Goal: Task Accomplishment & Management: Use online tool/utility

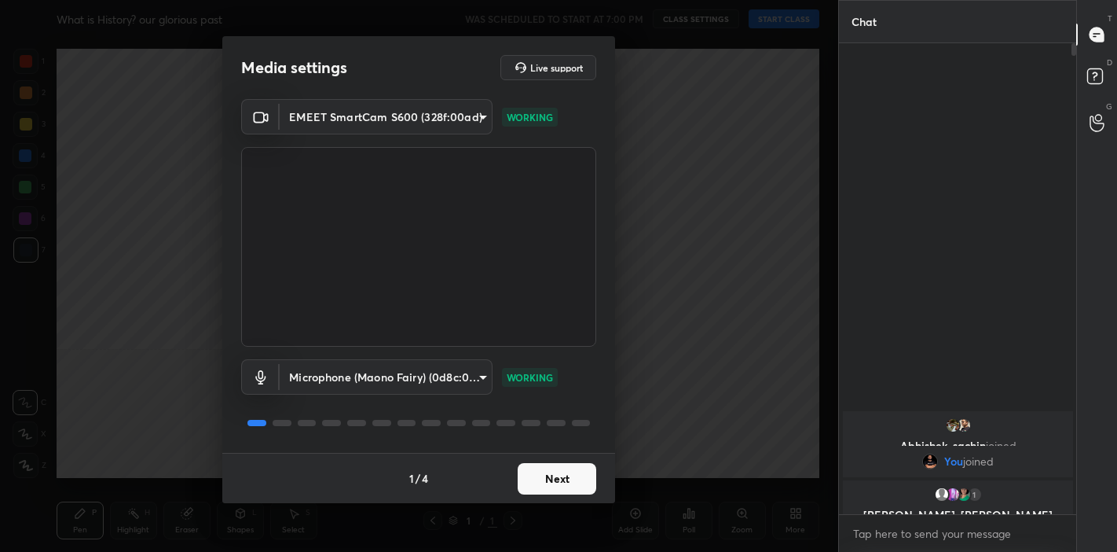
scroll to position [78130, 77806]
click at [541, 469] on button "Next" at bounding box center [557, 478] width 79 height 31
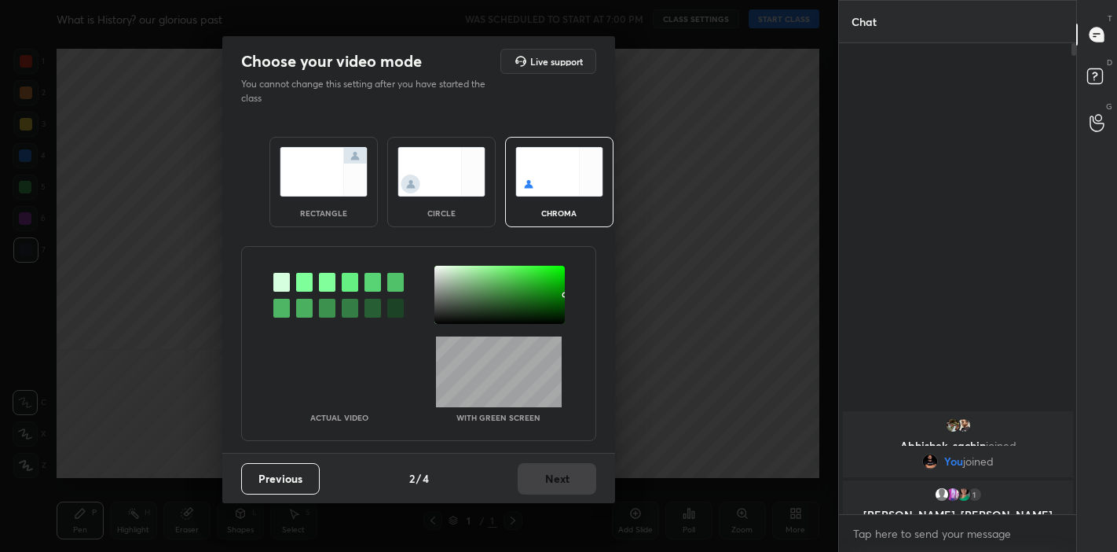
click at [336, 189] on img at bounding box center [324, 172] width 88 height 50
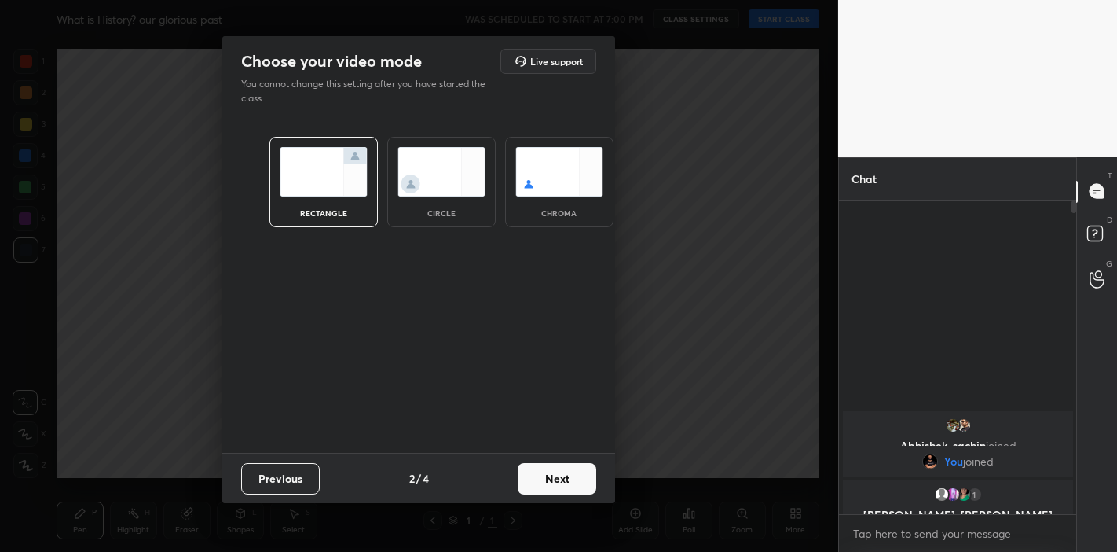
scroll to position [178, 233]
click at [542, 471] on button "Next" at bounding box center [557, 478] width 79 height 31
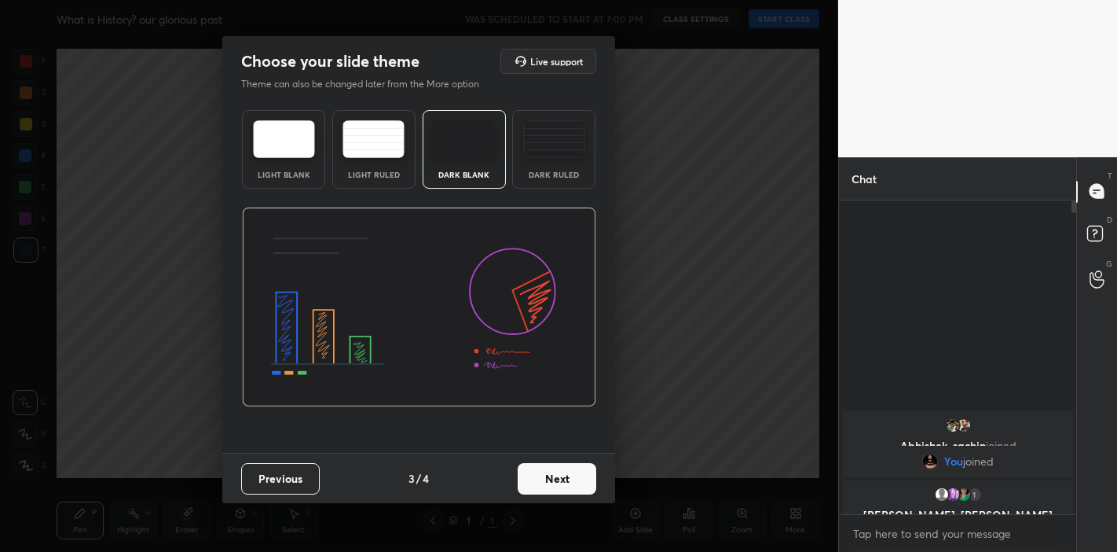
click at [284, 149] on img at bounding box center [284, 139] width 62 height 38
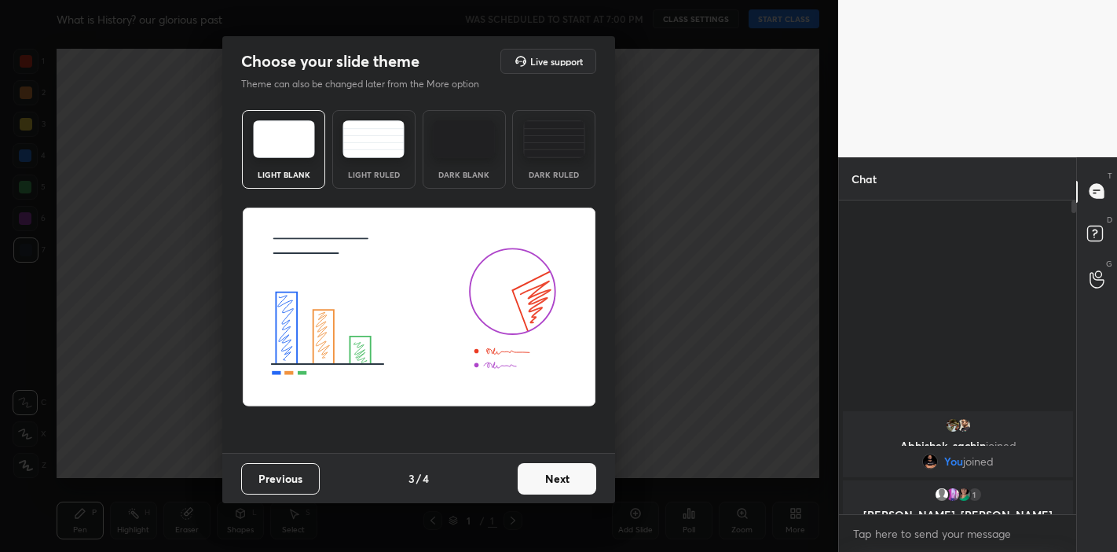
click at [440, 171] on div "Dark Blank" at bounding box center [464, 175] width 63 height 8
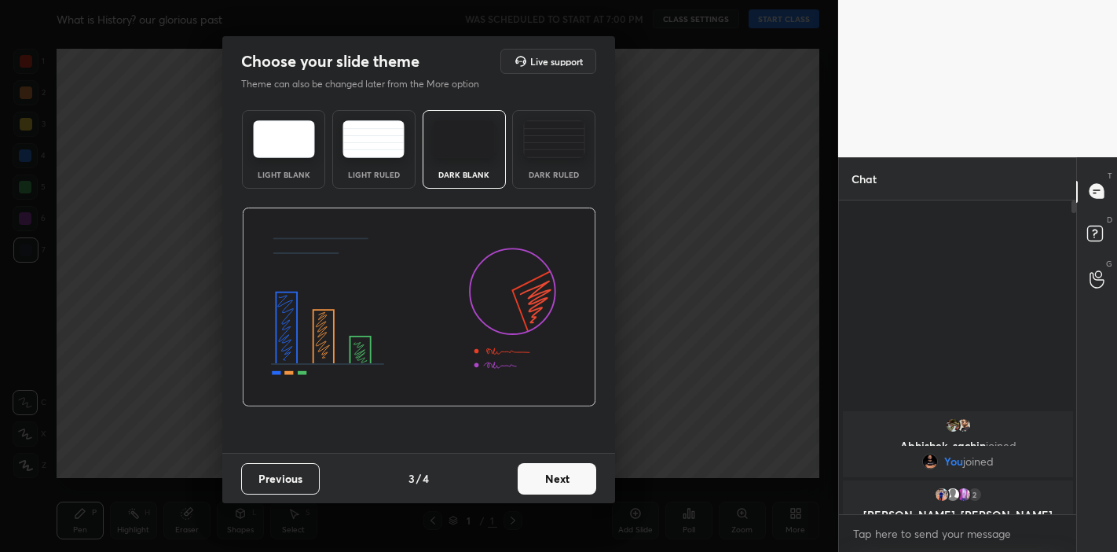
click at [555, 474] on button "Next" at bounding box center [557, 478] width 79 height 31
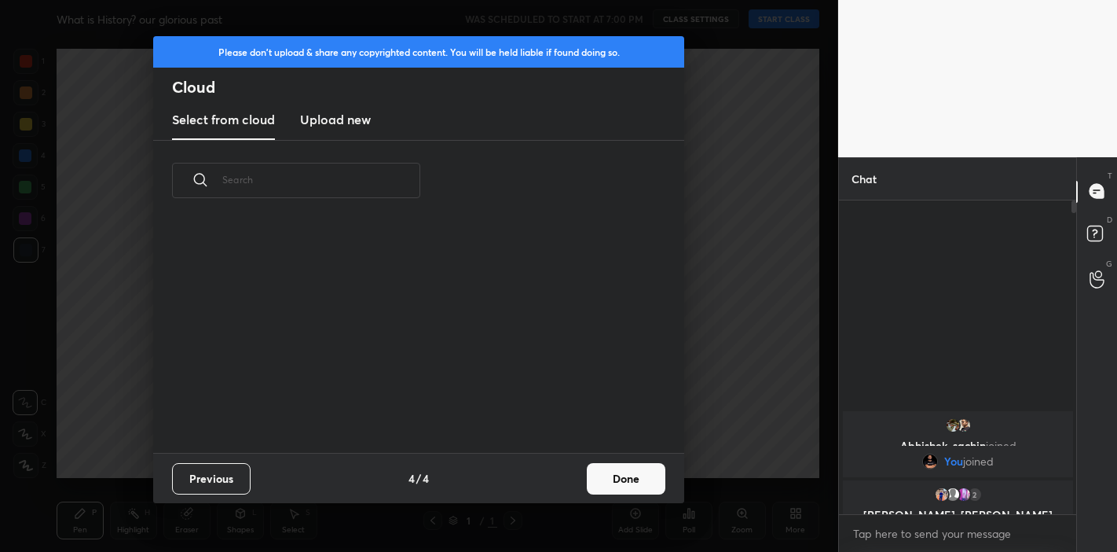
drag, startPoint x: 555, startPoint y: 474, endPoint x: 614, endPoint y: 488, distance: 60.6
click at [585, 482] on div "Previous 4 / 4 Done" at bounding box center [418, 478] width 531 height 50
click at [630, 481] on button "Done" at bounding box center [626, 478] width 79 height 31
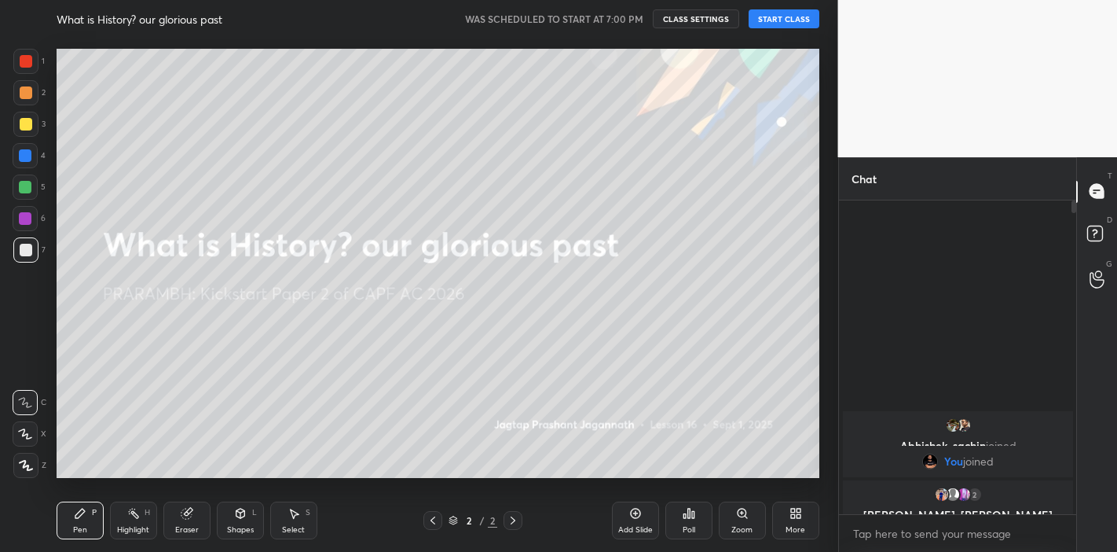
click at [787, 24] on button "START CLASS" at bounding box center [784, 18] width 71 height 19
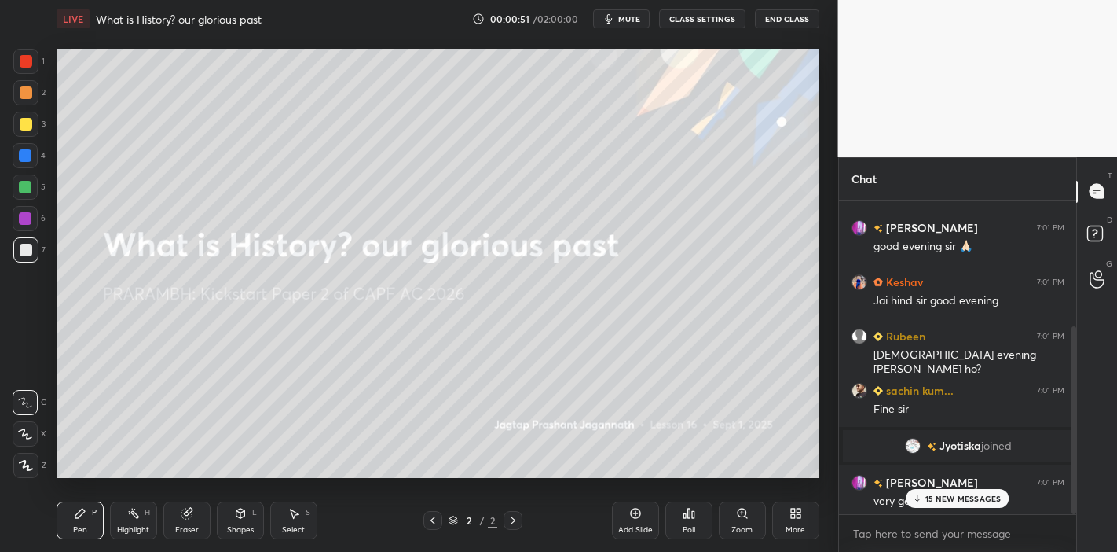
scroll to position [209, 0]
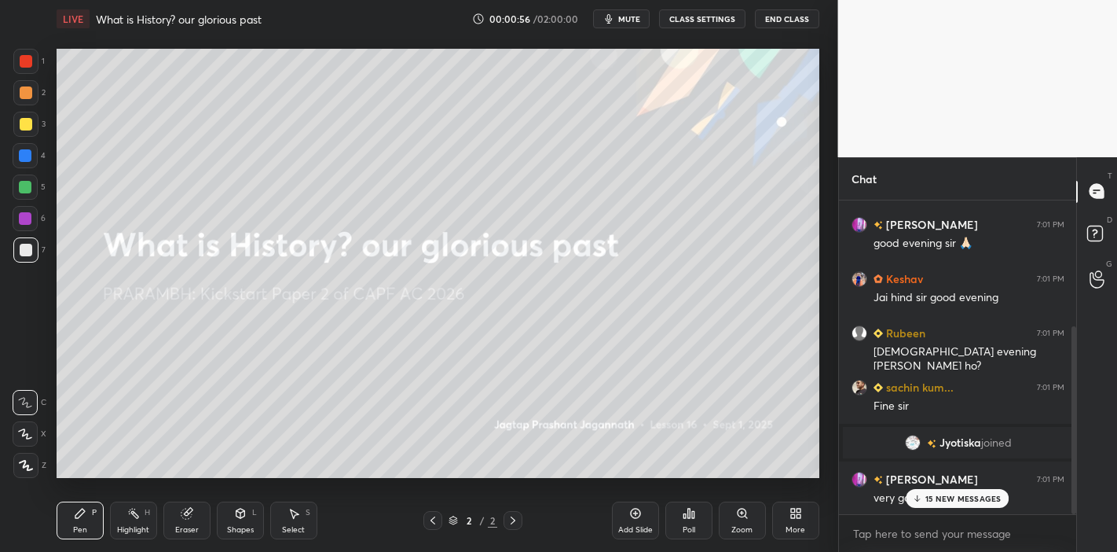
click at [24, 436] on icon at bounding box center [25, 433] width 14 height 11
drag, startPoint x: 31, startPoint y: 132, endPoint x: 55, endPoint y: 150, distance: 29.7
click at [31, 134] on div at bounding box center [25, 124] width 25 height 25
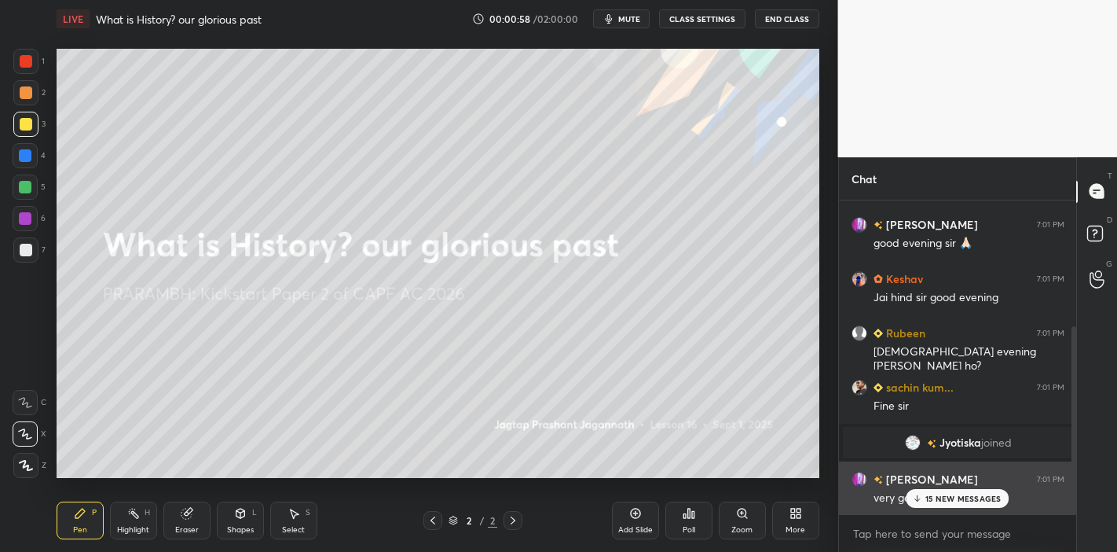
click at [926, 500] on div "15 NEW MESSAGES" at bounding box center [958, 498] width 104 height 19
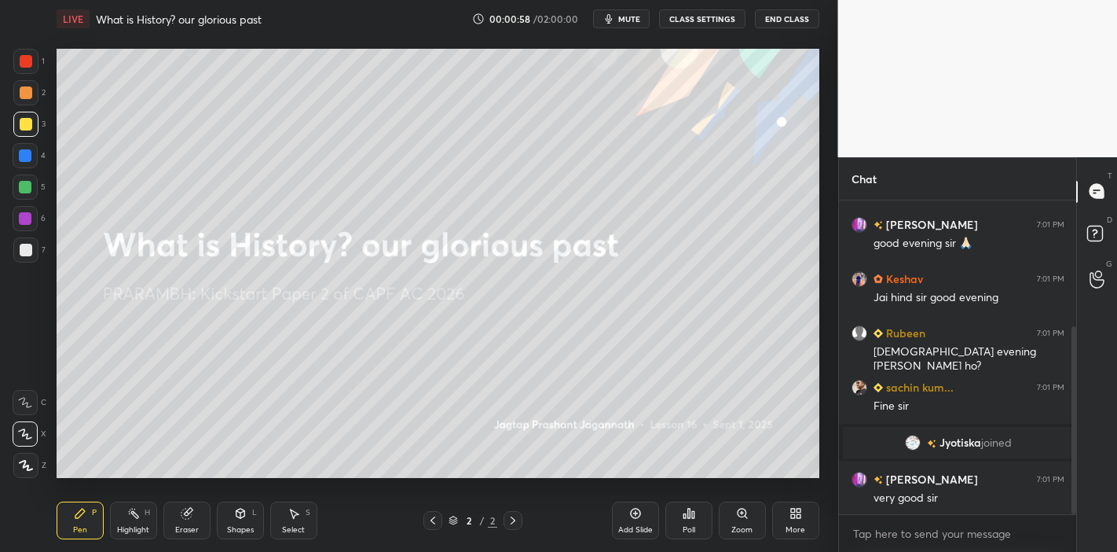
scroll to position [264, 0]
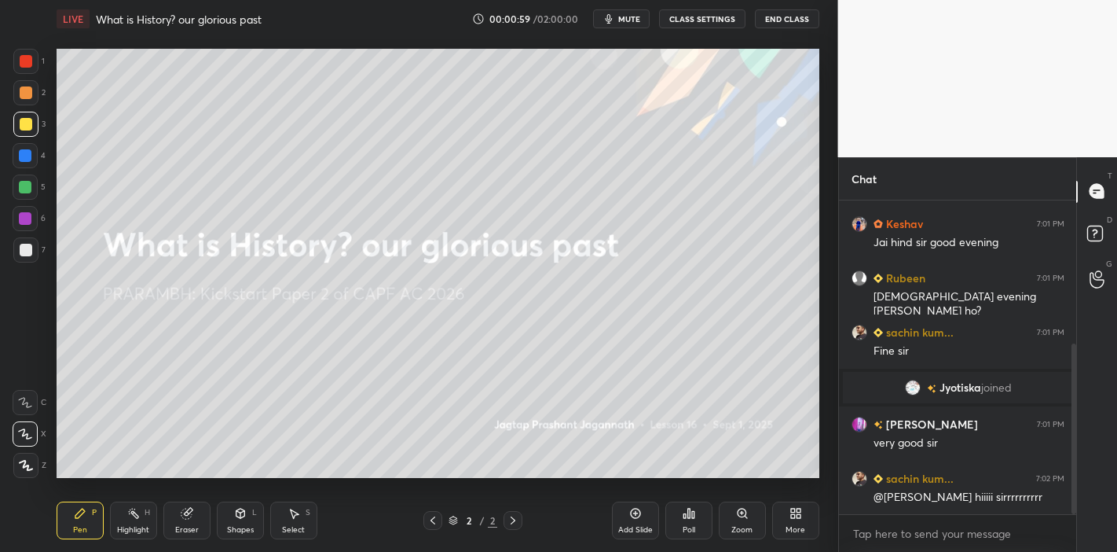
click at [628, 523] on div "Add Slide" at bounding box center [635, 520] width 47 height 38
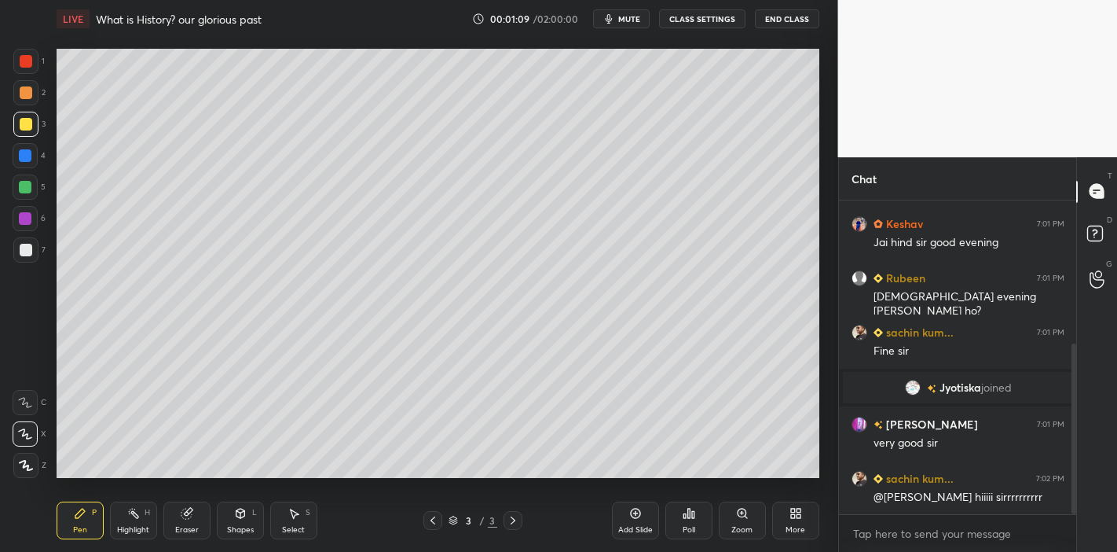
click at [24, 64] on div at bounding box center [26, 61] width 13 height 13
click at [27, 126] on div at bounding box center [26, 124] width 13 height 13
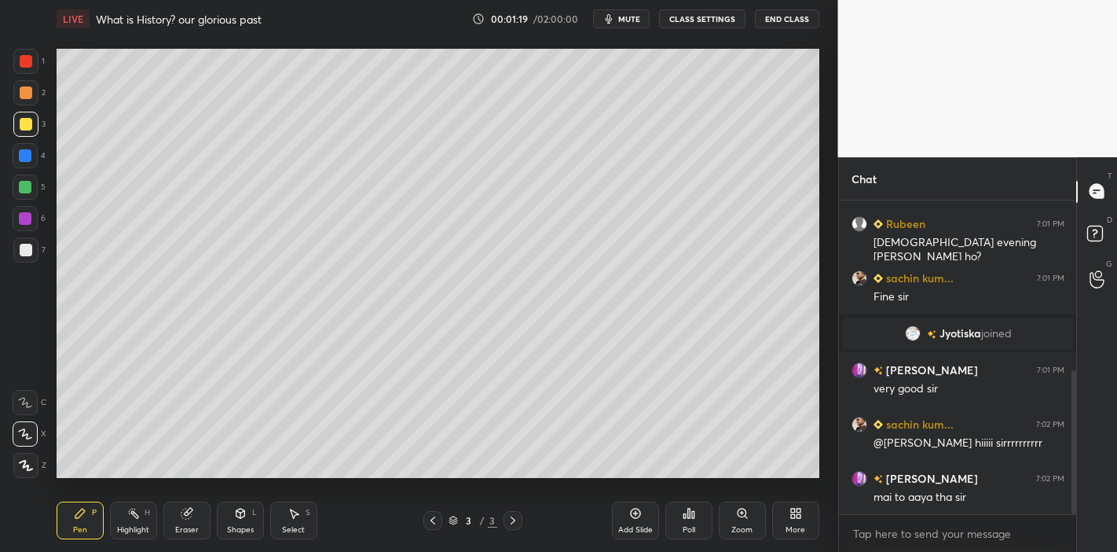
scroll to position [372, 0]
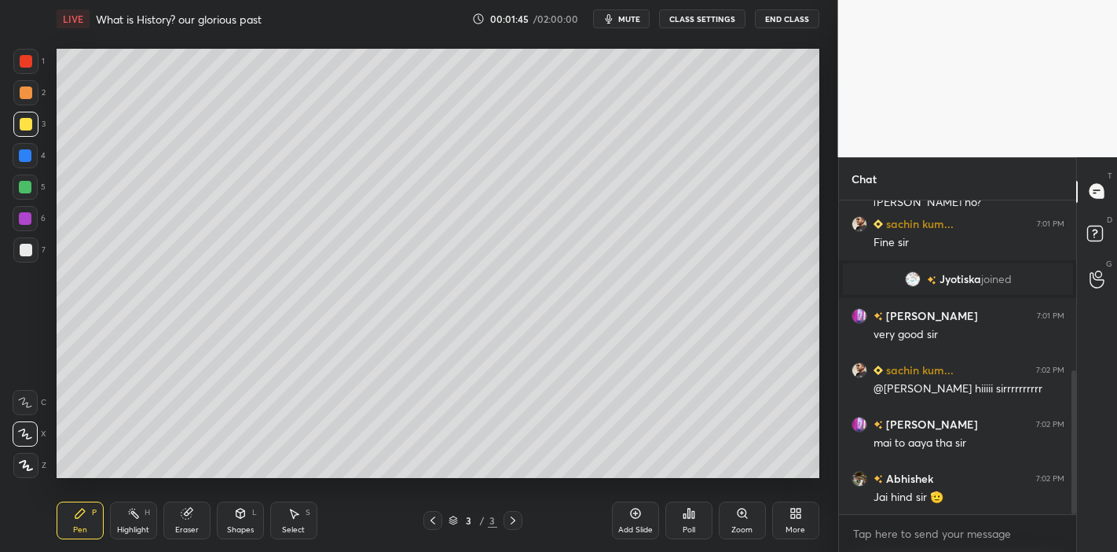
click at [21, 220] on div at bounding box center [25, 218] width 13 height 13
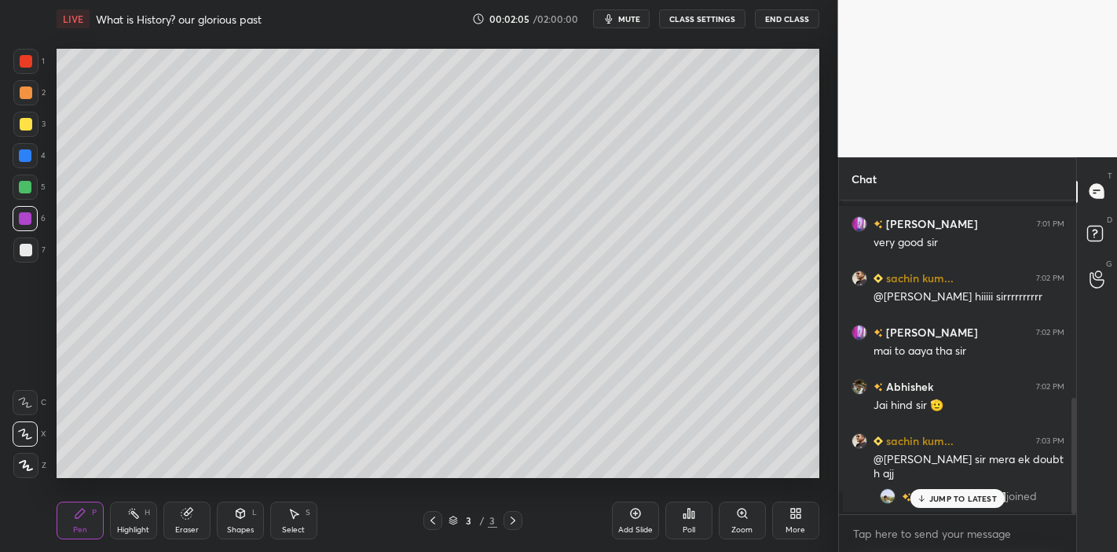
scroll to position [532, 0]
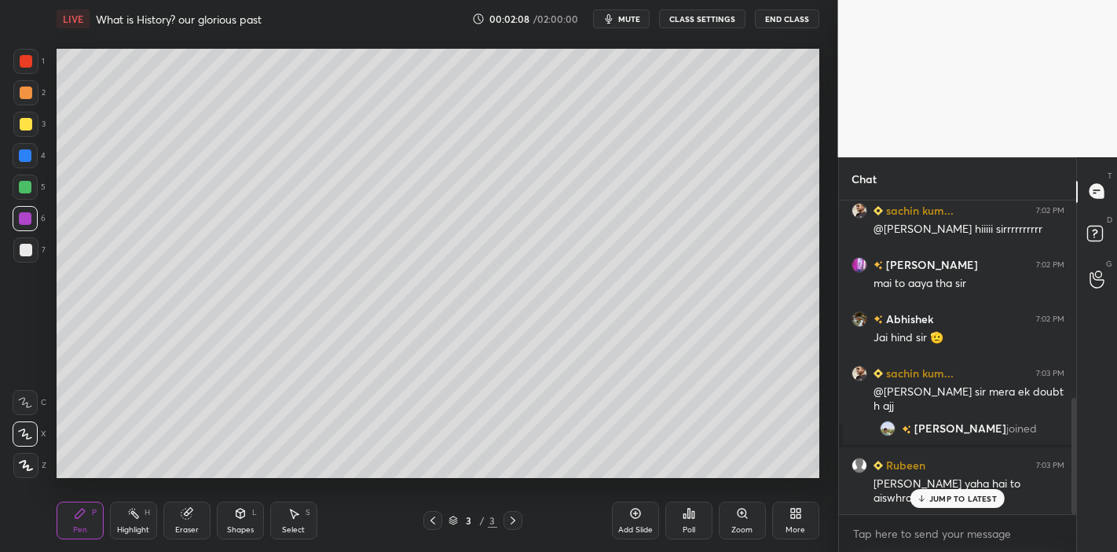
click at [941, 498] on p "JUMP TO LATEST" at bounding box center [964, 497] width 68 height 9
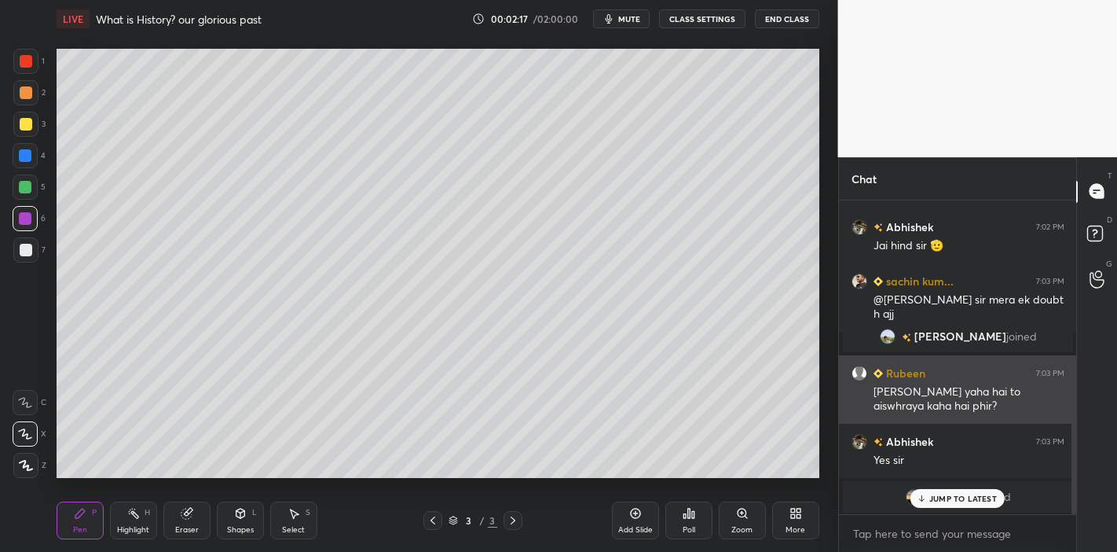
scroll to position [678, 0]
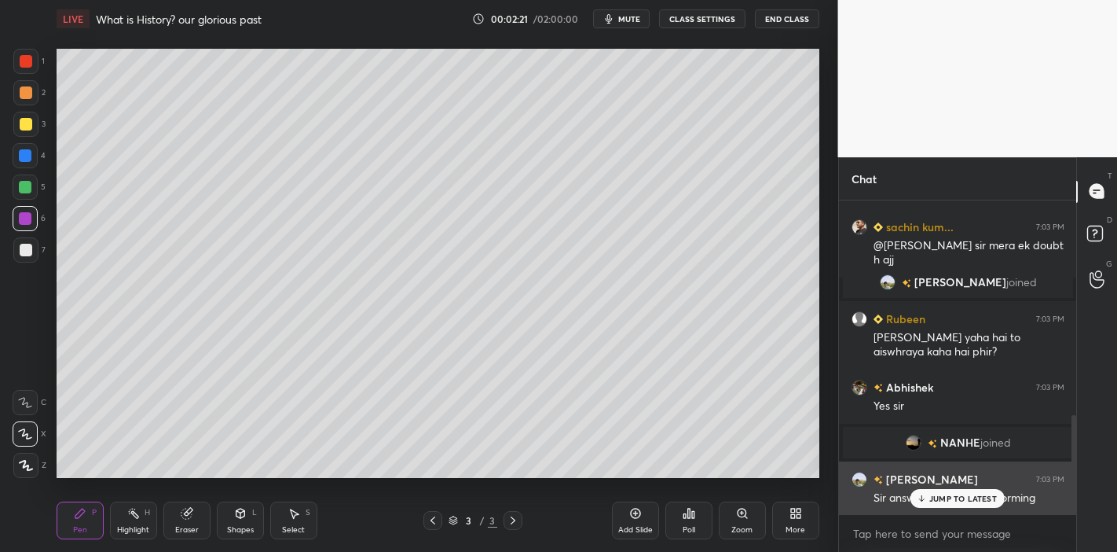
drag, startPoint x: 946, startPoint y: 504, endPoint x: 938, endPoint y: 501, distance: 8.2
click at [947, 502] on div "JUMP TO LATEST" at bounding box center [958, 498] width 94 height 19
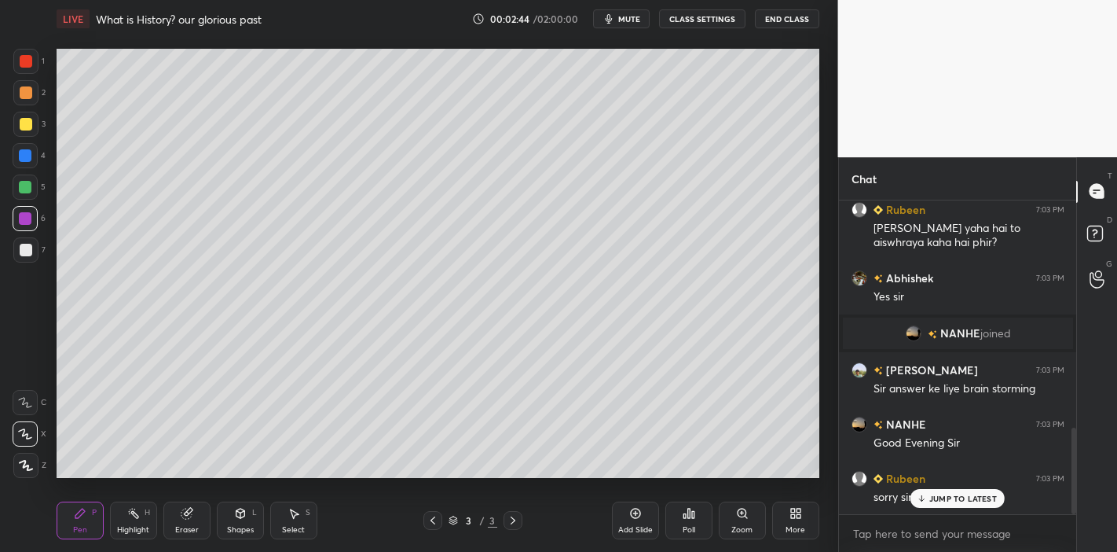
scroll to position [824, 0]
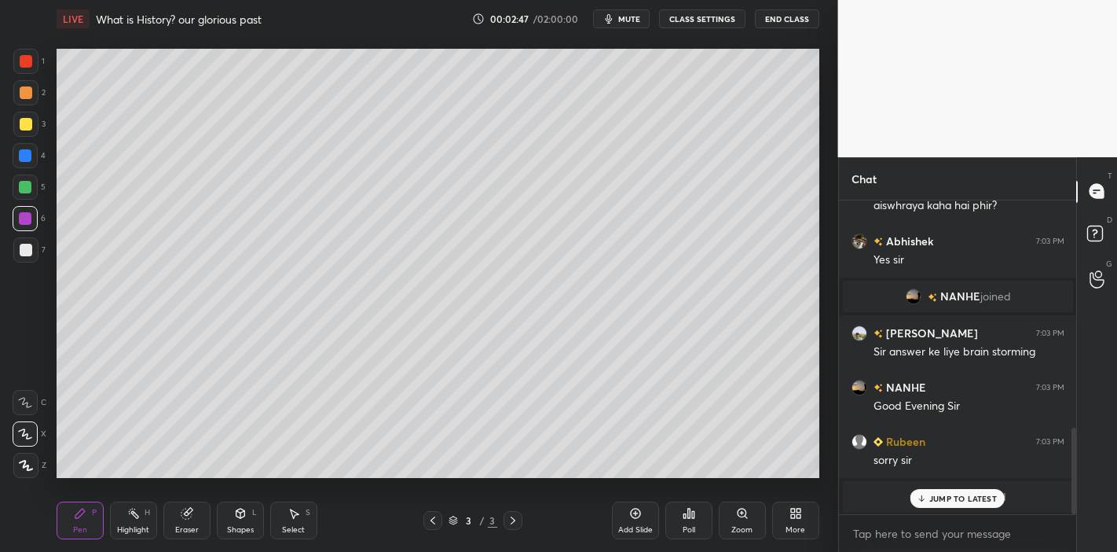
click at [971, 501] on p "JUMP TO LATEST" at bounding box center [964, 497] width 68 height 9
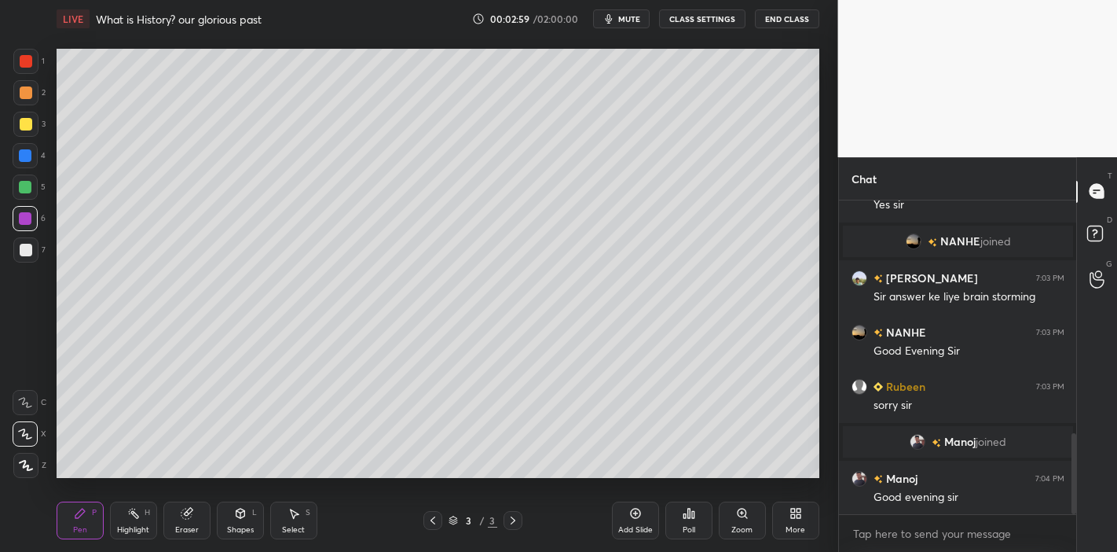
scroll to position [900, 0]
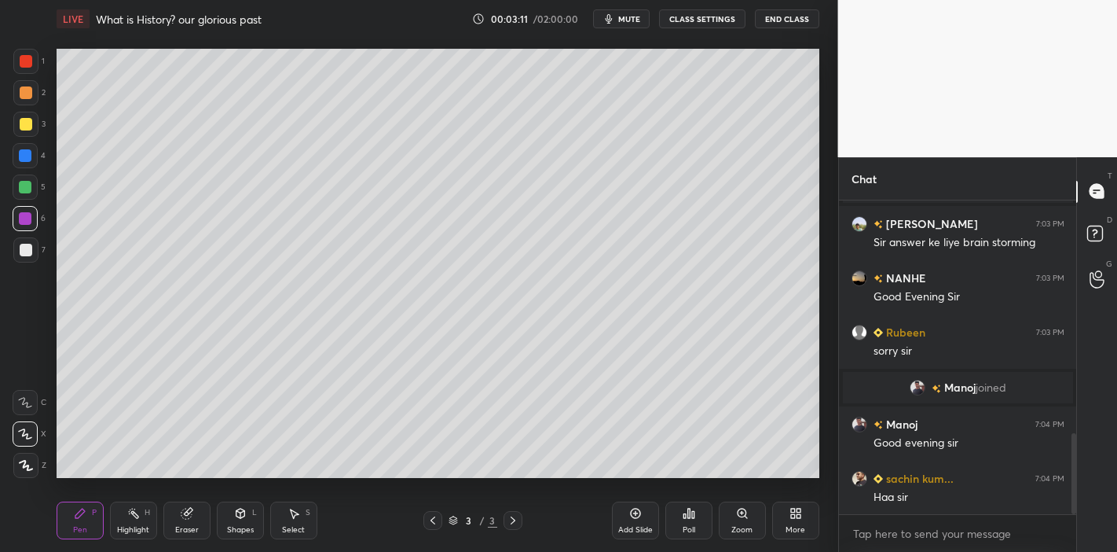
click at [637, 521] on div "Add Slide" at bounding box center [635, 520] width 47 height 38
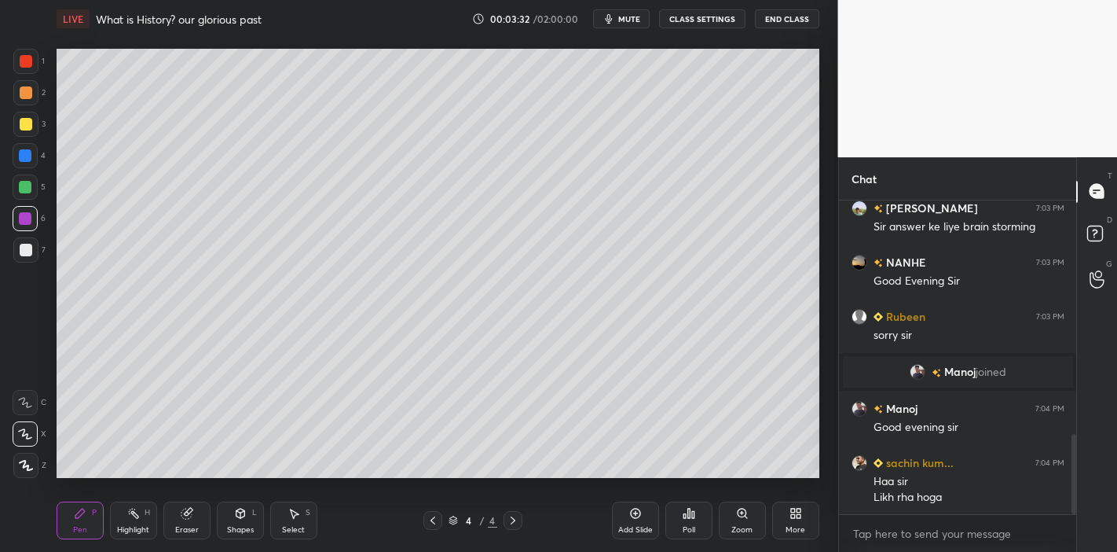
click at [22, 127] on div at bounding box center [26, 124] width 13 height 13
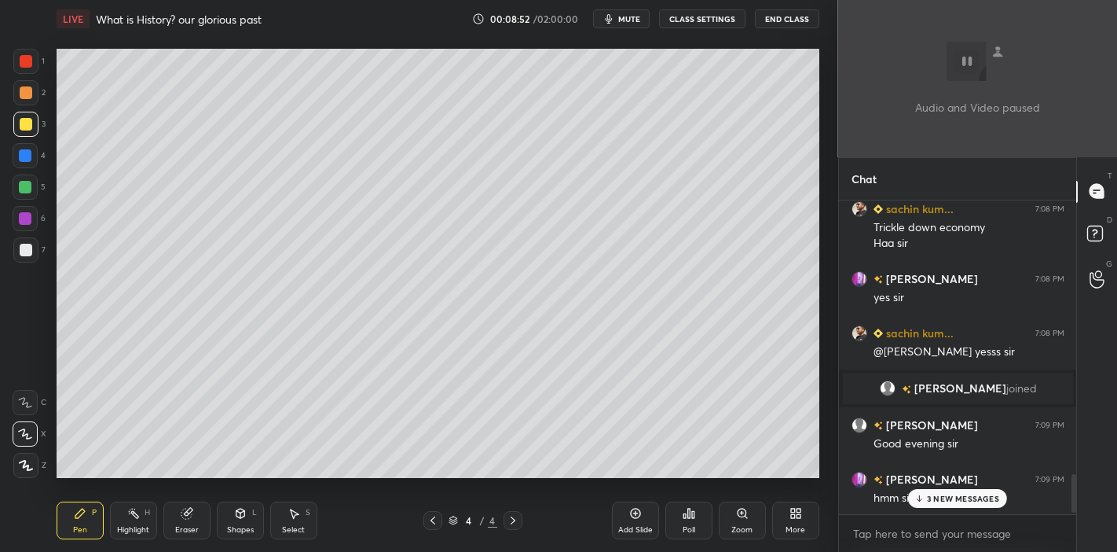
scroll to position [2362, 0]
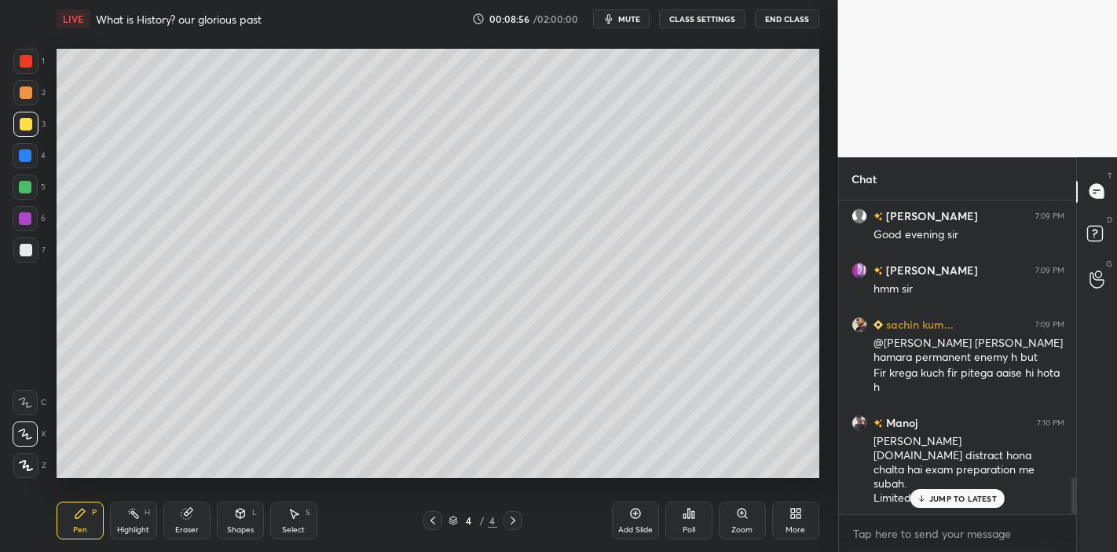
click at [938, 497] on p "JUMP TO LATEST" at bounding box center [964, 497] width 68 height 9
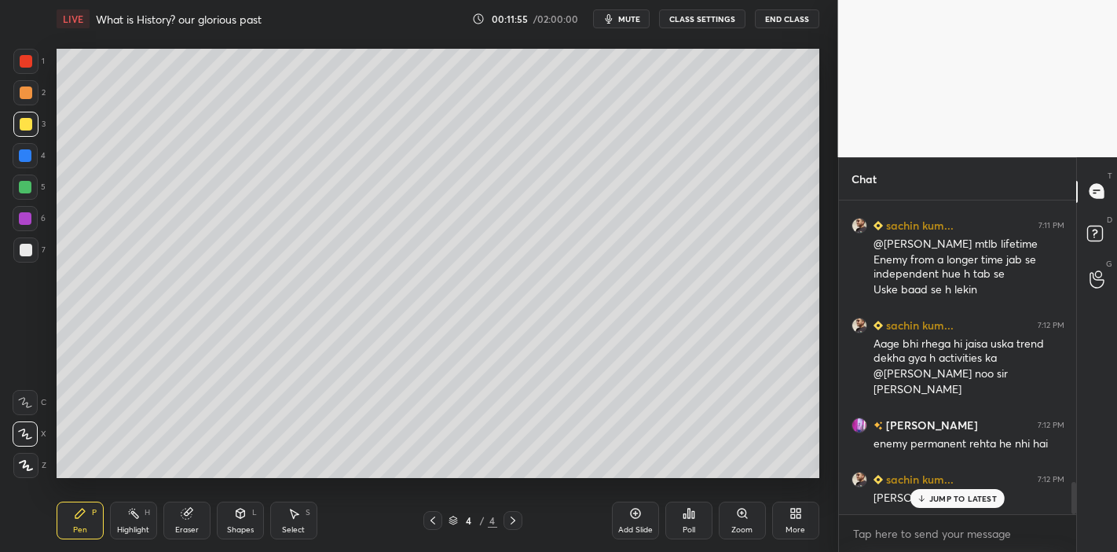
scroll to position [2793, 0]
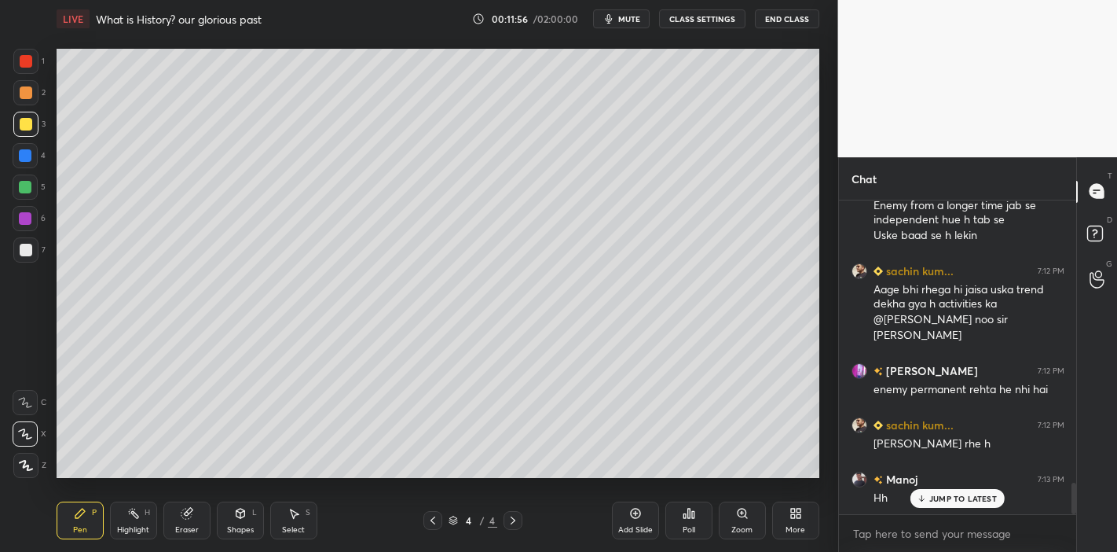
click at [970, 495] on p "JUMP TO LATEST" at bounding box center [964, 497] width 68 height 9
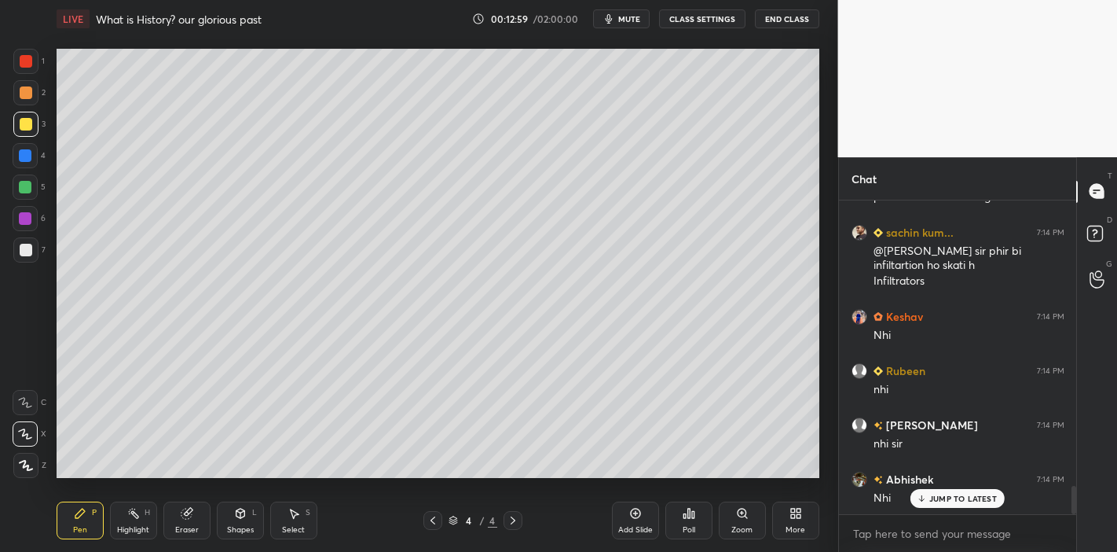
scroll to position [3186, 0]
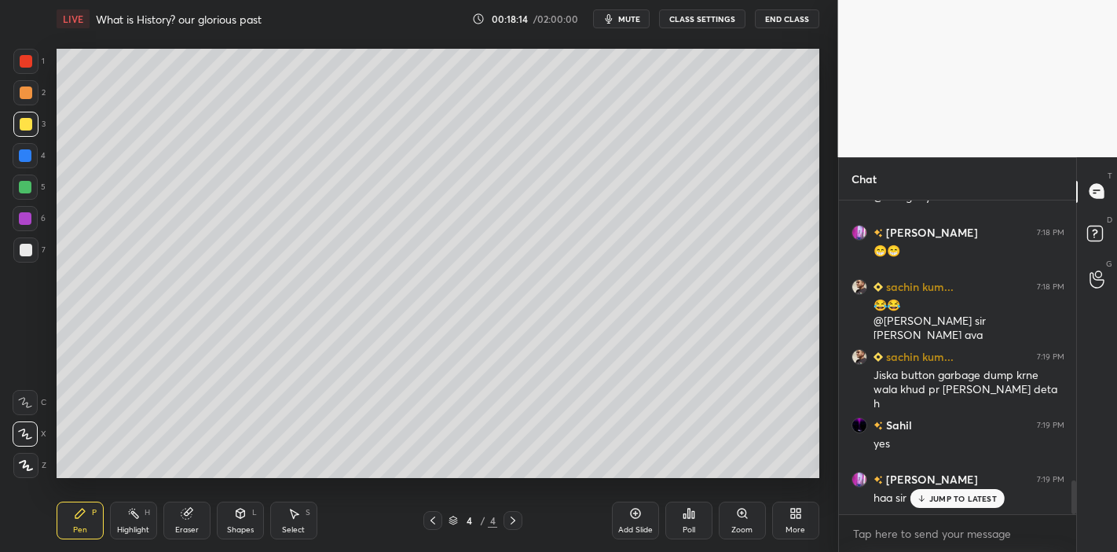
scroll to position [2707, 0]
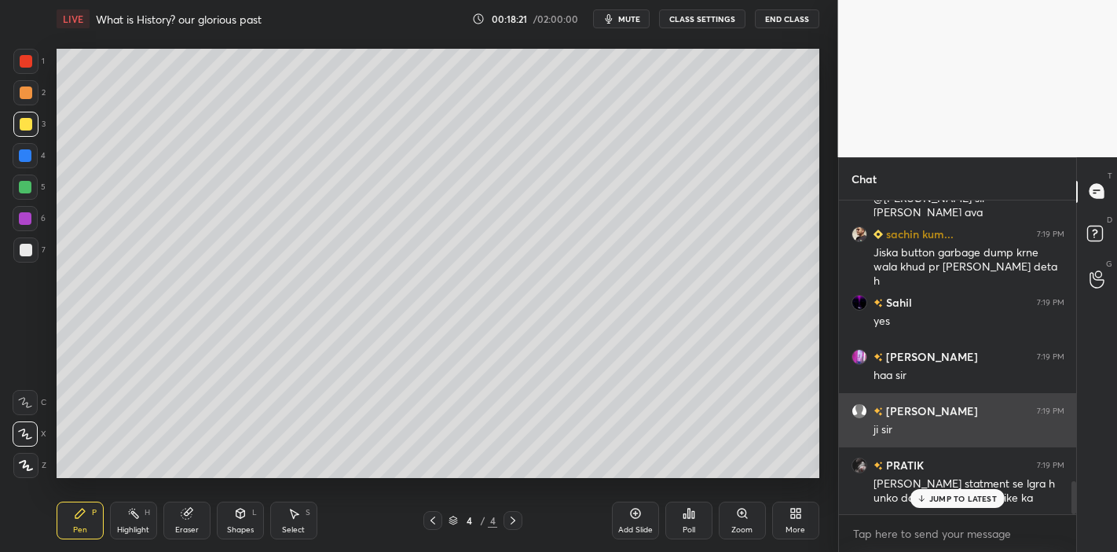
drag, startPoint x: 941, startPoint y: 496, endPoint x: 844, endPoint y: 432, distance: 115.7
click at [937, 496] on p "JUMP TO LATEST" at bounding box center [964, 497] width 68 height 9
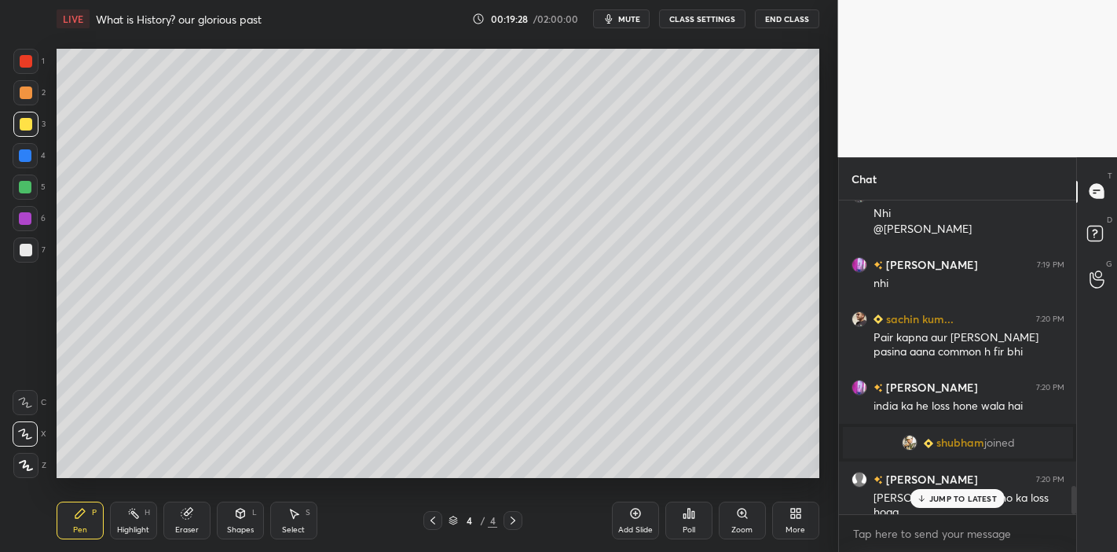
scroll to position [3154, 0]
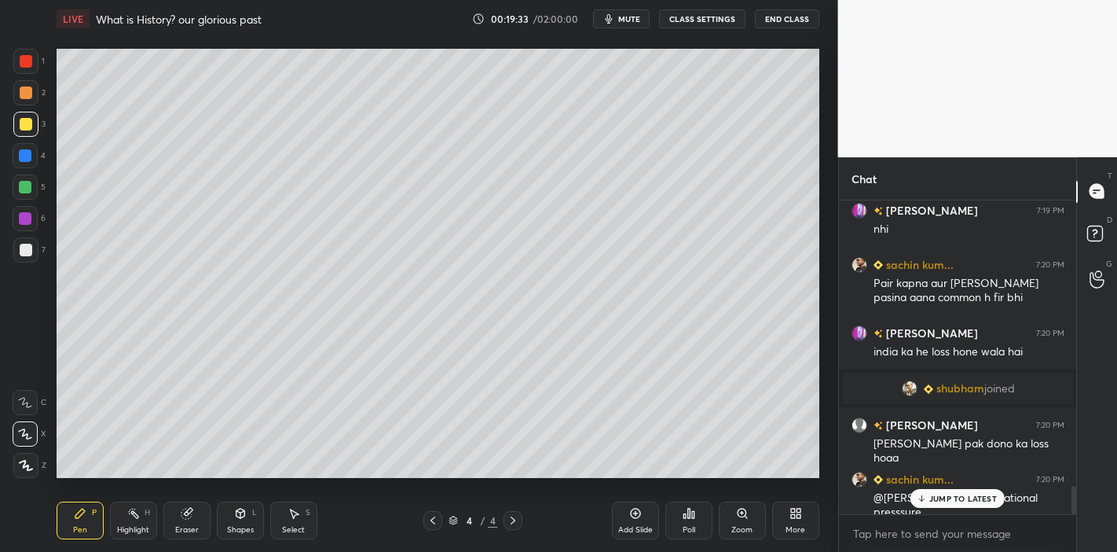
click at [970, 497] on p "JUMP TO LATEST" at bounding box center [964, 497] width 68 height 9
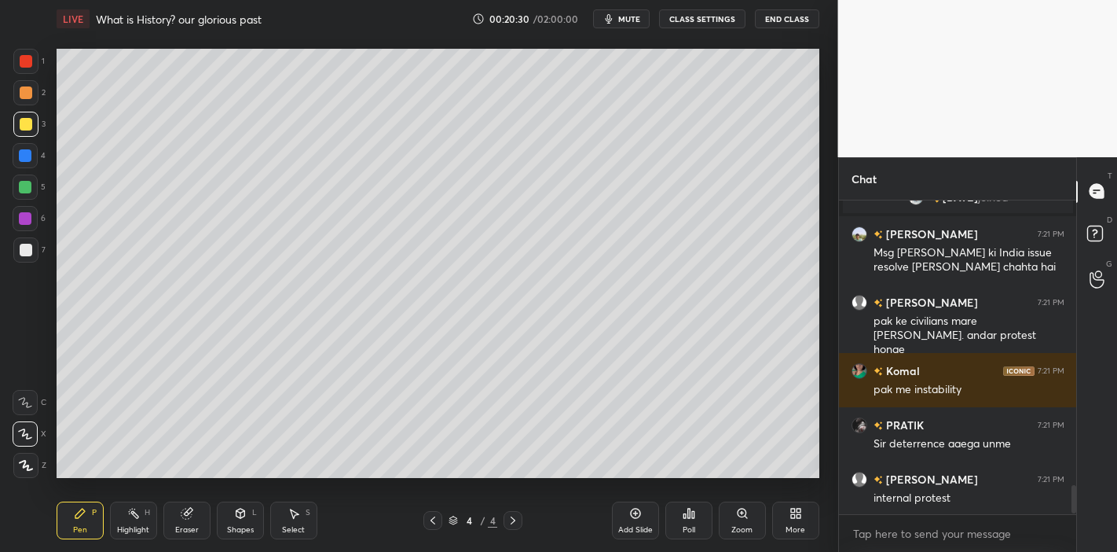
scroll to position [3098, 0]
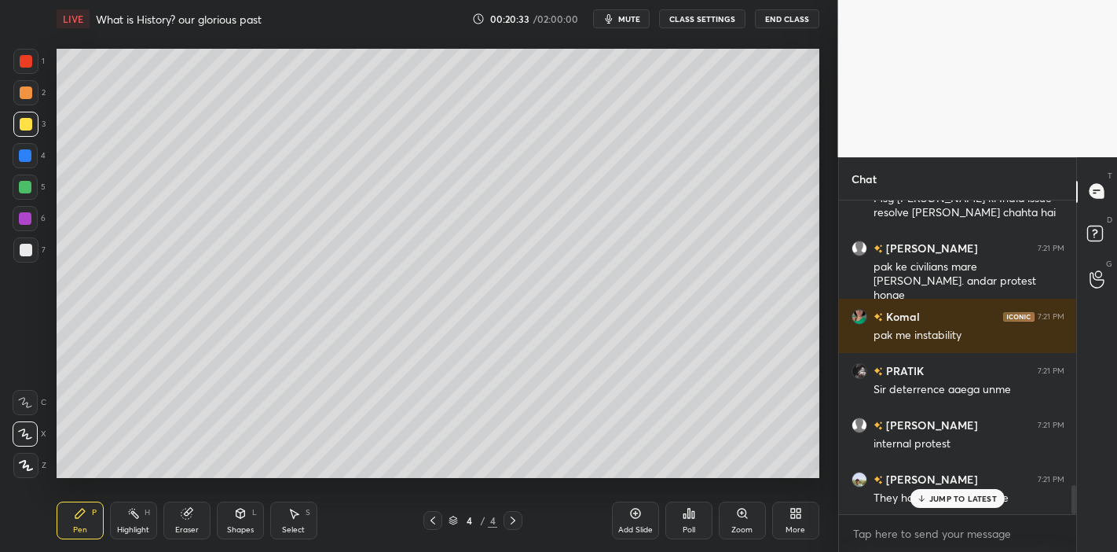
click at [983, 499] on p "JUMP TO LATEST" at bounding box center [964, 497] width 68 height 9
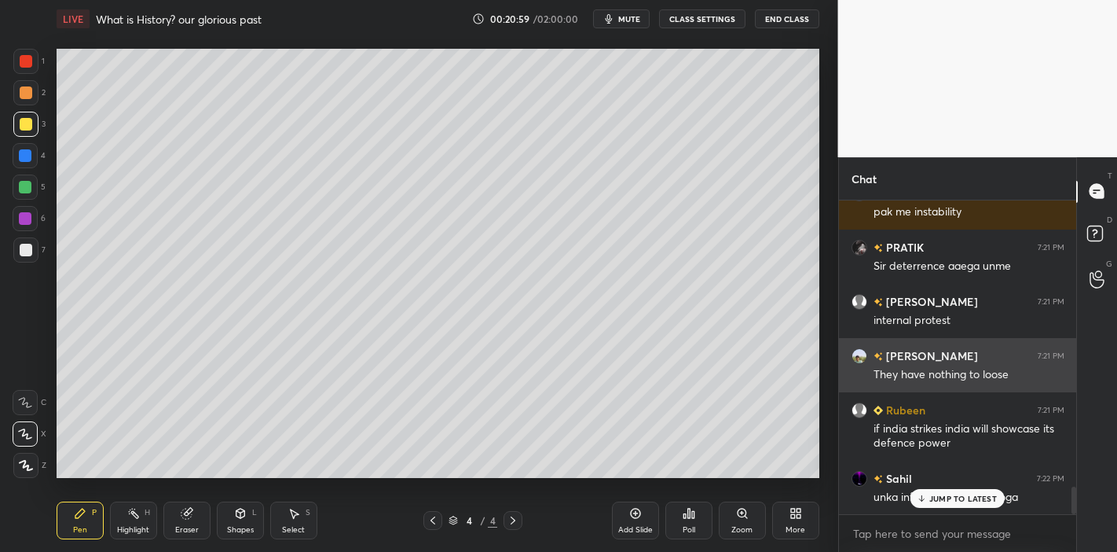
scroll to position [3275, 0]
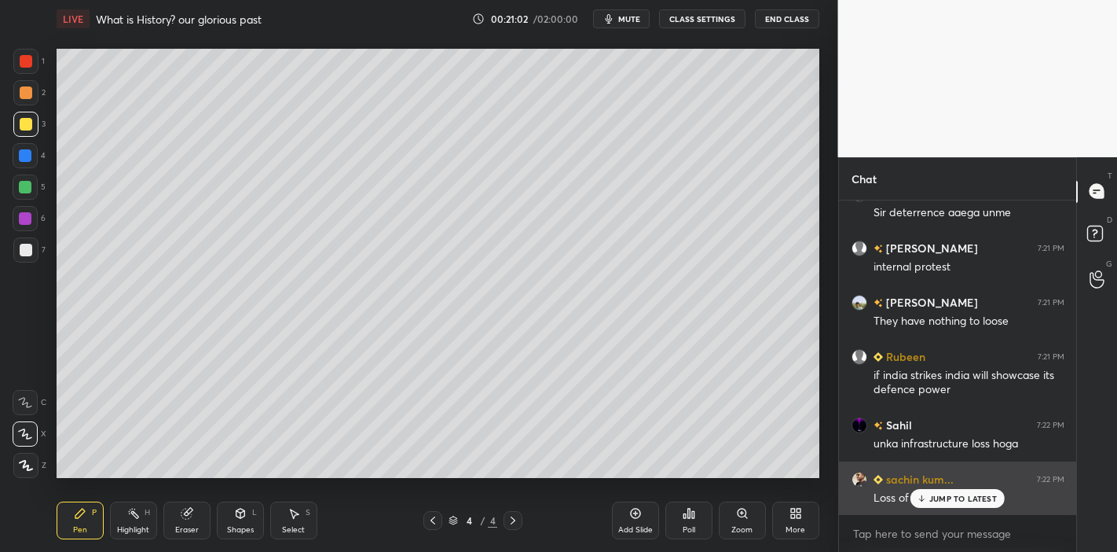
click at [935, 489] on div "JUMP TO LATEST" at bounding box center [958, 498] width 94 height 19
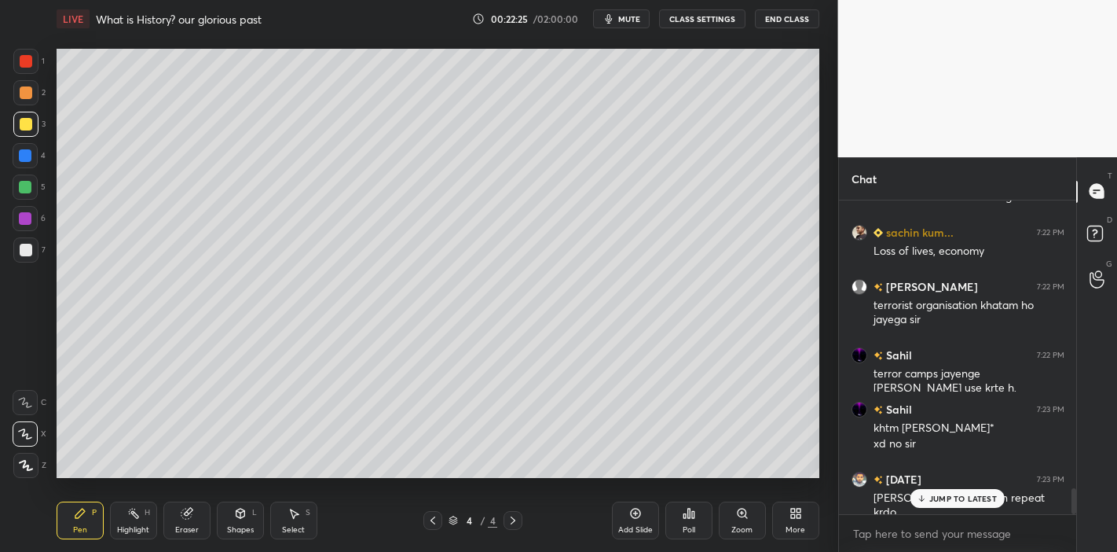
scroll to position [3576, 0]
click at [958, 490] on div "JUMP TO LATEST" at bounding box center [958, 498] width 94 height 19
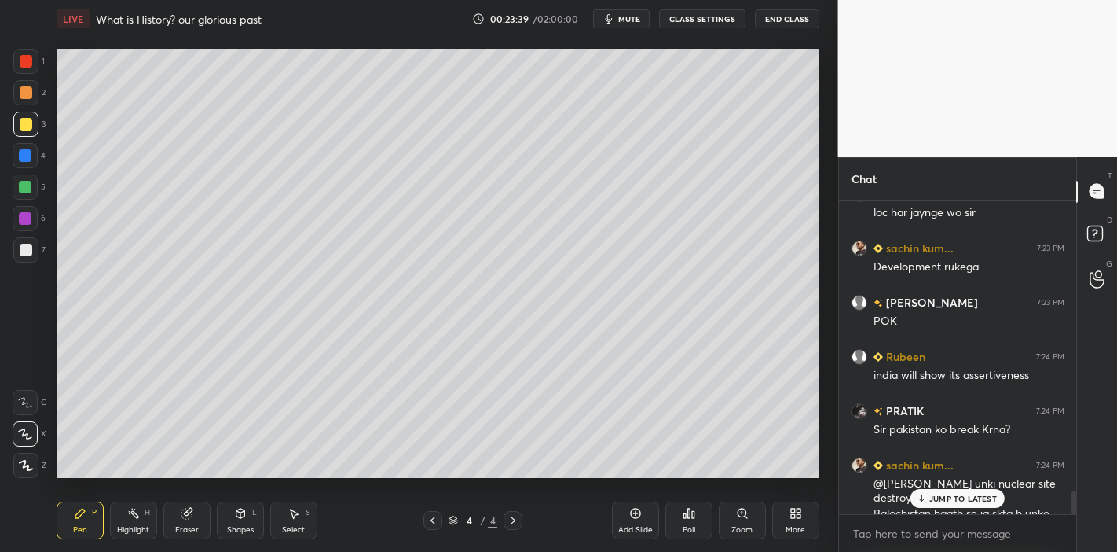
scroll to position [3931, 0]
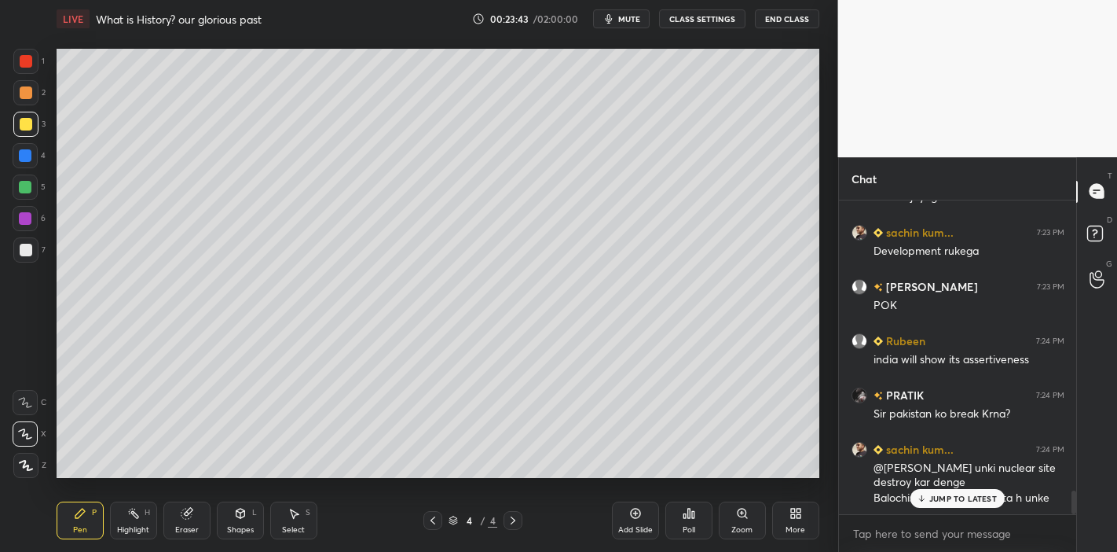
click at [951, 494] on p "JUMP TO LATEST" at bounding box center [964, 497] width 68 height 9
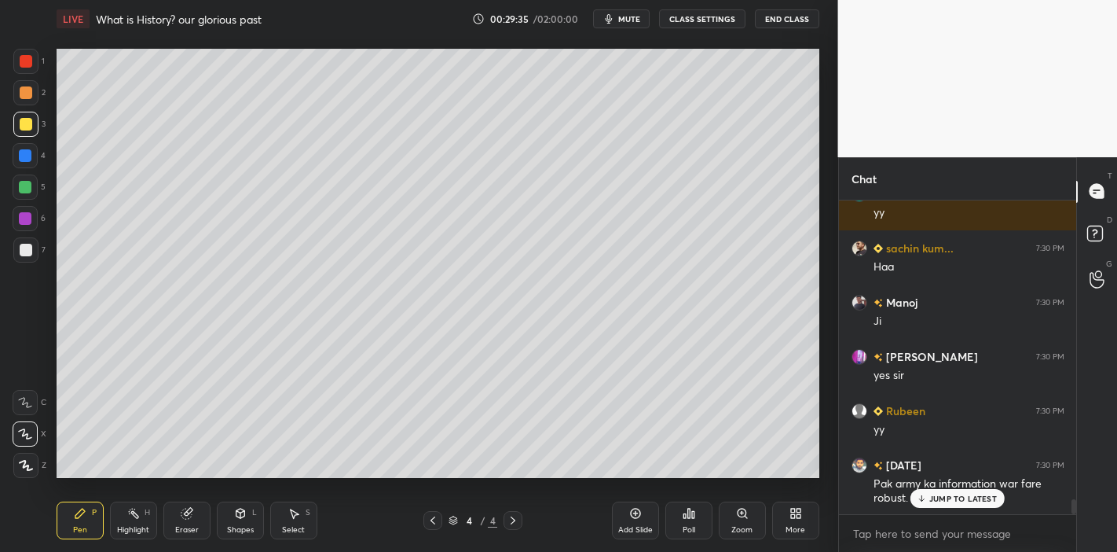
scroll to position [6262, 0]
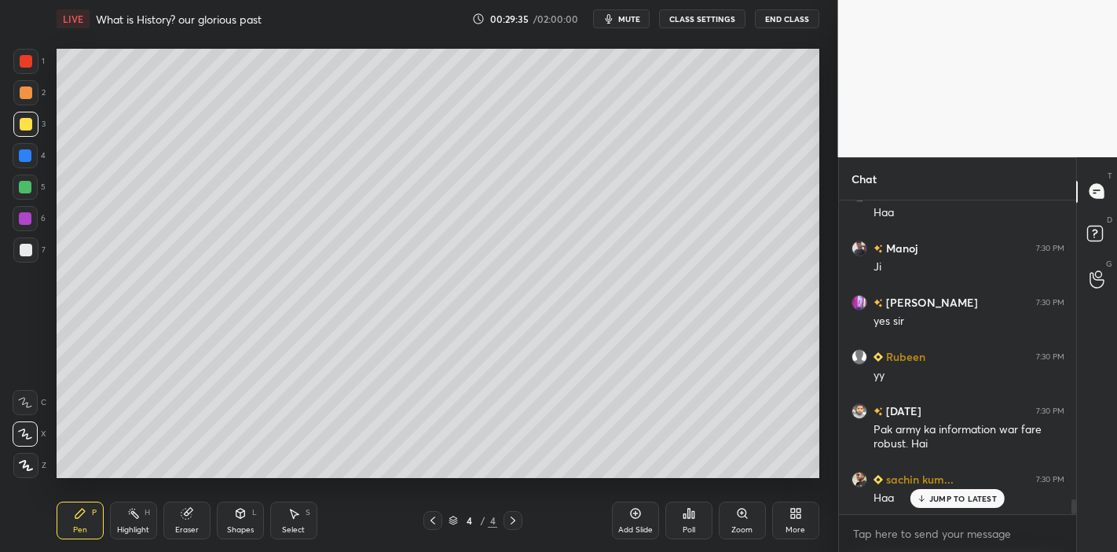
click at [949, 501] on p "JUMP TO LATEST" at bounding box center [964, 497] width 68 height 9
click at [188, 523] on div "Eraser" at bounding box center [186, 520] width 47 height 38
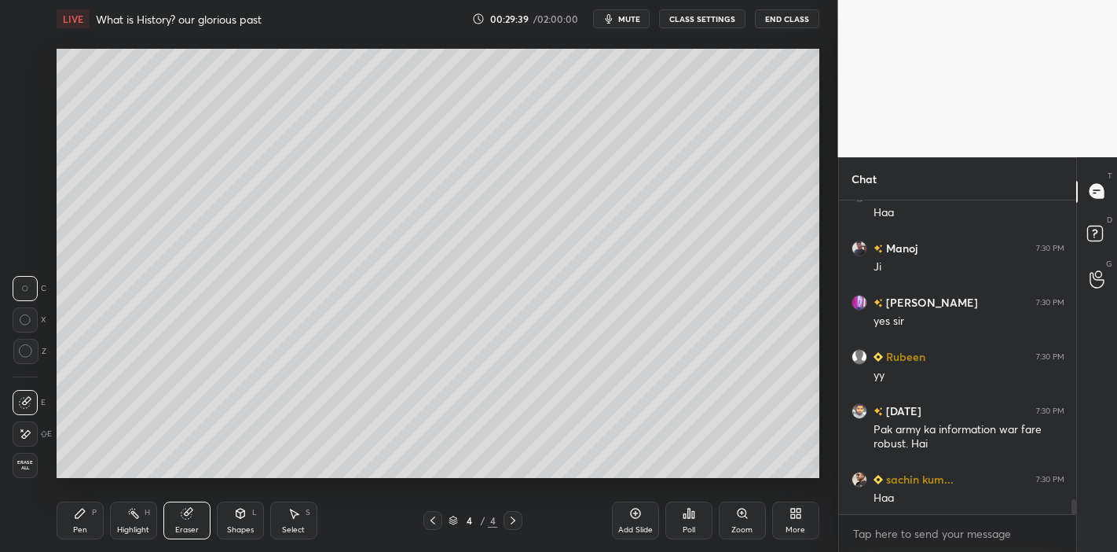
click at [79, 507] on icon at bounding box center [80, 513] width 13 height 13
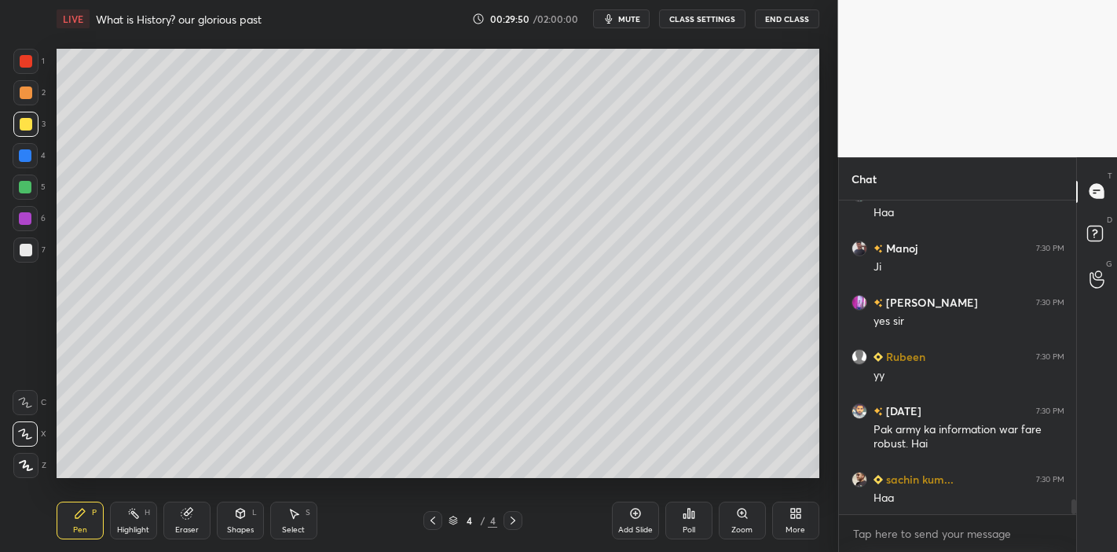
scroll to position [6345, 0]
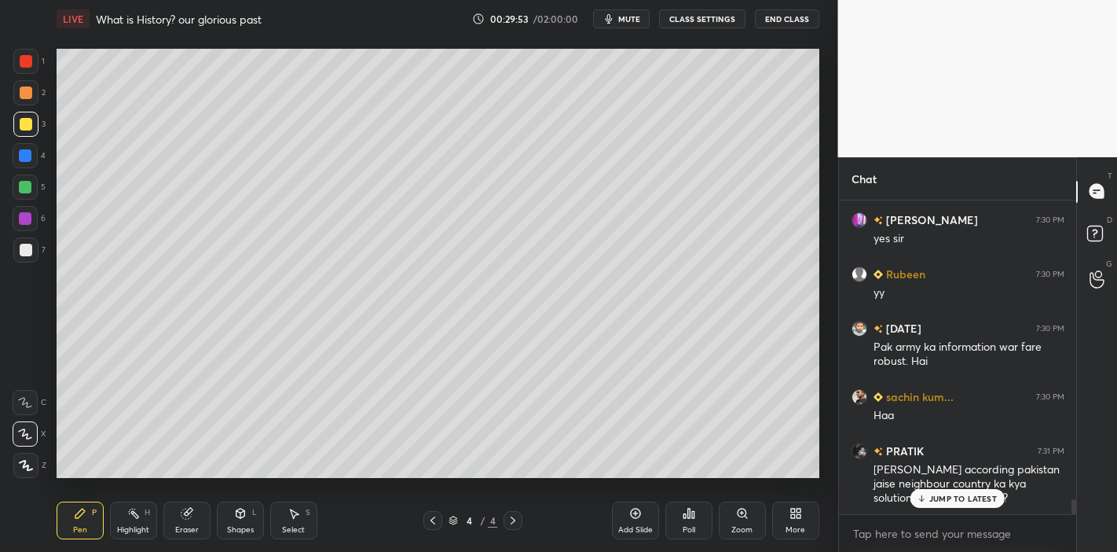
click at [973, 506] on div "JUMP TO LATEST" at bounding box center [958, 498] width 94 height 19
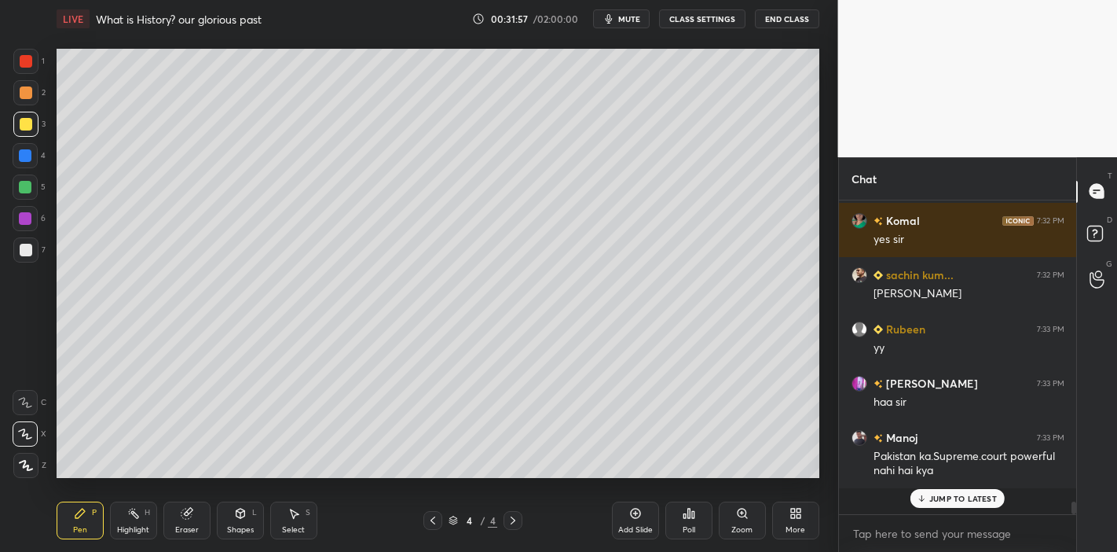
scroll to position [6969, 0]
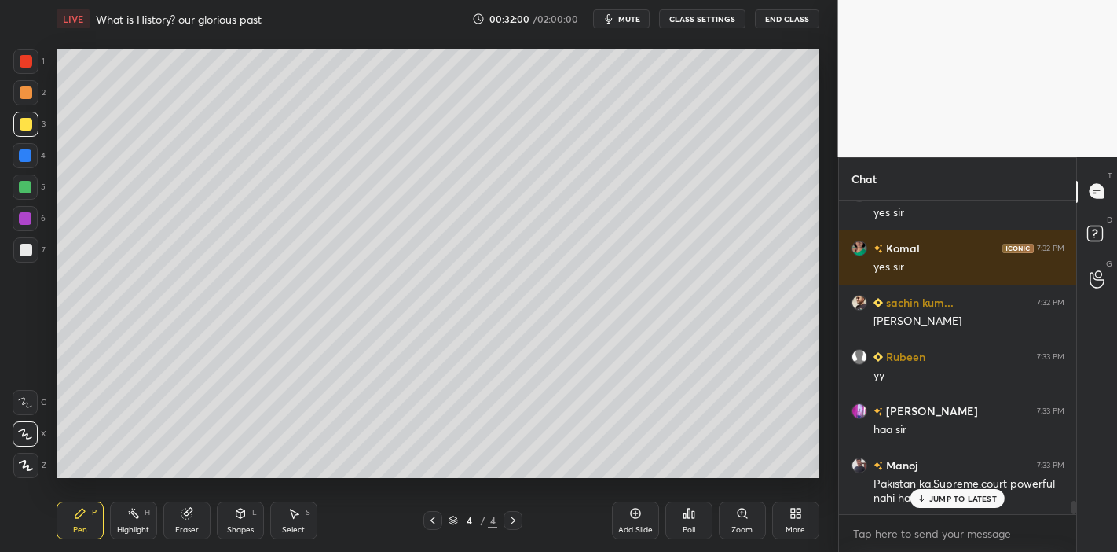
click at [974, 497] on p "JUMP TO LATEST" at bounding box center [964, 497] width 68 height 9
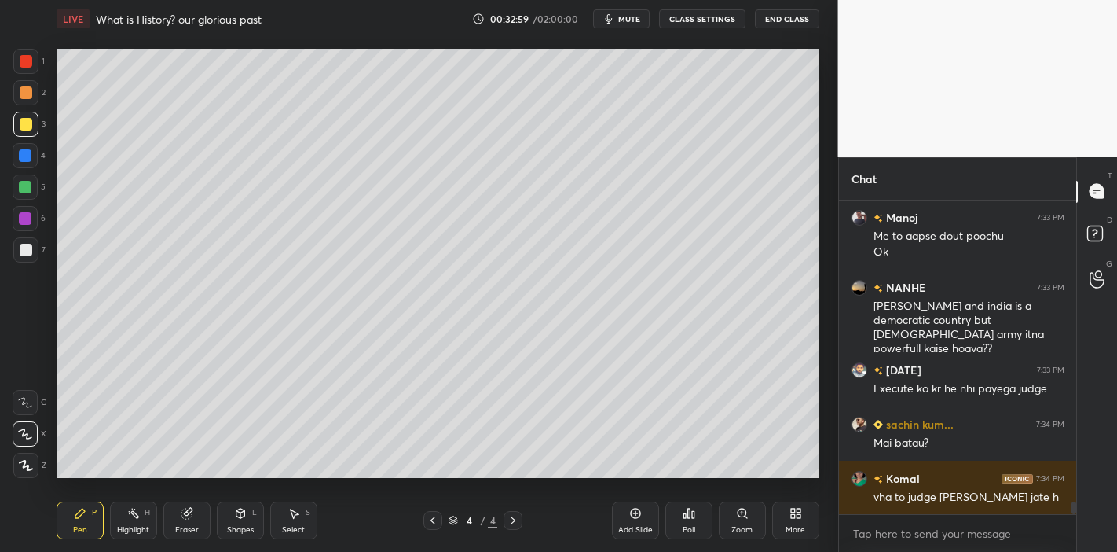
scroll to position [7407, 0]
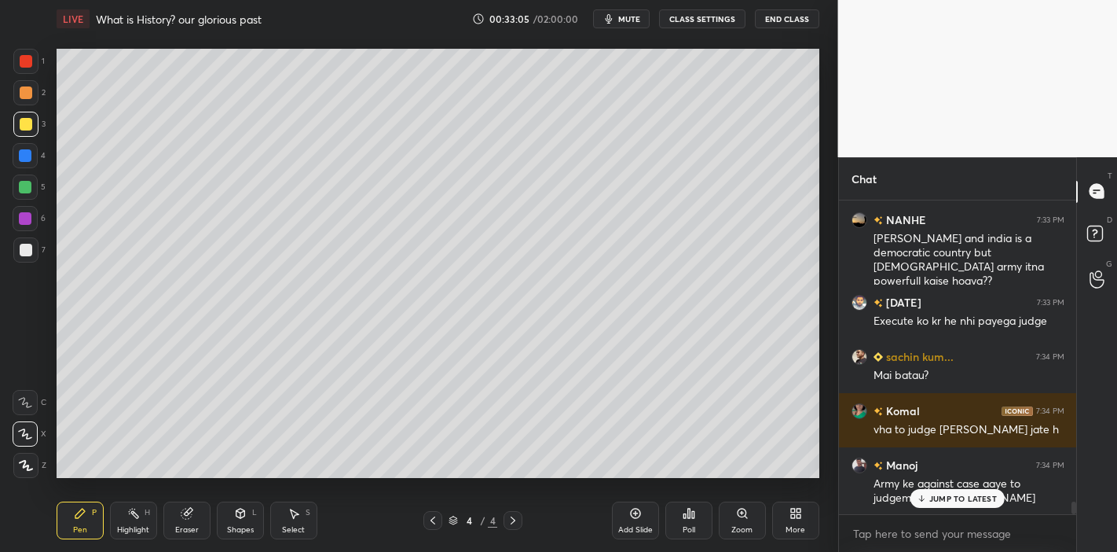
click at [944, 499] on p "JUMP TO LATEST" at bounding box center [964, 497] width 68 height 9
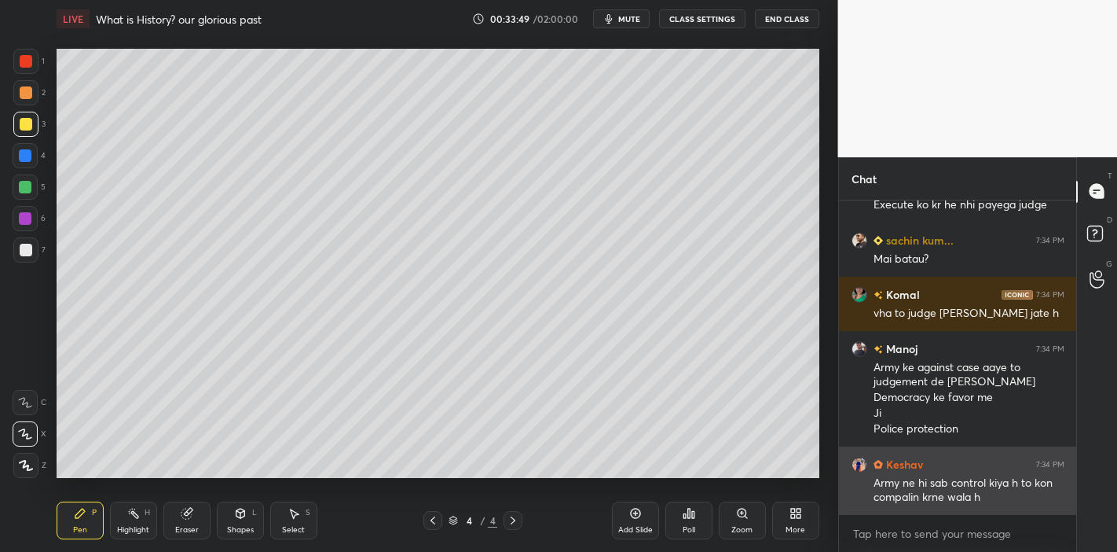
scroll to position [7577, 0]
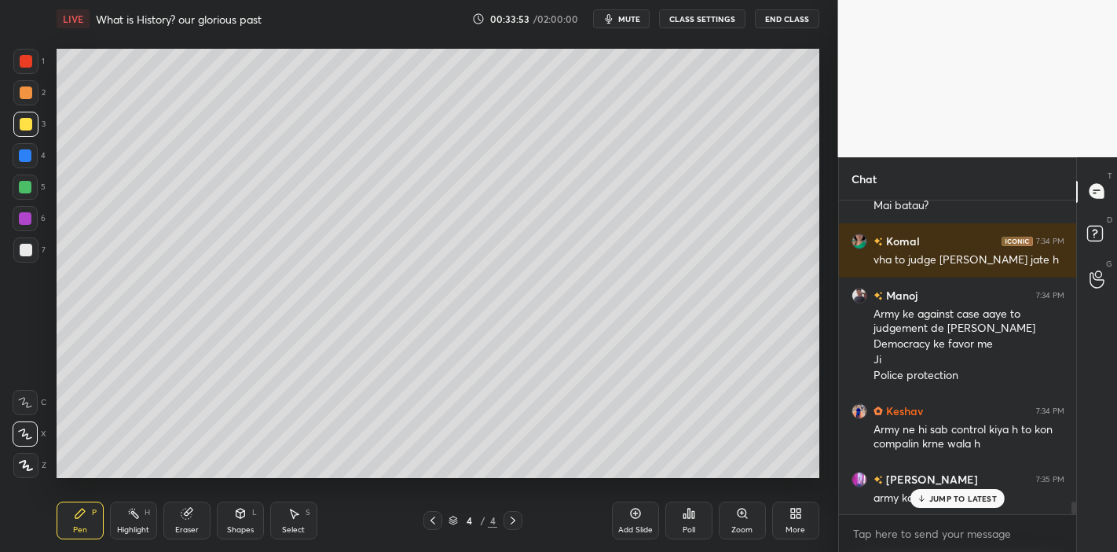
click at [938, 504] on div "JUMP TO LATEST" at bounding box center [958, 498] width 94 height 19
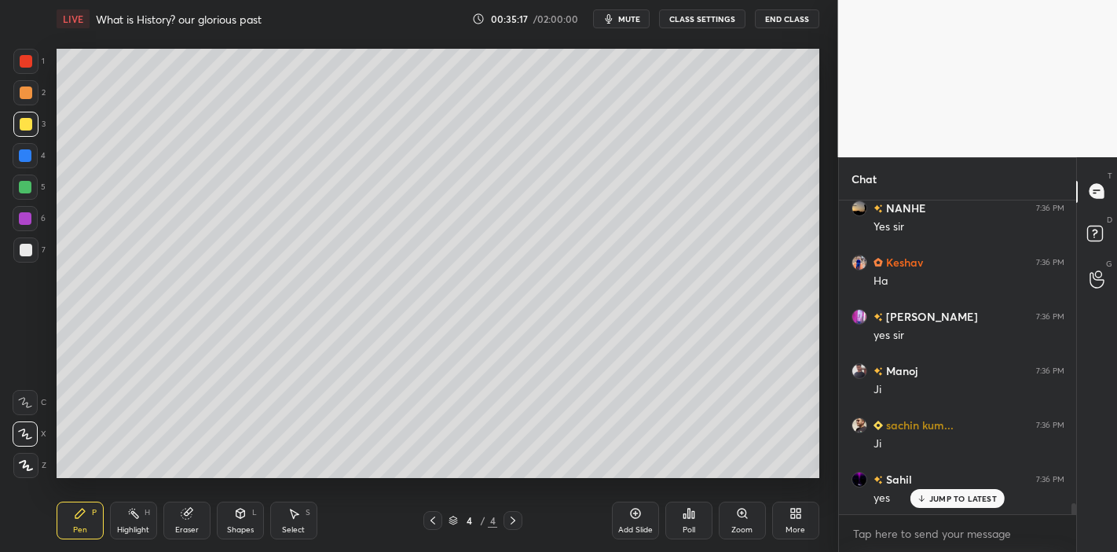
scroll to position [8448, 0]
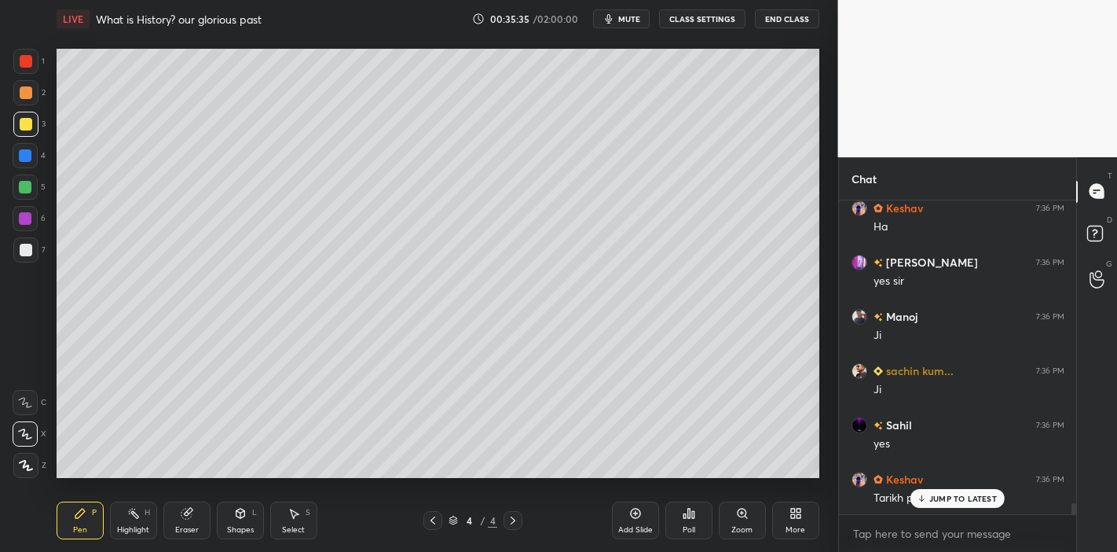
click at [949, 501] on p "JUMP TO LATEST" at bounding box center [964, 497] width 68 height 9
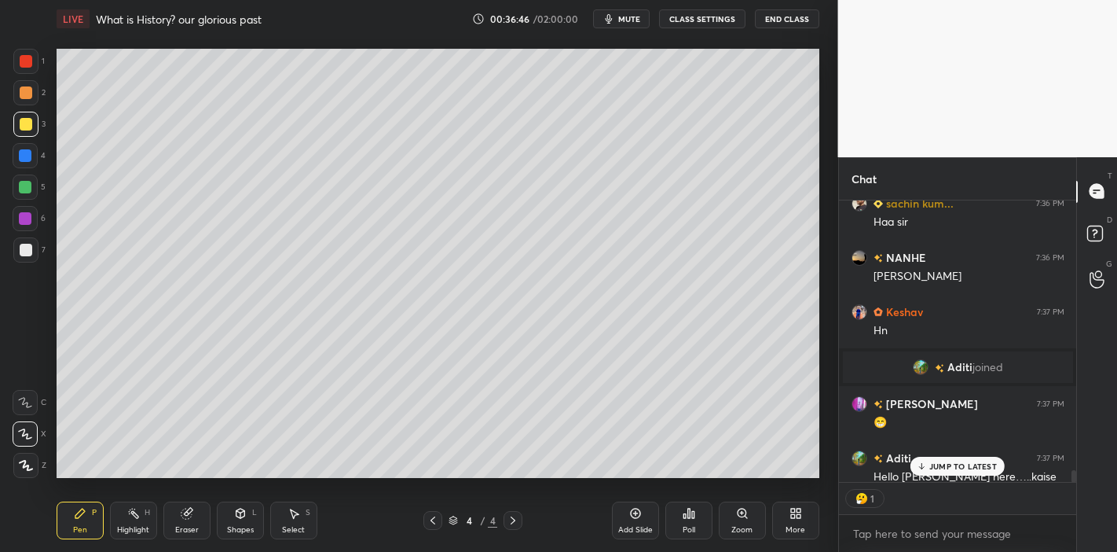
scroll to position [6924, 0]
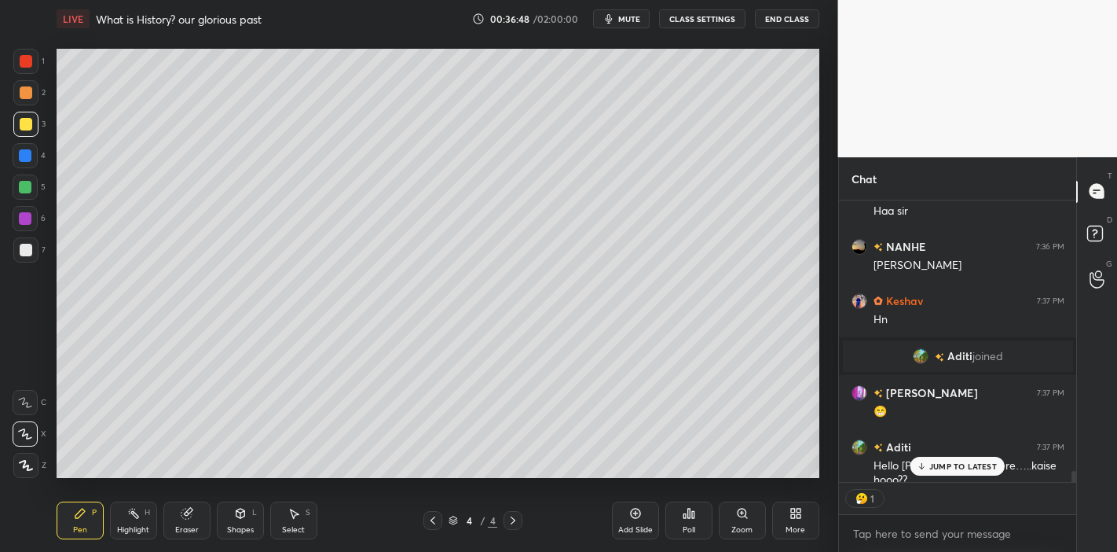
click at [960, 470] on p "JUMP TO LATEST" at bounding box center [964, 465] width 68 height 9
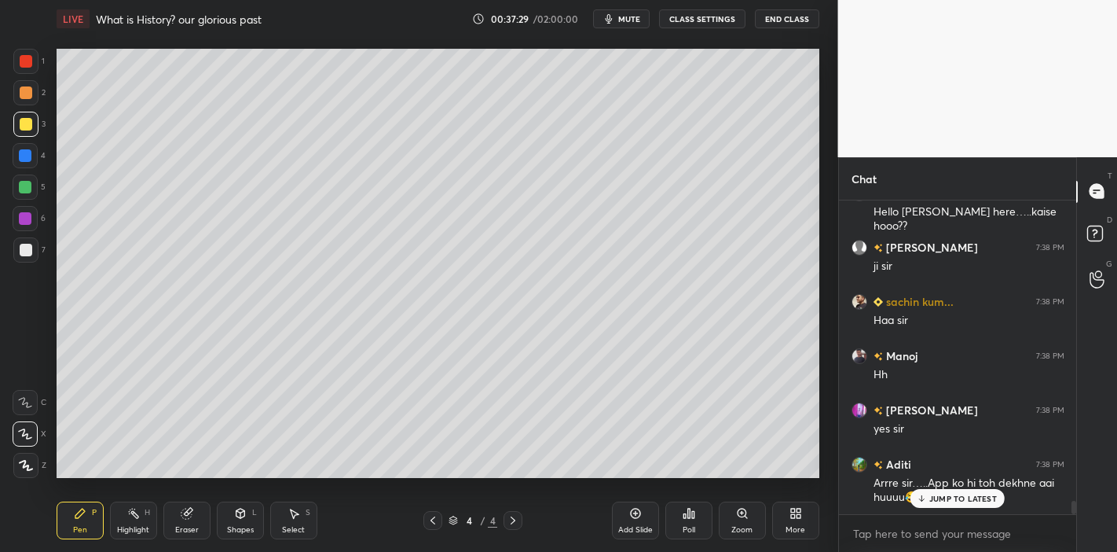
scroll to position [7231, 0]
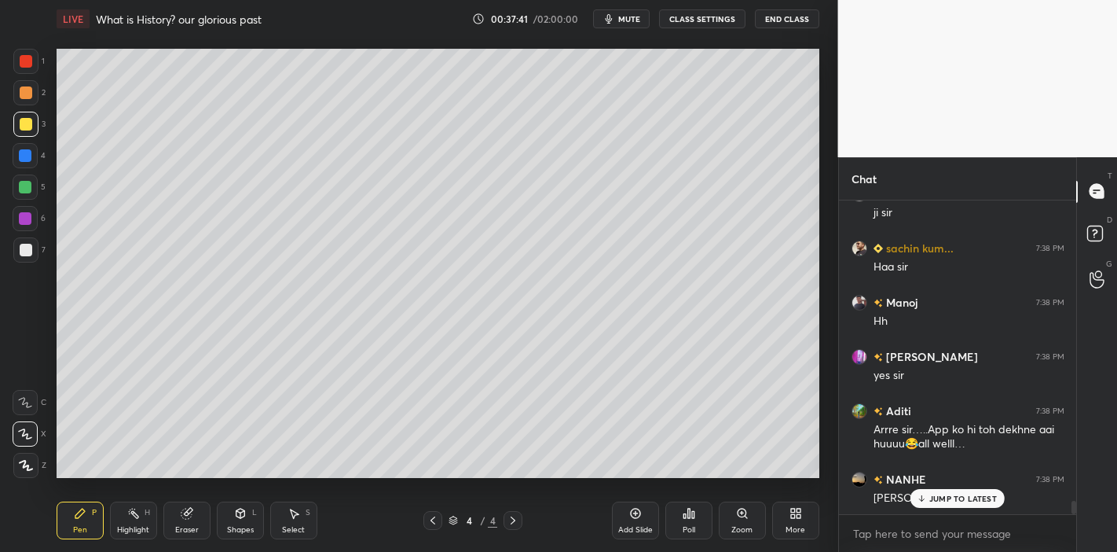
click at [946, 490] on div "JUMP TO LATEST" at bounding box center [958, 498] width 94 height 19
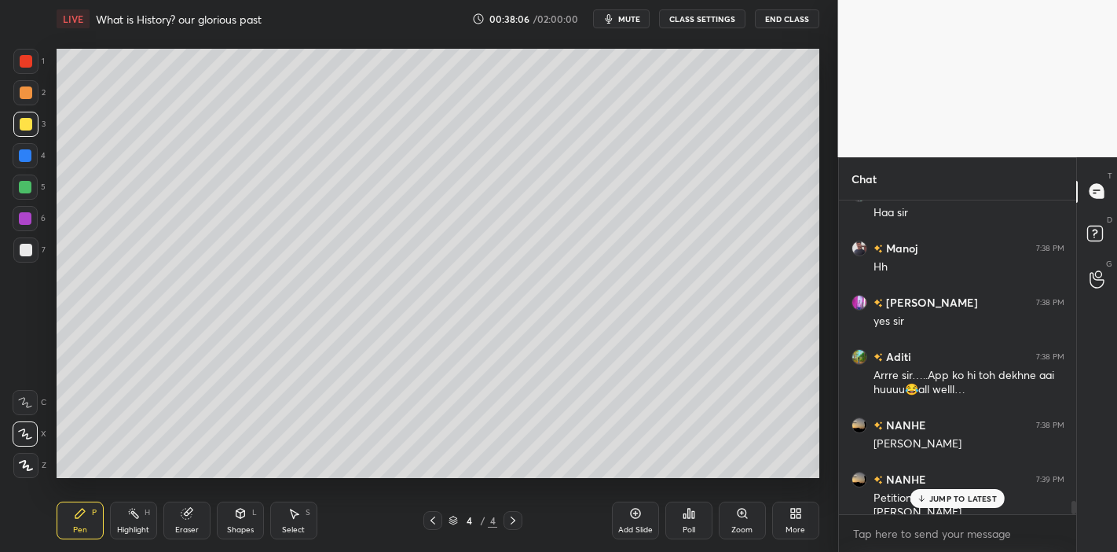
click at [974, 504] on div "JUMP TO LATEST" at bounding box center [958, 498] width 94 height 19
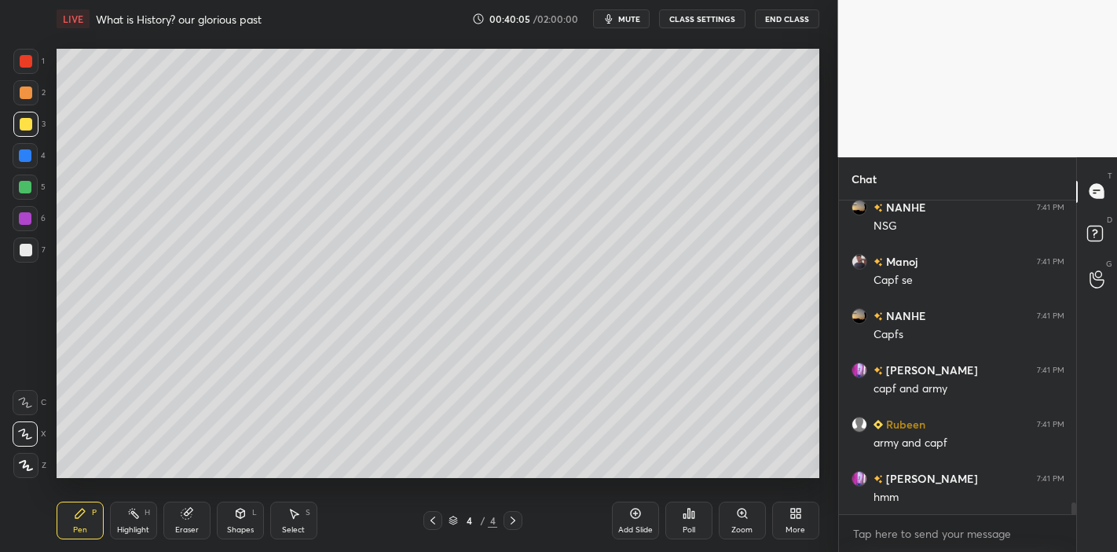
scroll to position [8048, 0]
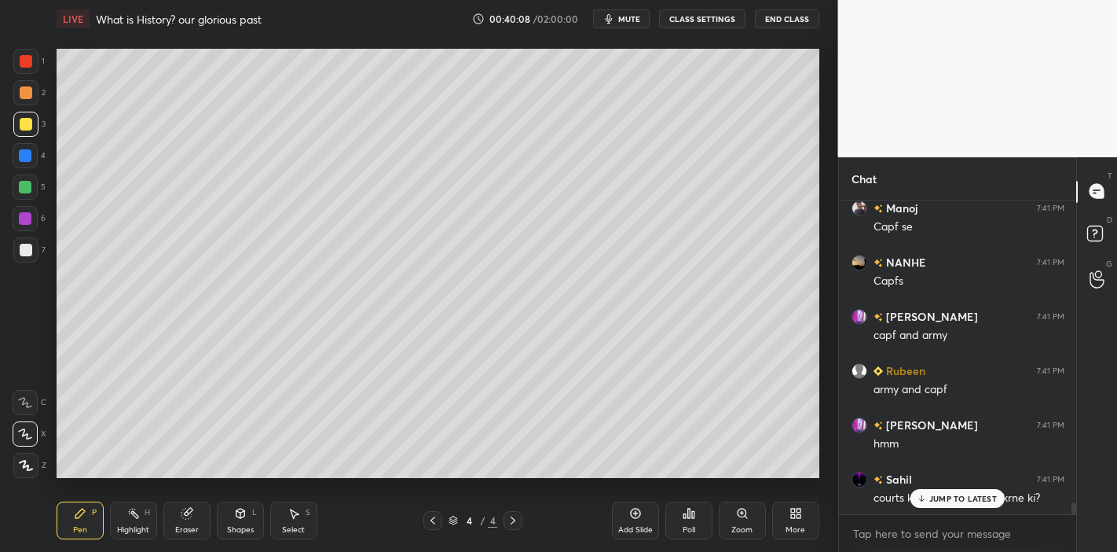
click at [934, 493] on p "JUMP TO LATEST" at bounding box center [964, 497] width 68 height 9
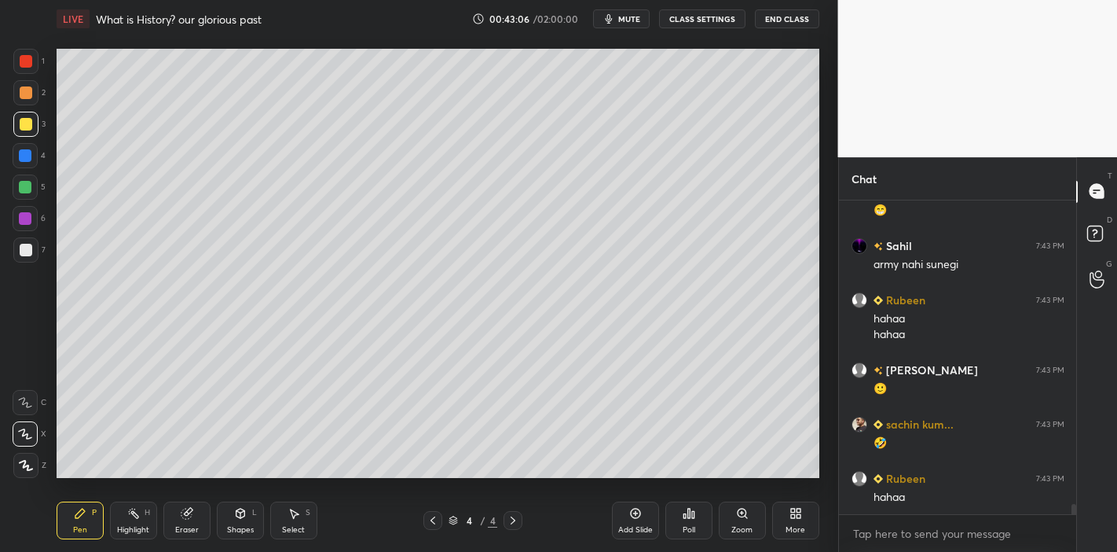
scroll to position [9148, 0]
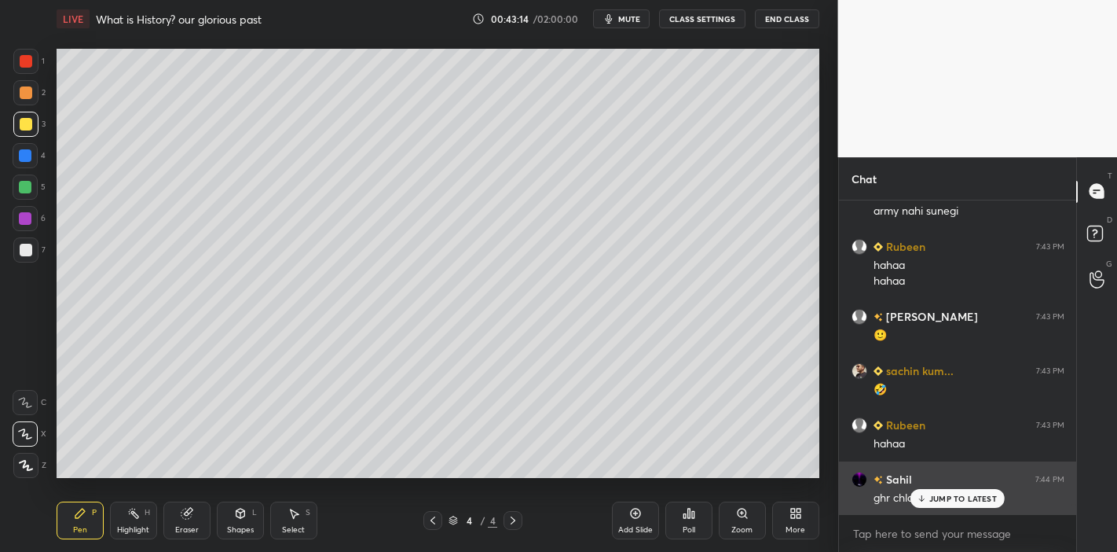
click at [939, 499] on p "JUMP TO LATEST" at bounding box center [964, 497] width 68 height 9
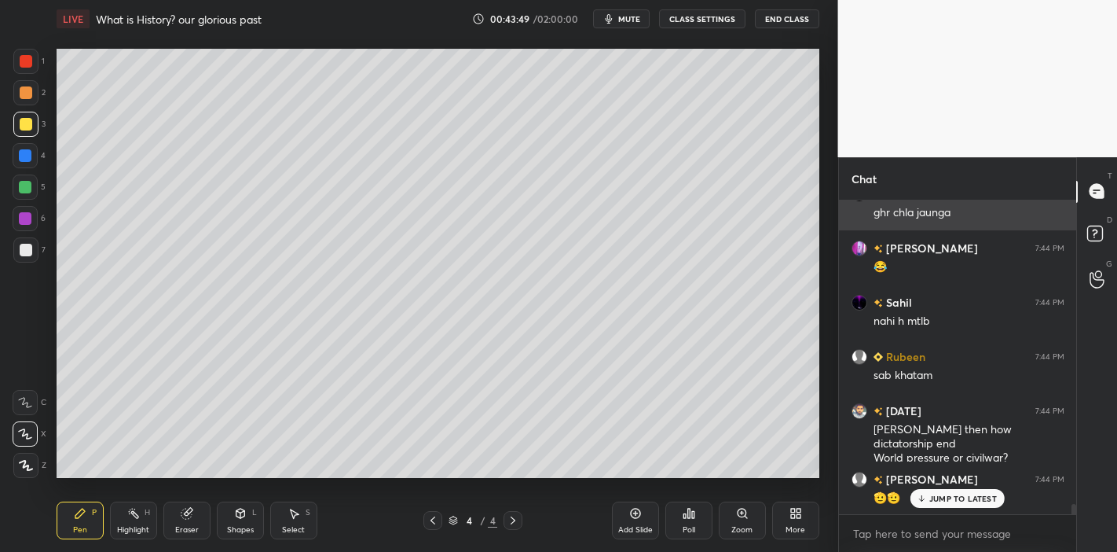
scroll to position [9488, 0]
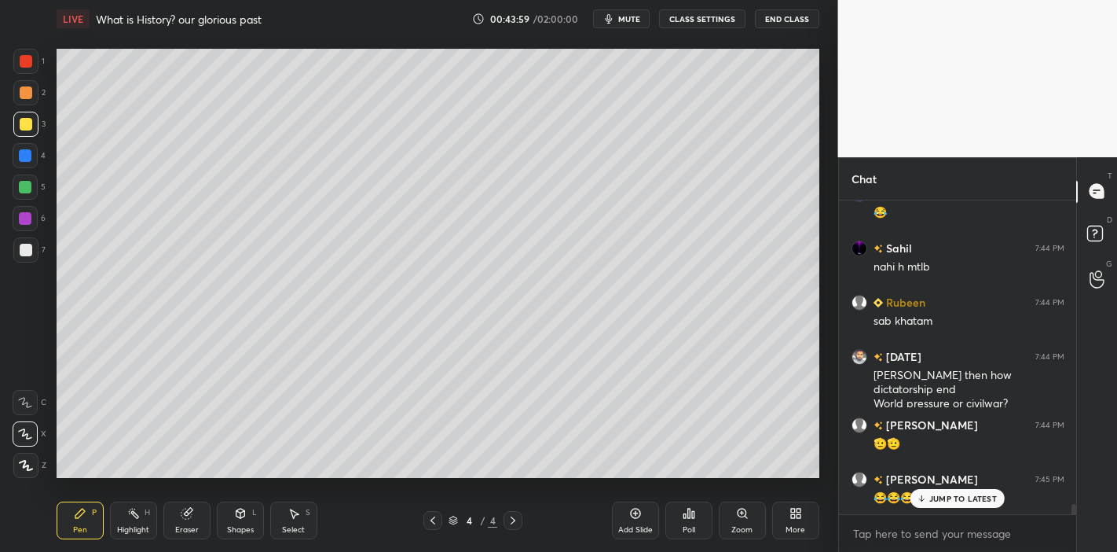
click at [948, 490] on div "JUMP TO LATEST" at bounding box center [958, 498] width 94 height 19
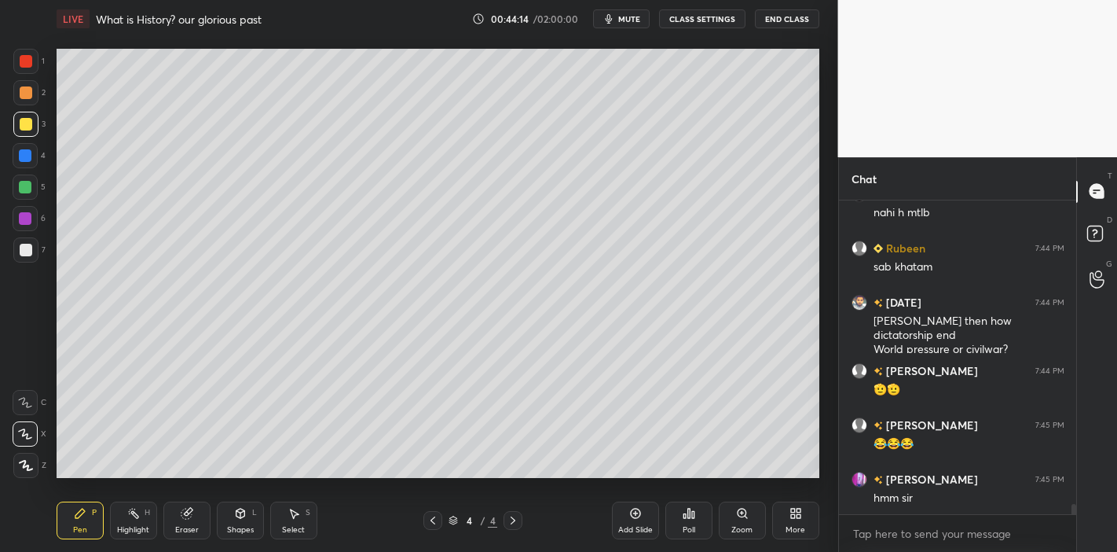
scroll to position [9625, 0]
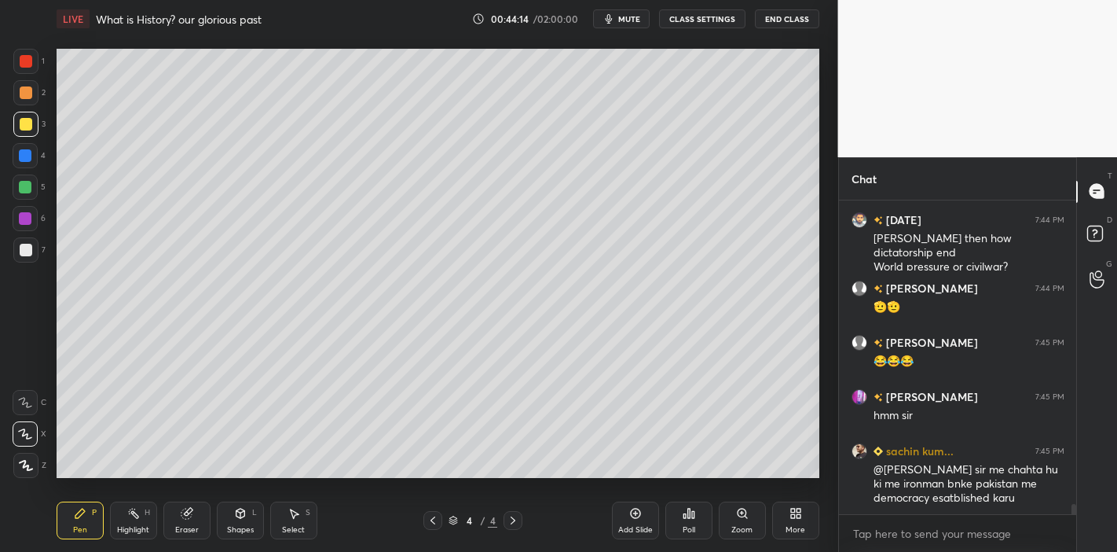
click at [952, 544] on p "JUMP TO LATEST" at bounding box center [964, 548] width 68 height 9
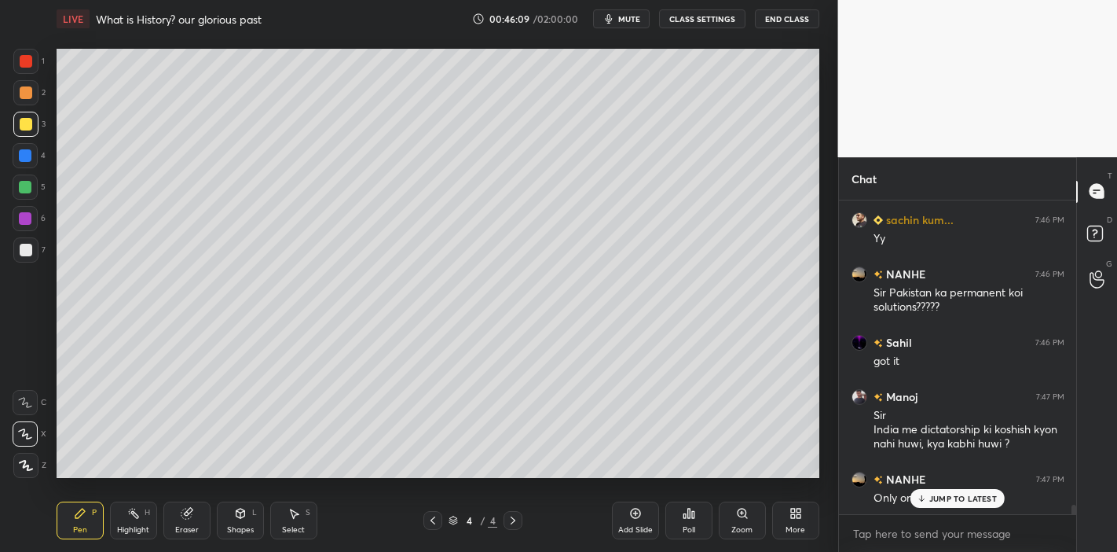
scroll to position [10537, 0]
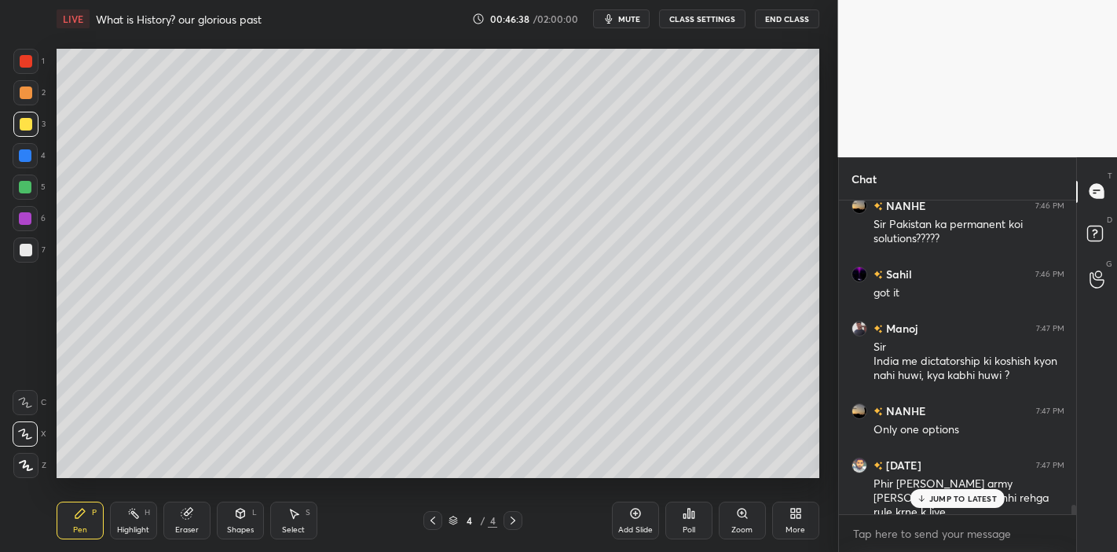
click at [923, 497] on icon at bounding box center [922, 497] width 10 height 9
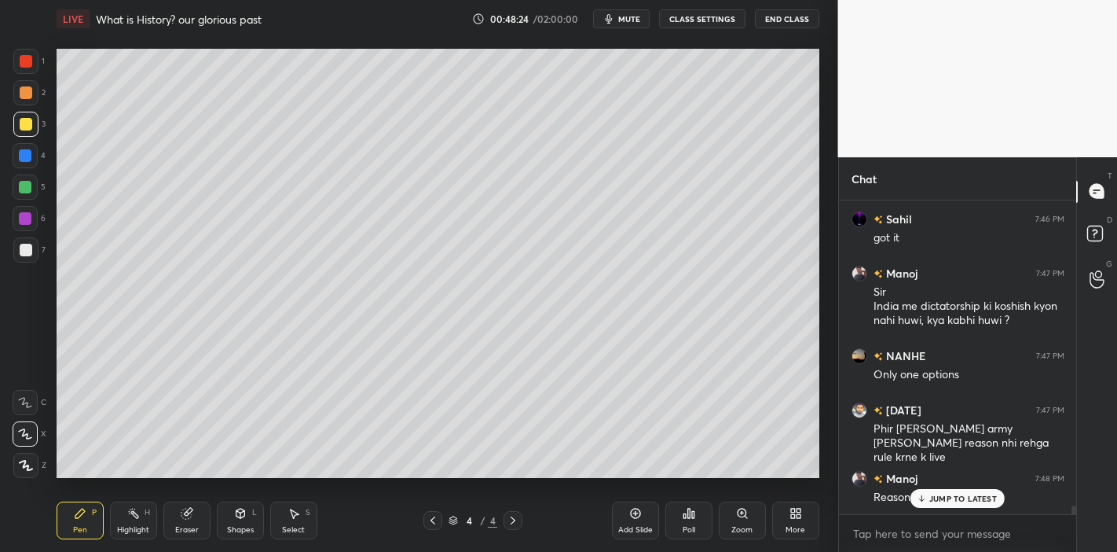
scroll to position [10660, 0]
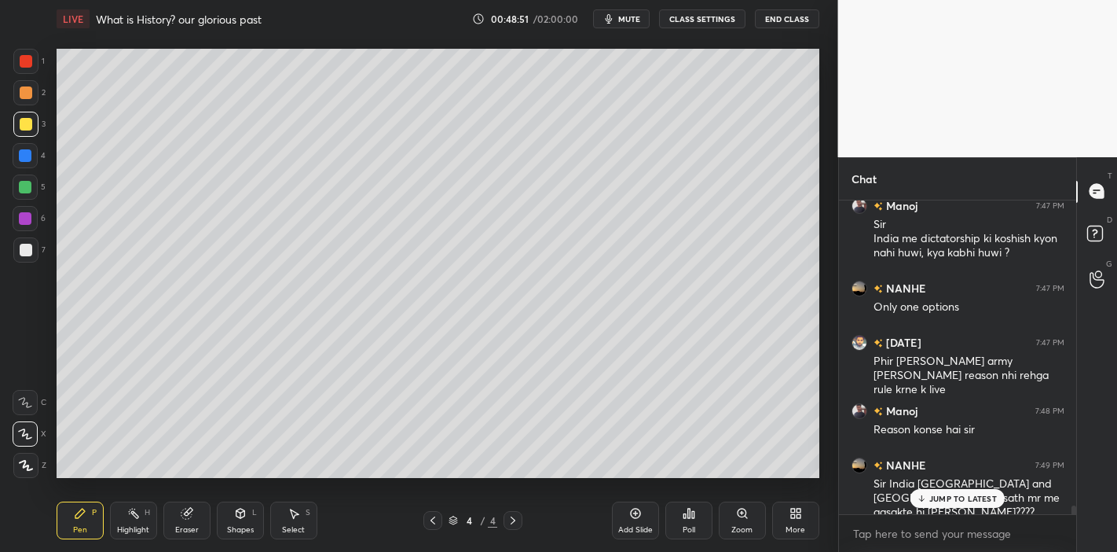
click at [964, 503] on p "JUMP TO LATEST" at bounding box center [964, 497] width 68 height 9
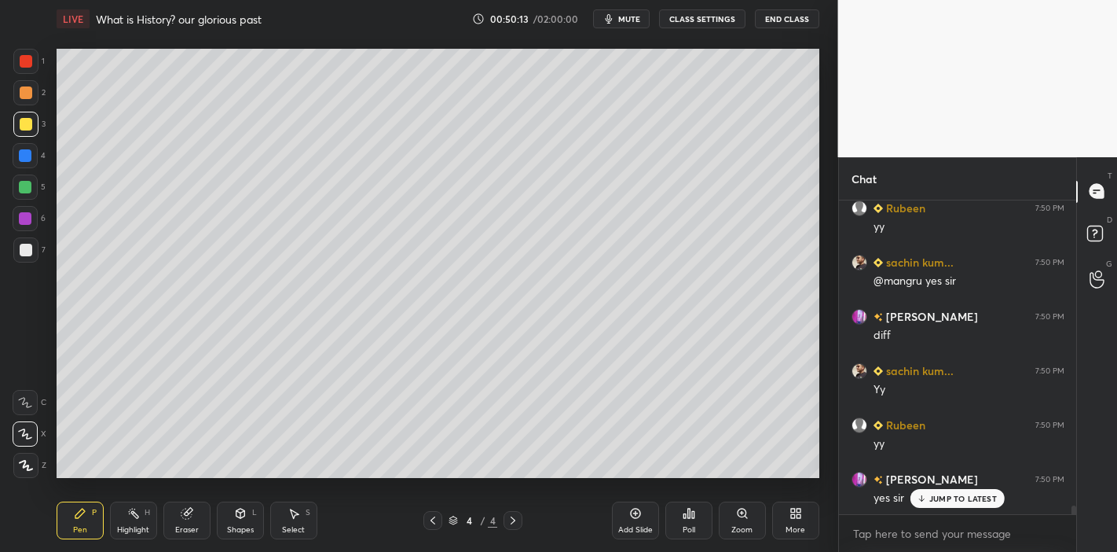
scroll to position [11230, 0]
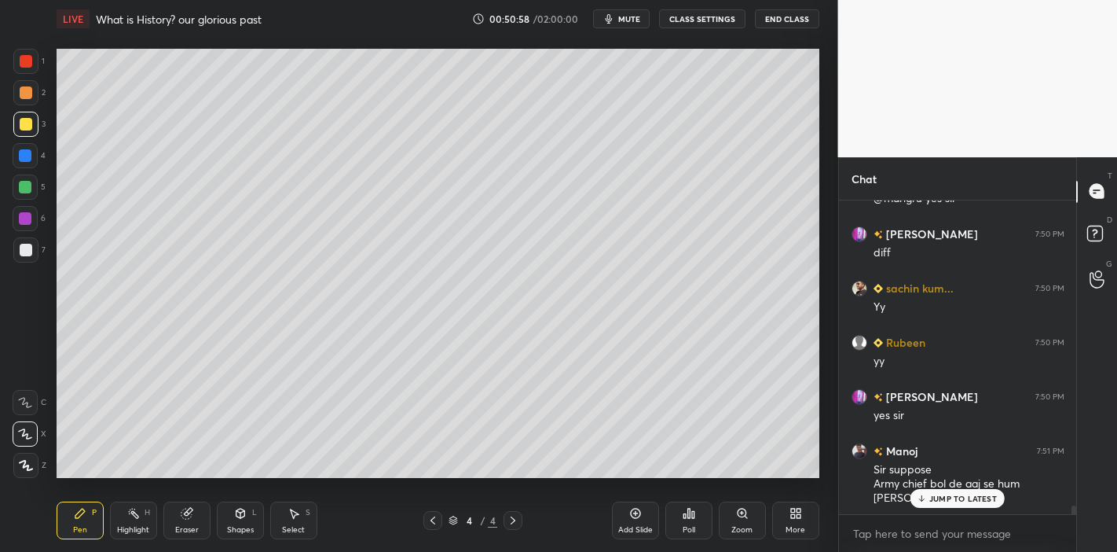
click at [948, 497] on p "JUMP TO LATEST" at bounding box center [964, 497] width 68 height 9
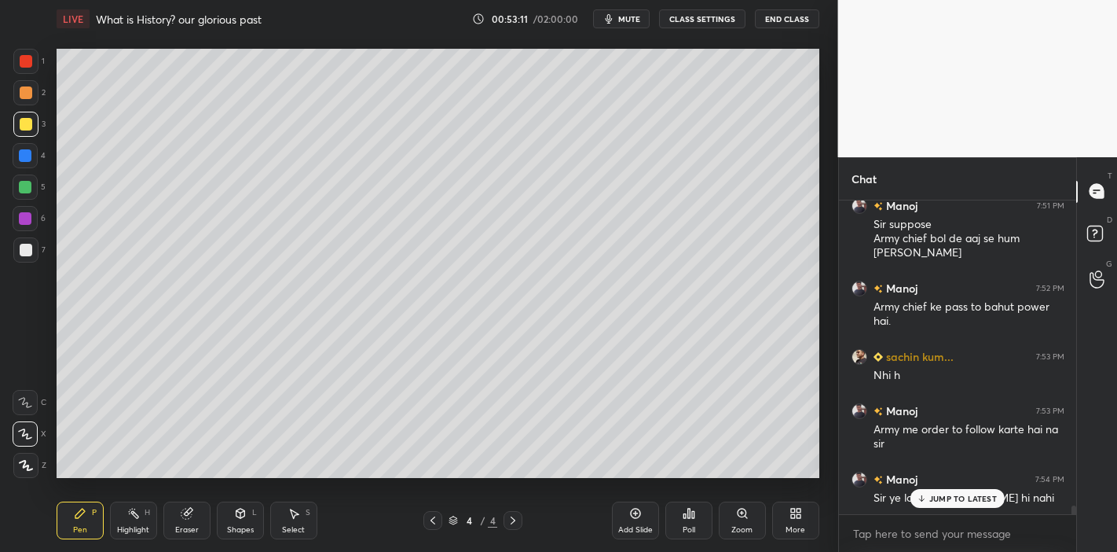
scroll to position [11530, 0]
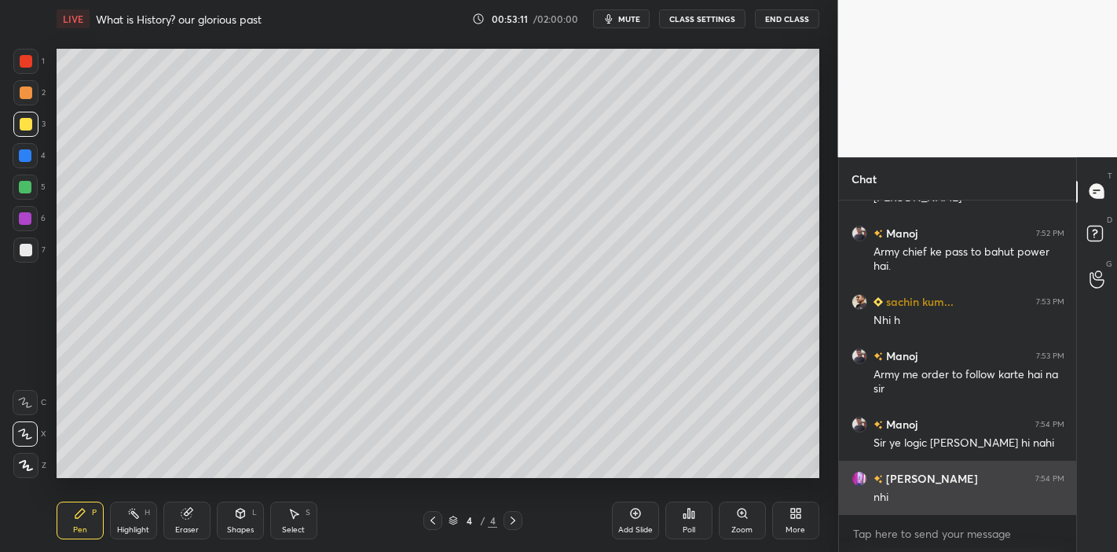
drag, startPoint x: 955, startPoint y: 499, endPoint x: 899, endPoint y: 459, distance: 68.7
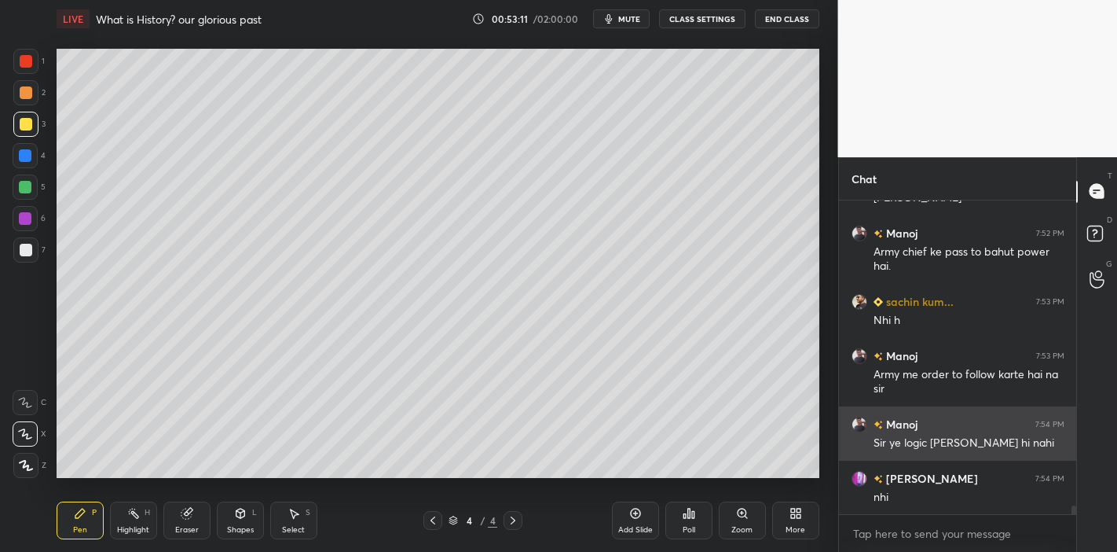
click at [952, 496] on div "Kumar 7:50 PM yes sir Manoj 7:51 PM Sir suppose Army chief bol de aaj se hum ka…" at bounding box center [958, 357] width 238 height 314
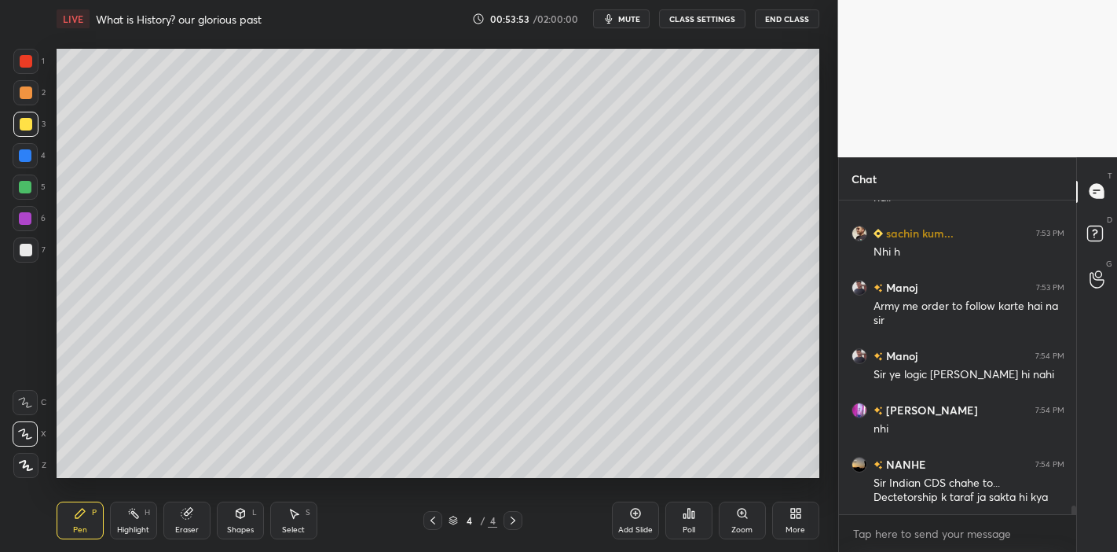
scroll to position [11666, 0]
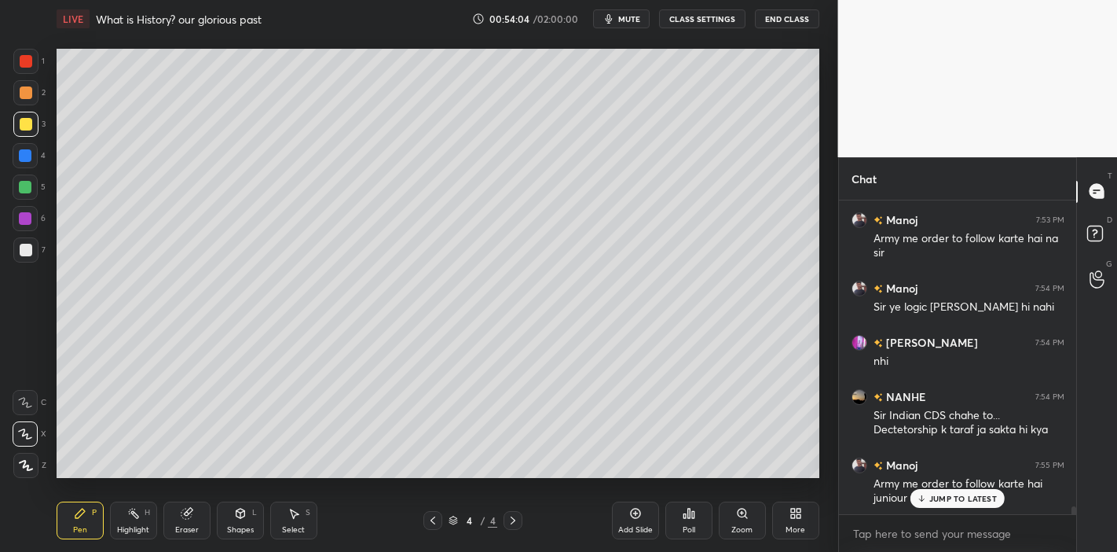
click at [980, 496] on p "JUMP TO LATEST" at bounding box center [964, 497] width 68 height 9
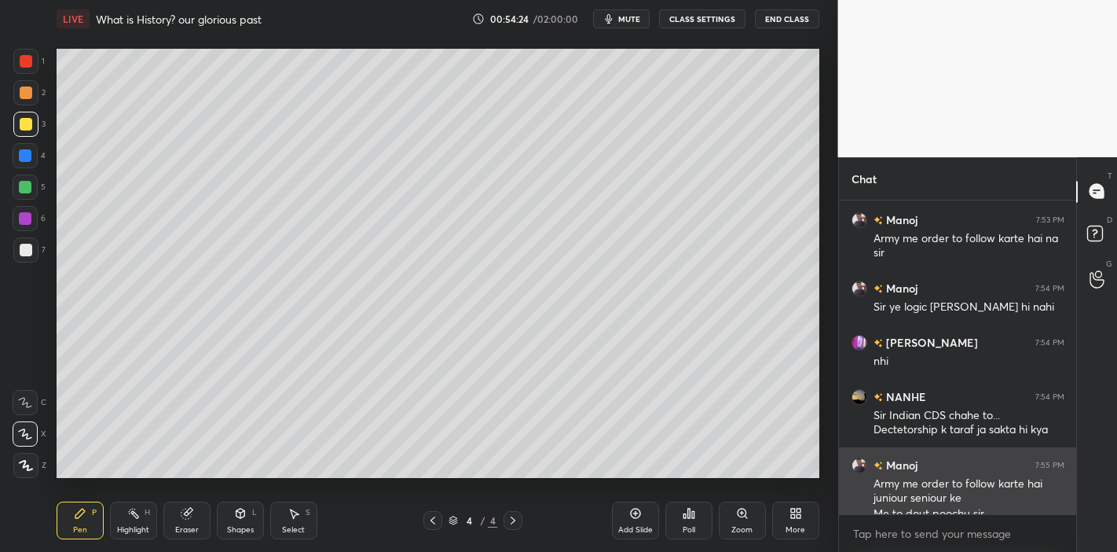
scroll to position [11682, 0]
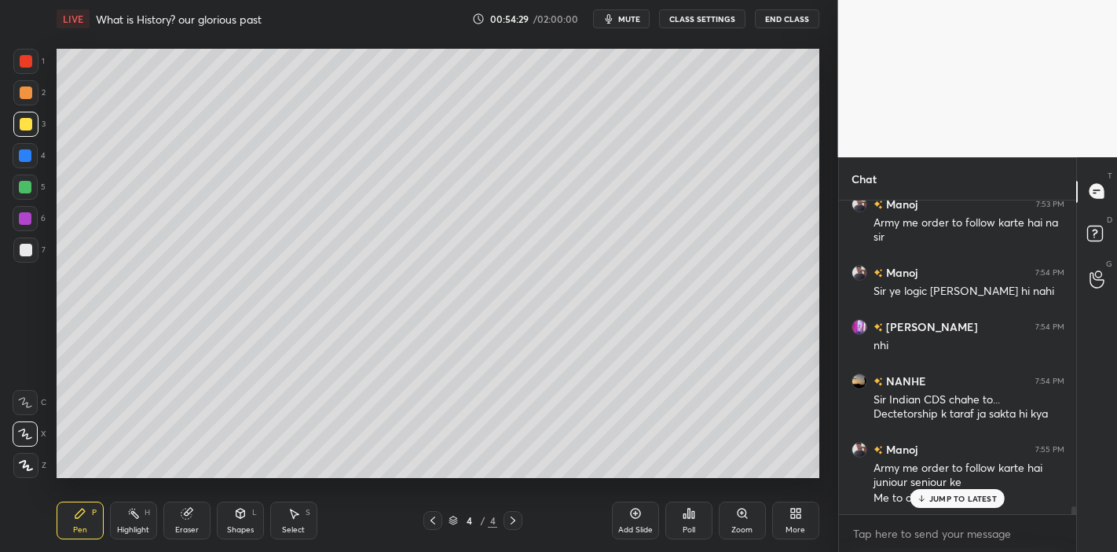
click at [938, 494] on p "JUMP TO LATEST" at bounding box center [964, 497] width 68 height 9
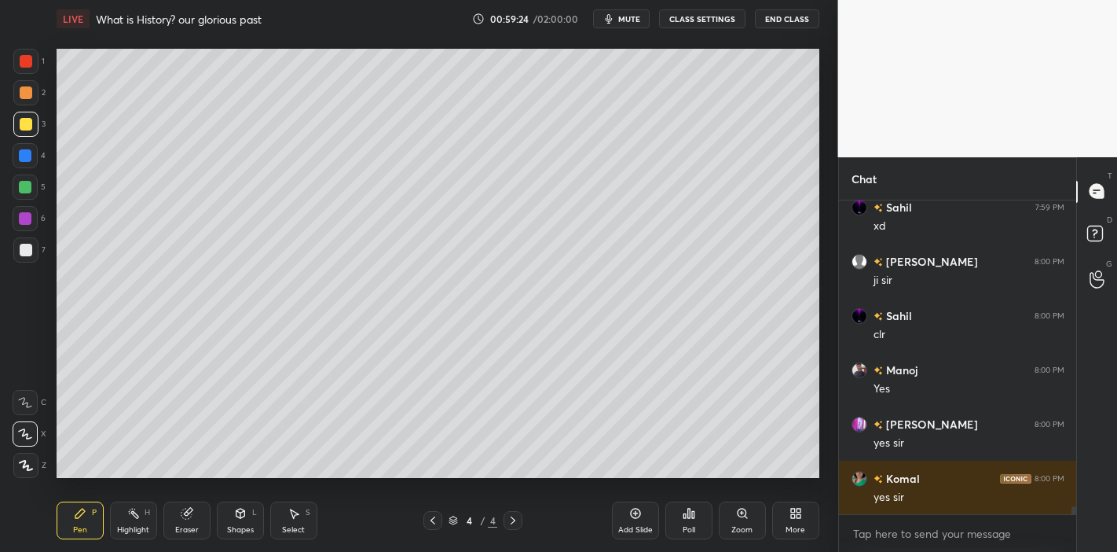
scroll to position [12485, 0]
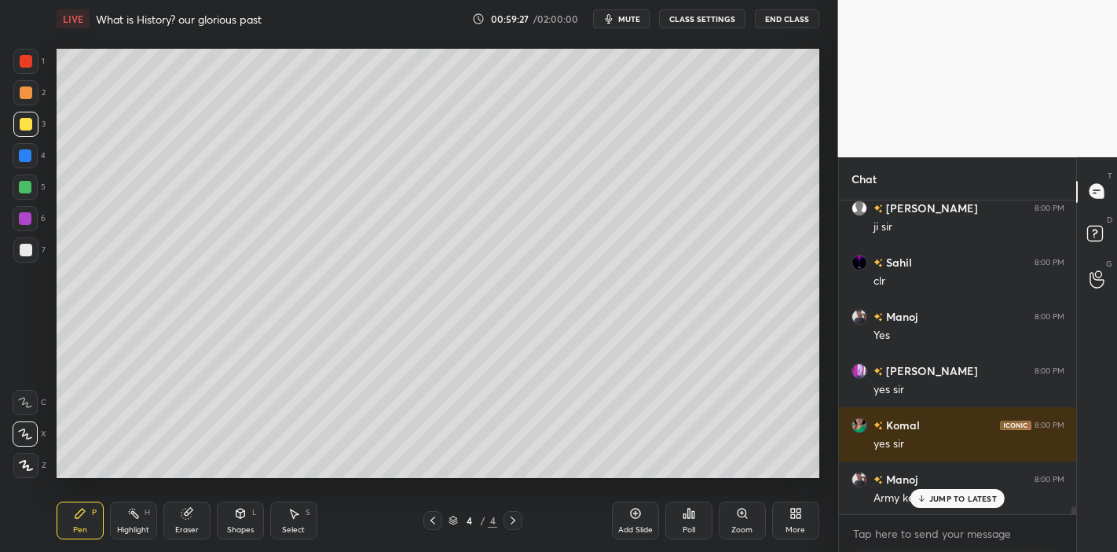
click at [931, 494] on p "JUMP TO LATEST" at bounding box center [964, 497] width 68 height 9
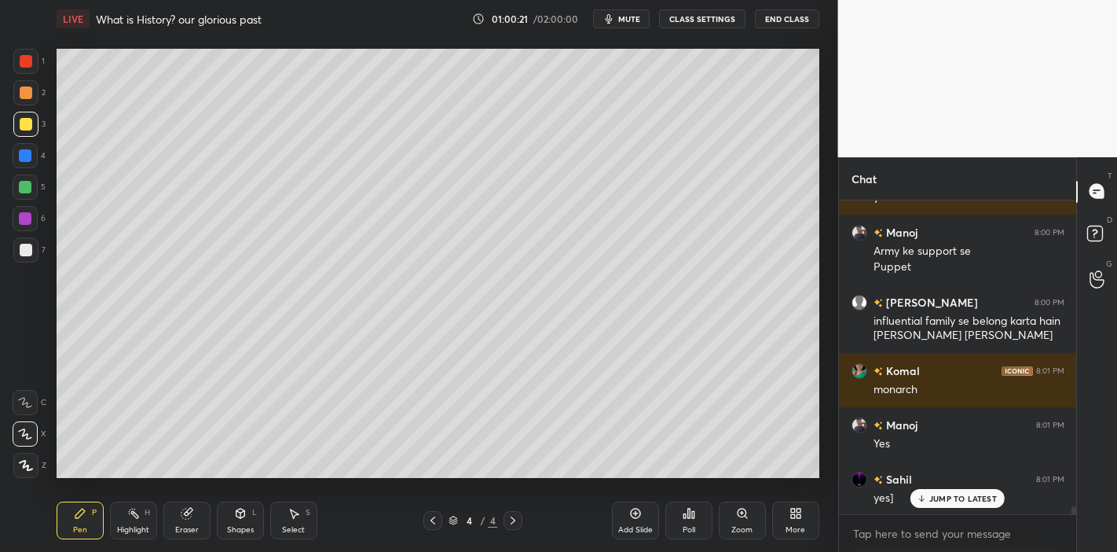
scroll to position [12800, 0]
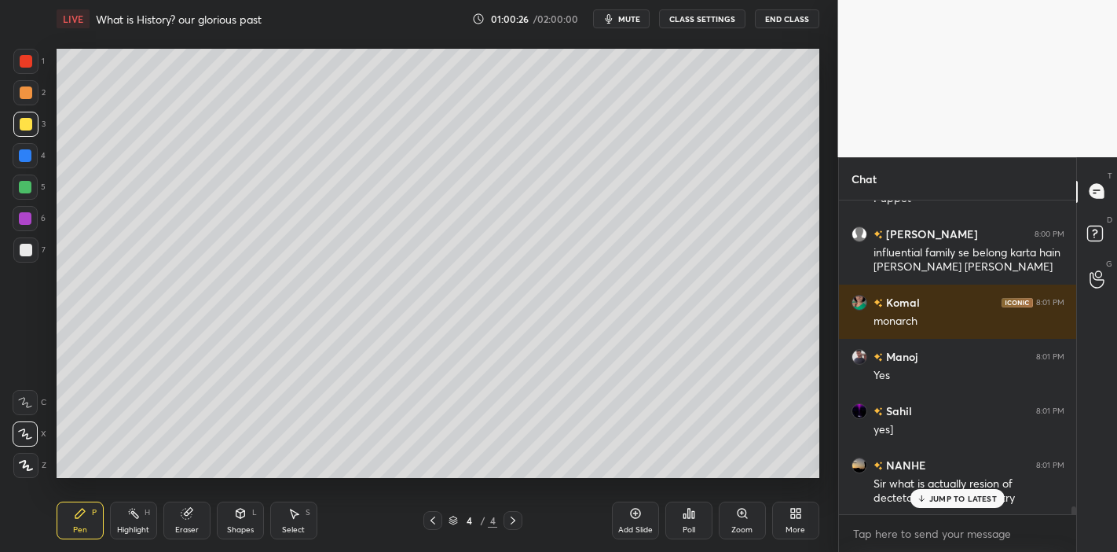
click at [952, 502] on p "JUMP TO LATEST" at bounding box center [964, 497] width 68 height 9
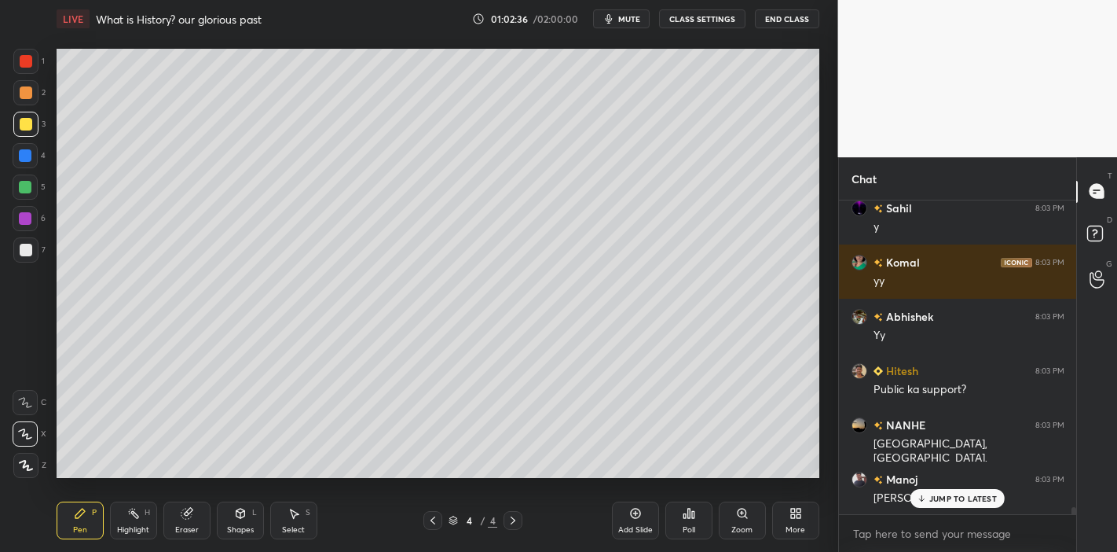
scroll to position [13885, 0]
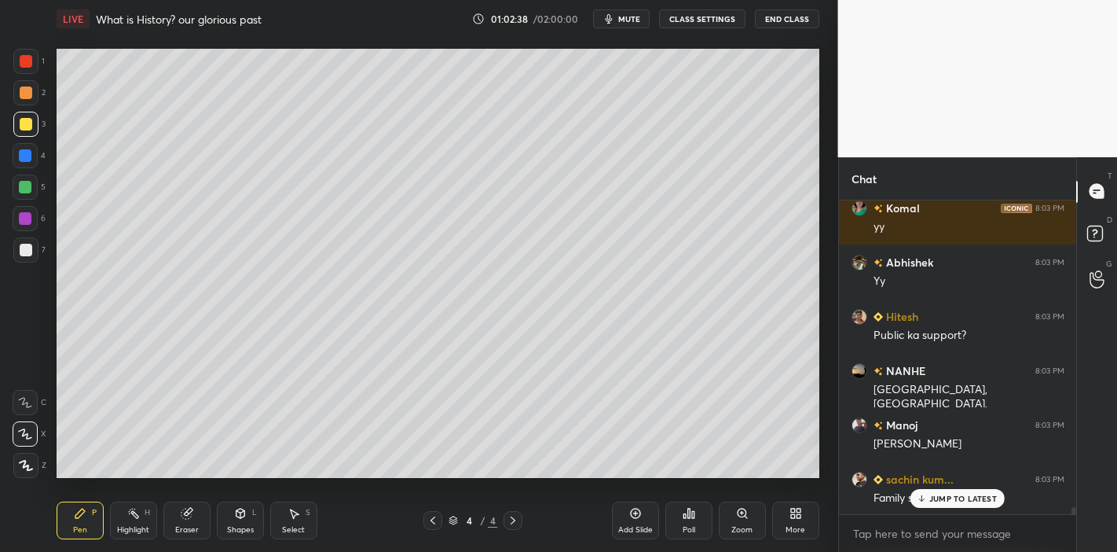
click at [638, 15] on span "mute" at bounding box center [629, 18] width 22 height 11
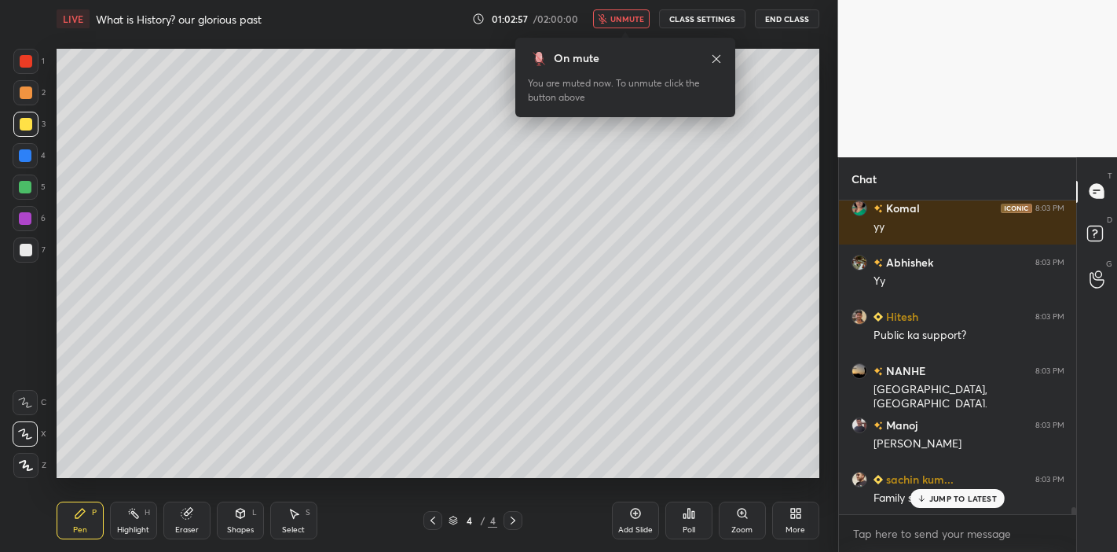
click at [638, 15] on span "unmute" at bounding box center [628, 18] width 34 height 11
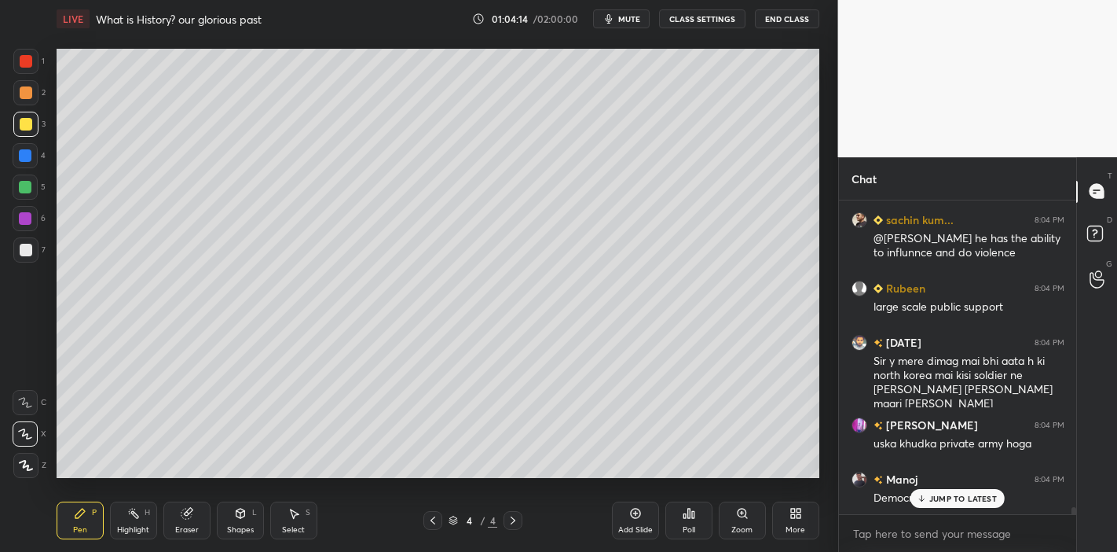
scroll to position [14252, 0]
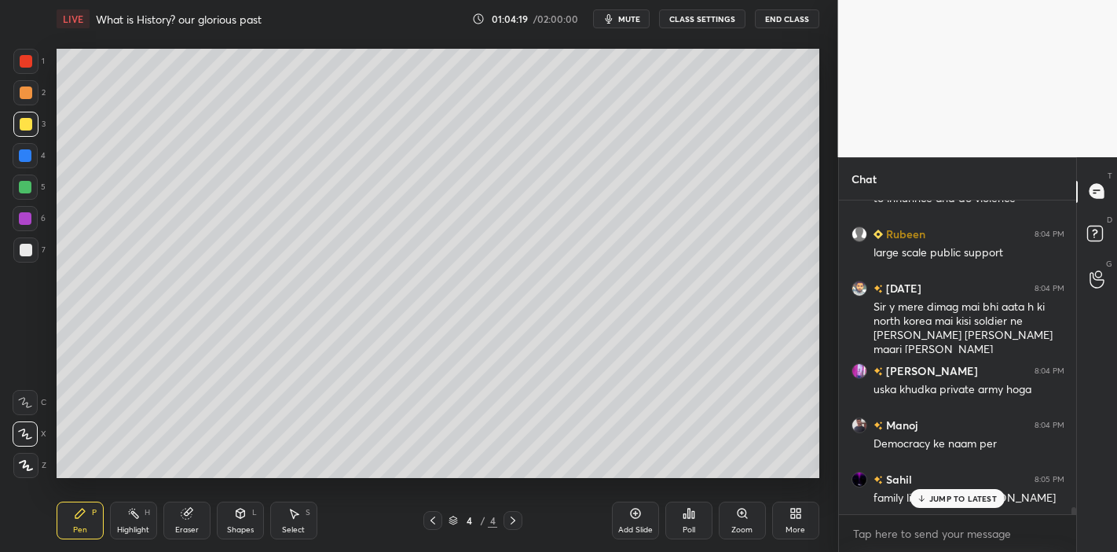
click at [947, 492] on div "JUMP TO LATEST" at bounding box center [958, 498] width 94 height 19
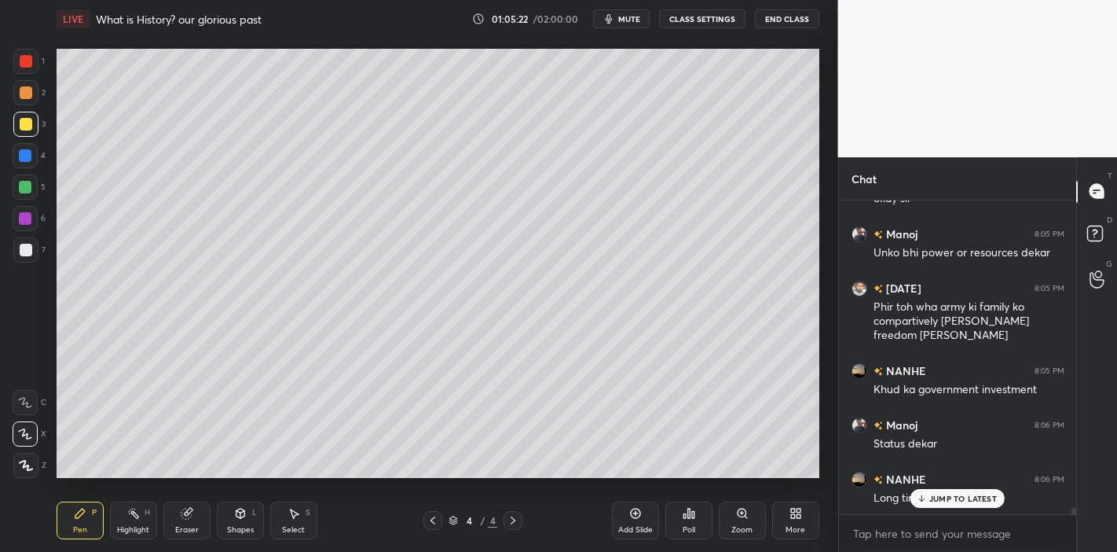
scroll to position [14690, 0]
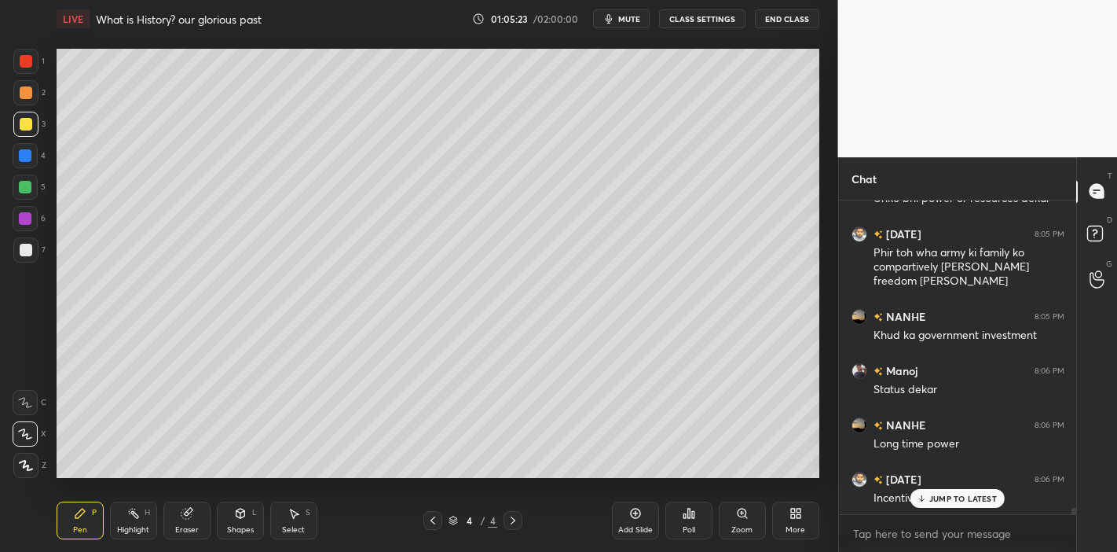
click at [942, 500] on p "JUMP TO LATEST" at bounding box center [964, 497] width 68 height 9
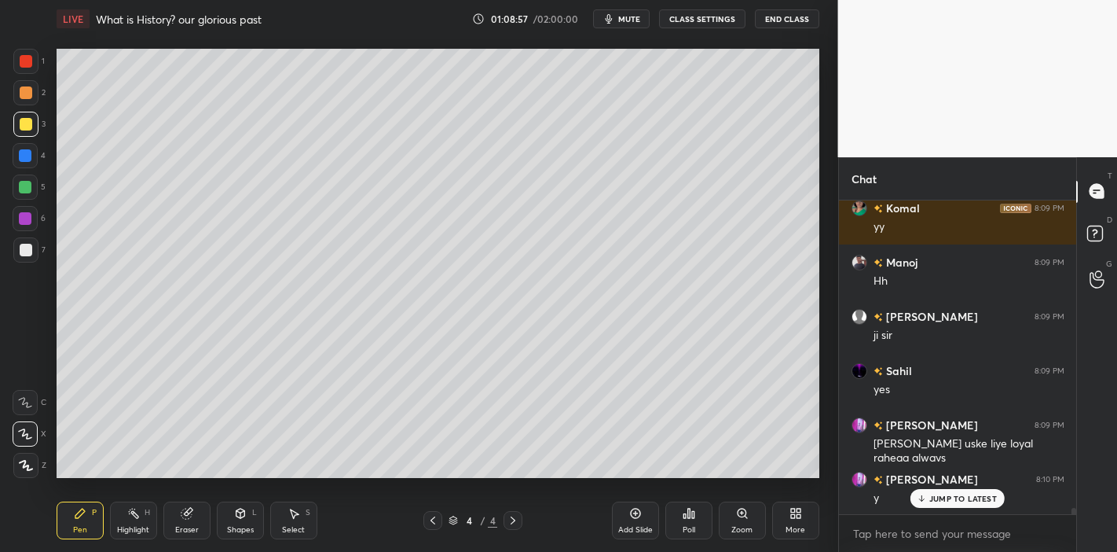
scroll to position [16321, 0]
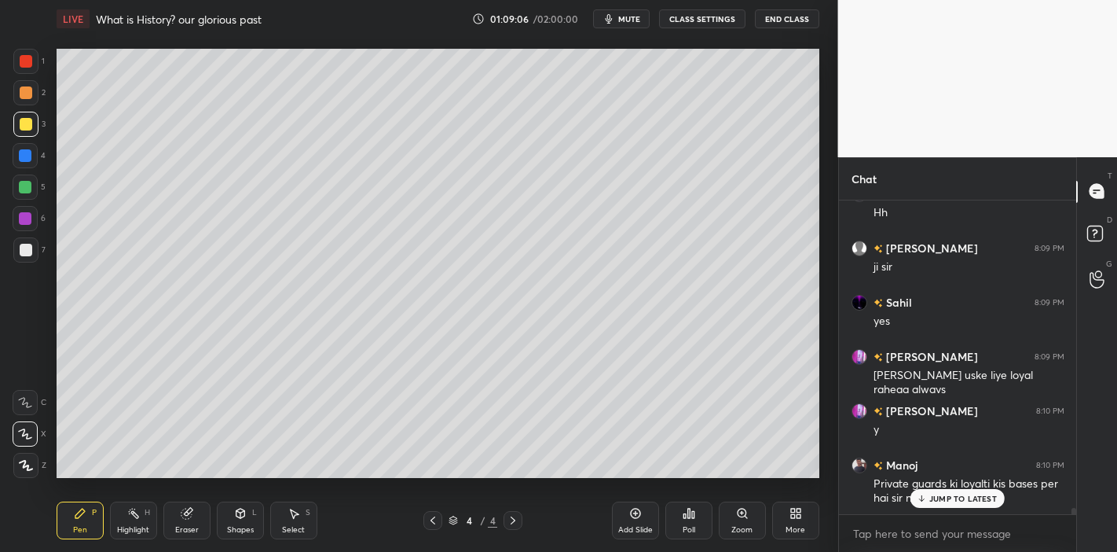
click at [974, 493] on p "JUMP TO LATEST" at bounding box center [964, 497] width 68 height 9
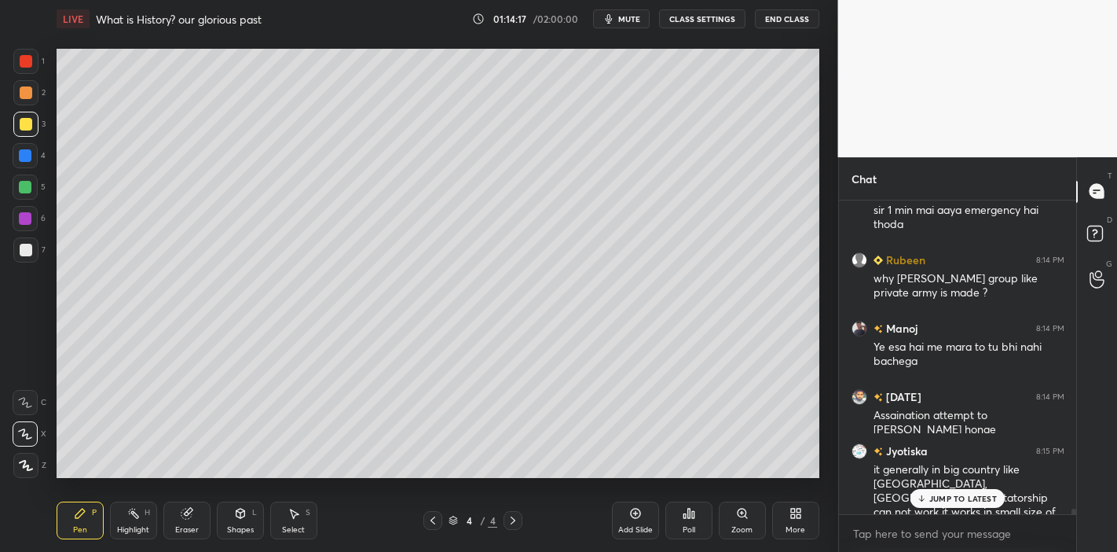
scroll to position [17690, 0]
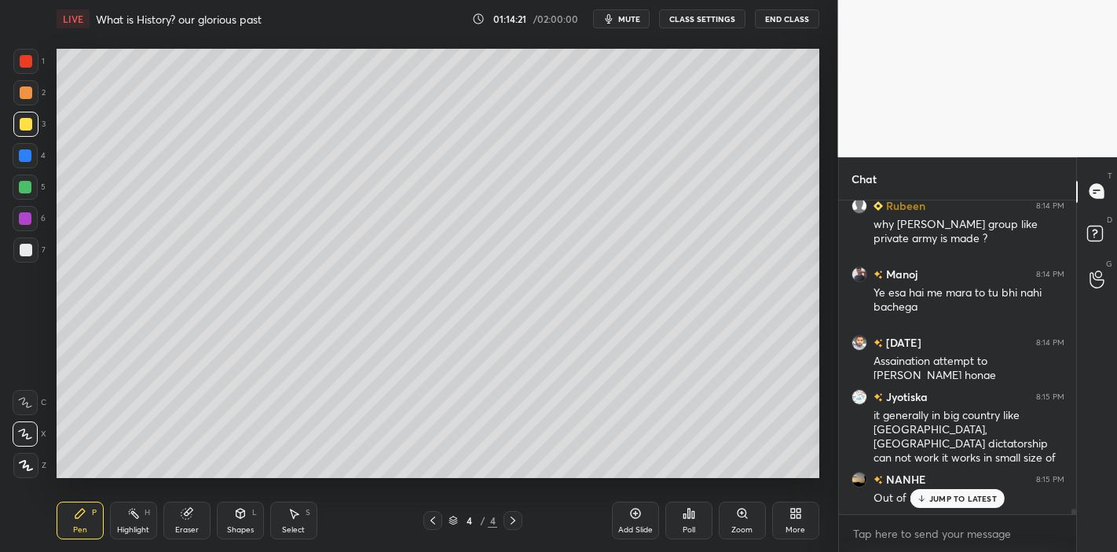
click at [940, 497] on p "JUMP TO LATEST" at bounding box center [964, 497] width 68 height 9
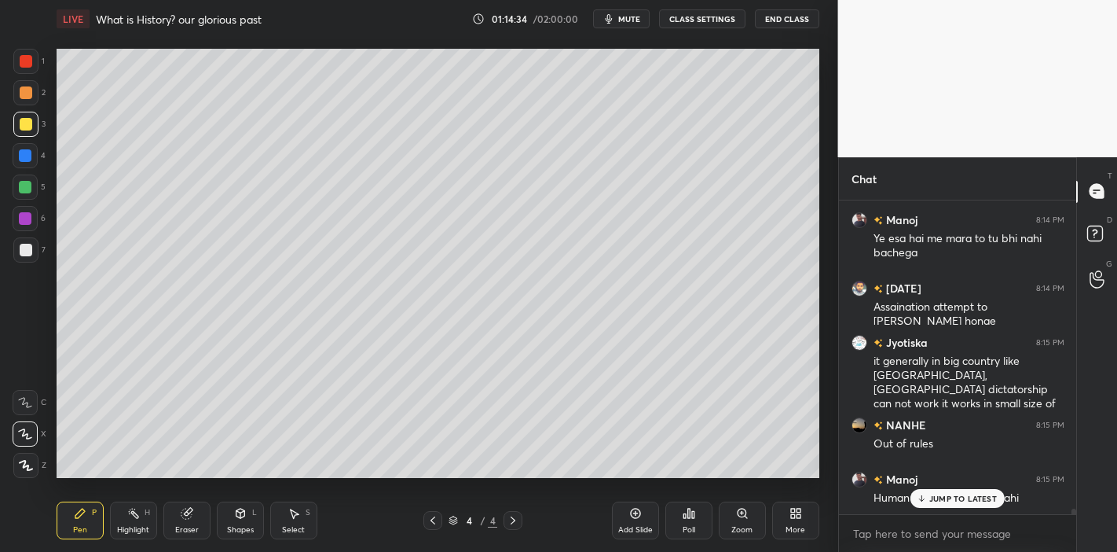
click at [931, 493] on p "JUMP TO LATEST" at bounding box center [964, 497] width 68 height 9
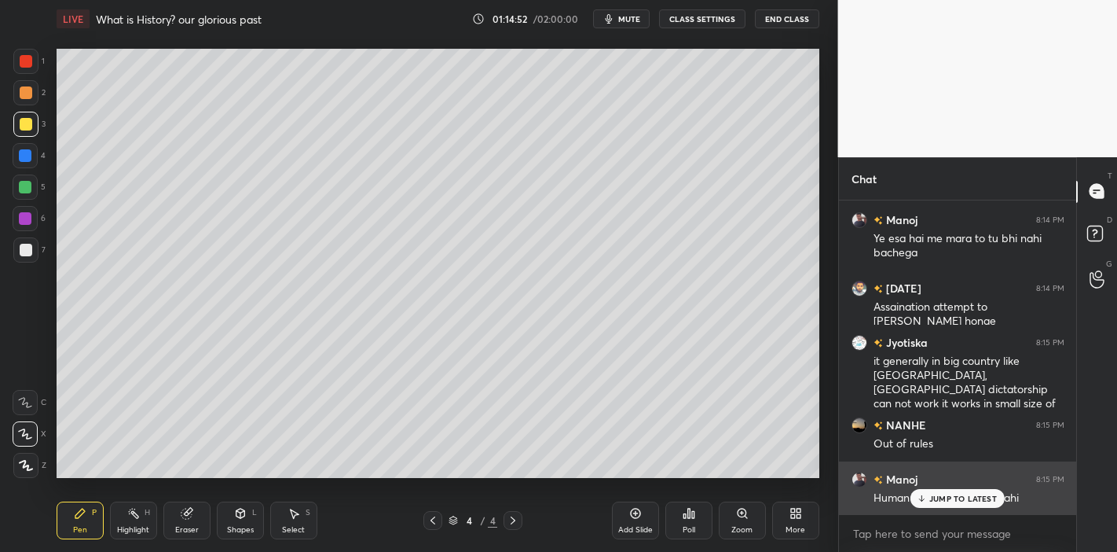
scroll to position [17798, 0]
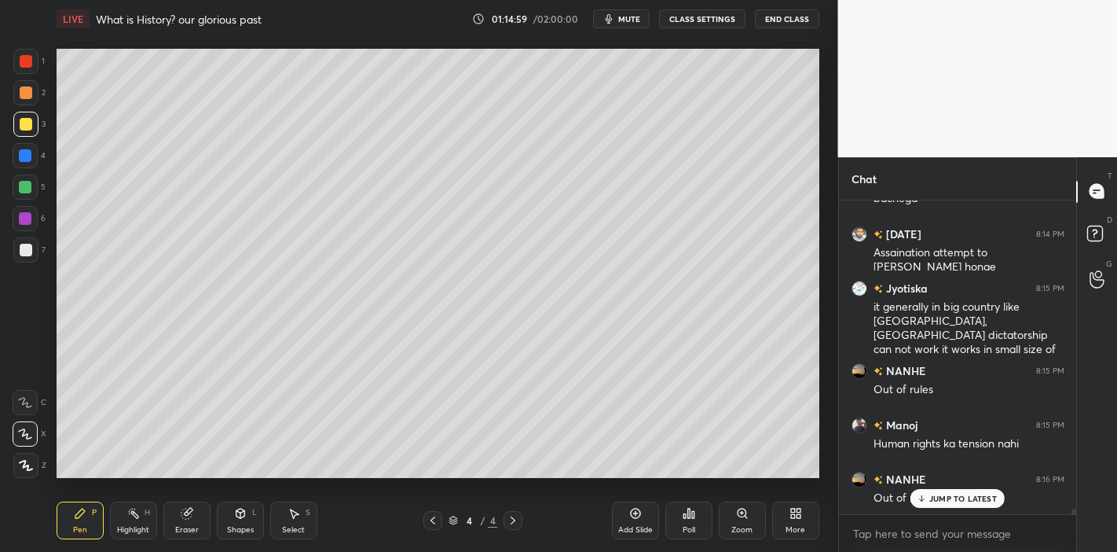
click at [978, 506] on div "JUMP TO LATEST" at bounding box center [958, 498] width 94 height 19
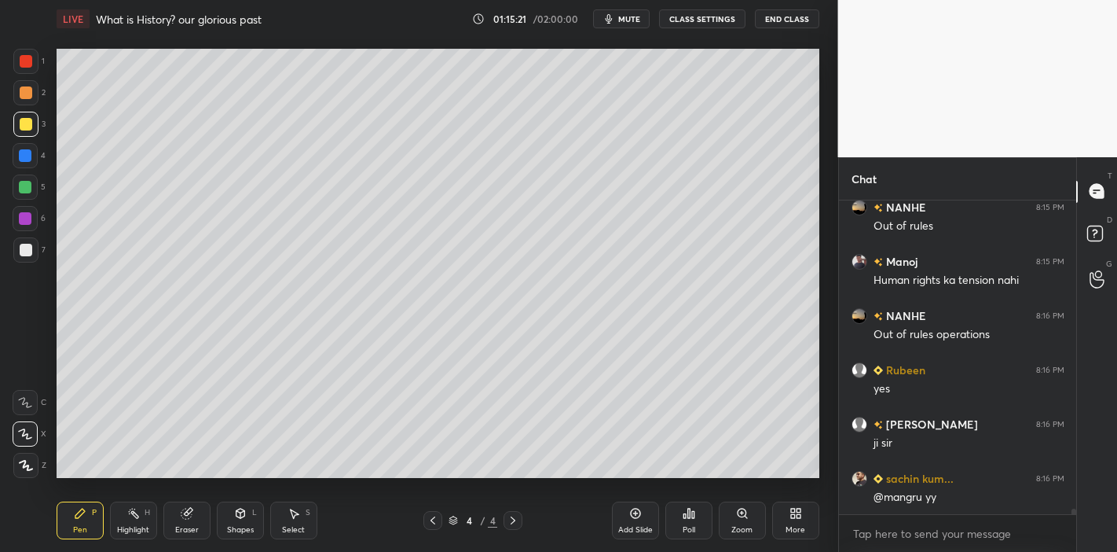
scroll to position [18015, 0]
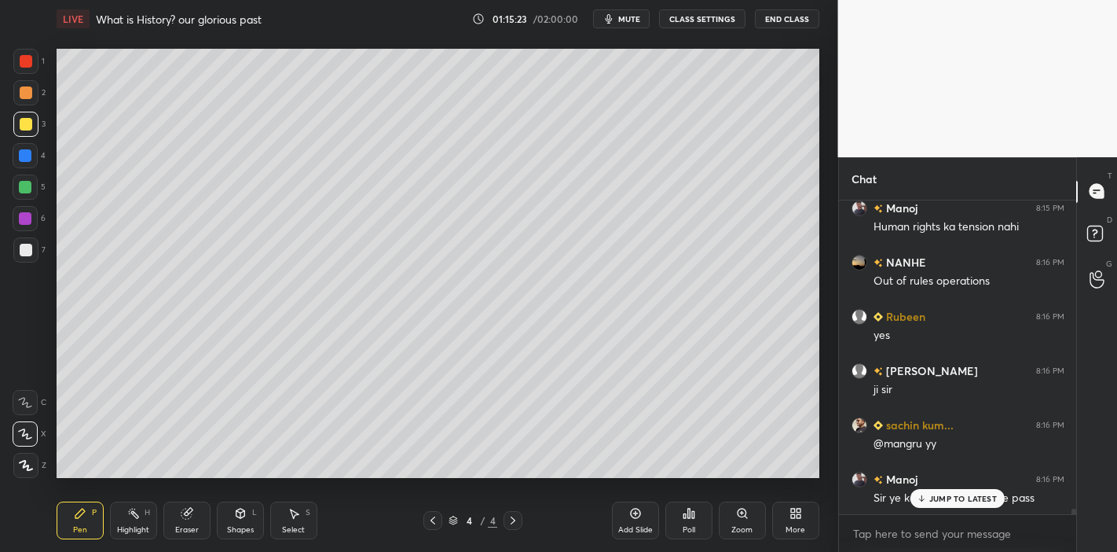
click at [934, 489] on div "JUMP TO LATEST" at bounding box center [958, 498] width 94 height 19
click at [934, 490] on div "Sir ye kesi bottle hai aapke pass" at bounding box center [969, 498] width 191 height 16
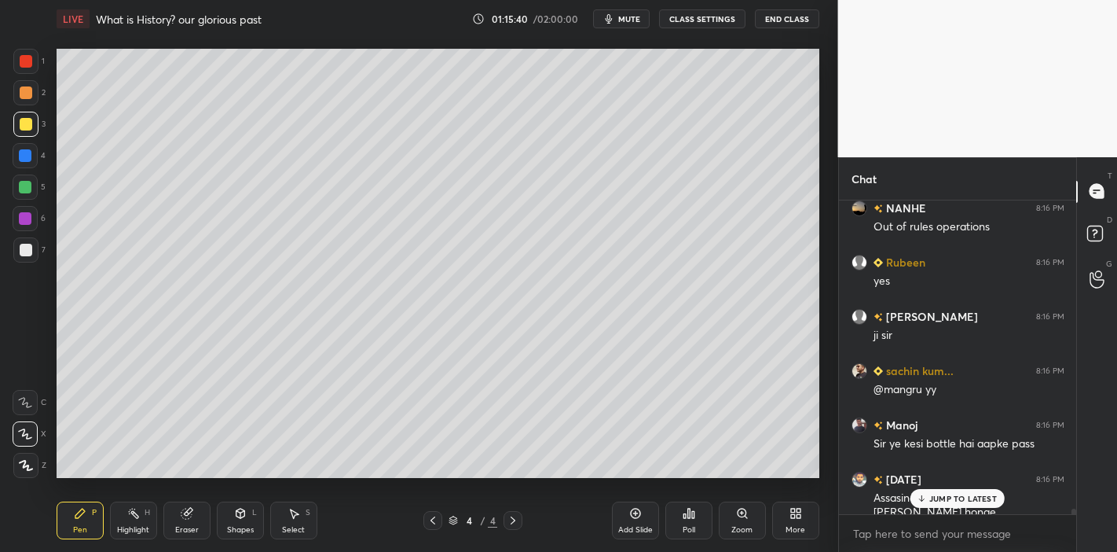
click at [945, 497] on p "JUMP TO LATEST" at bounding box center [964, 497] width 68 height 9
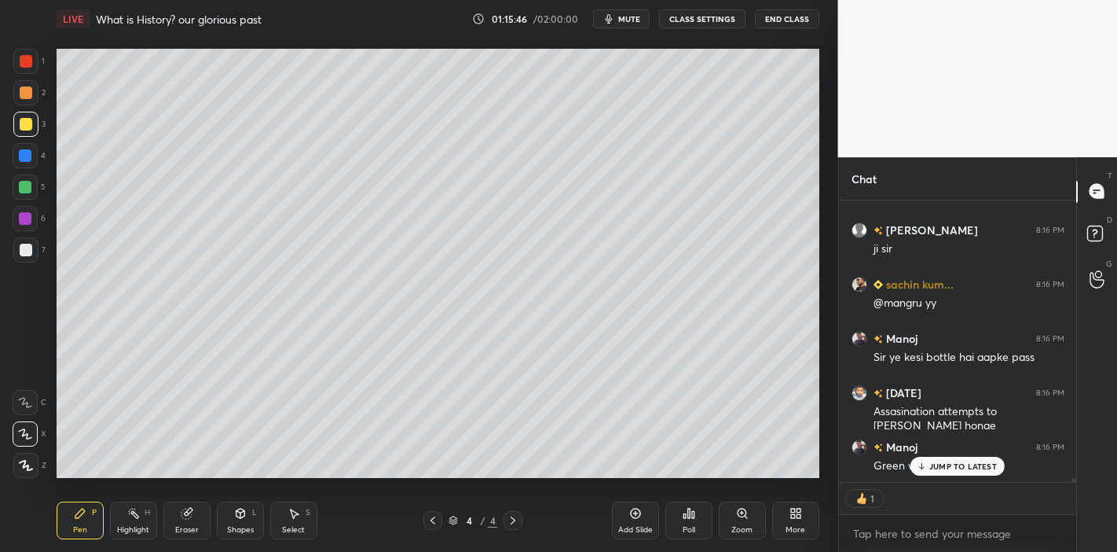
click at [965, 471] on p "JUMP TO LATEST" at bounding box center [964, 465] width 68 height 9
click at [174, 526] on div "Eraser" at bounding box center [186, 520] width 47 height 38
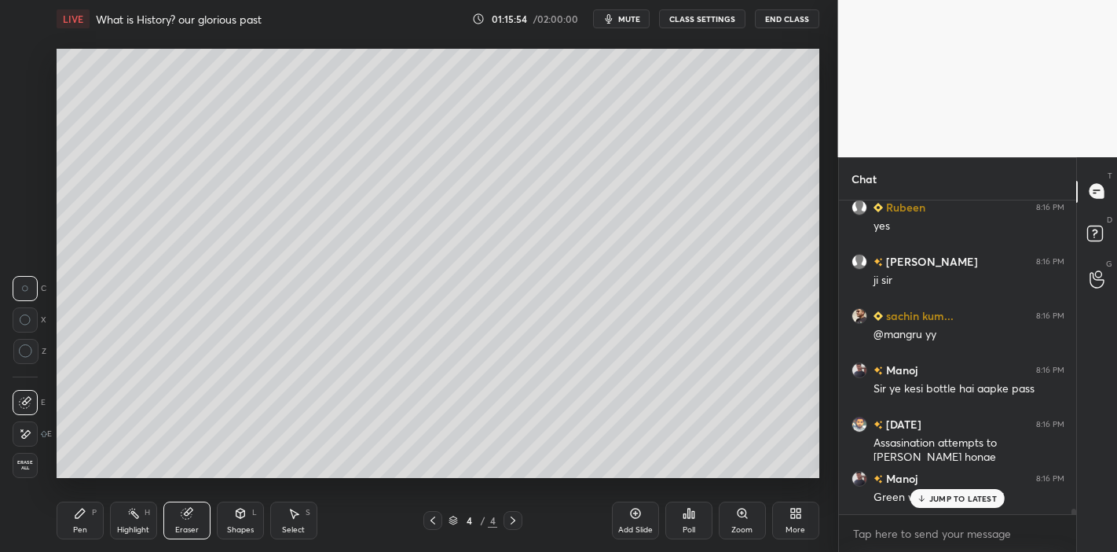
scroll to position [6, 5]
click at [81, 540] on div "Pen P Highlight H Eraser Shapes L Select S 4 / 4 Add Slide Poll Zoom More" at bounding box center [438, 520] width 763 height 63
click at [83, 523] on div "Pen P" at bounding box center [80, 520] width 47 height 38
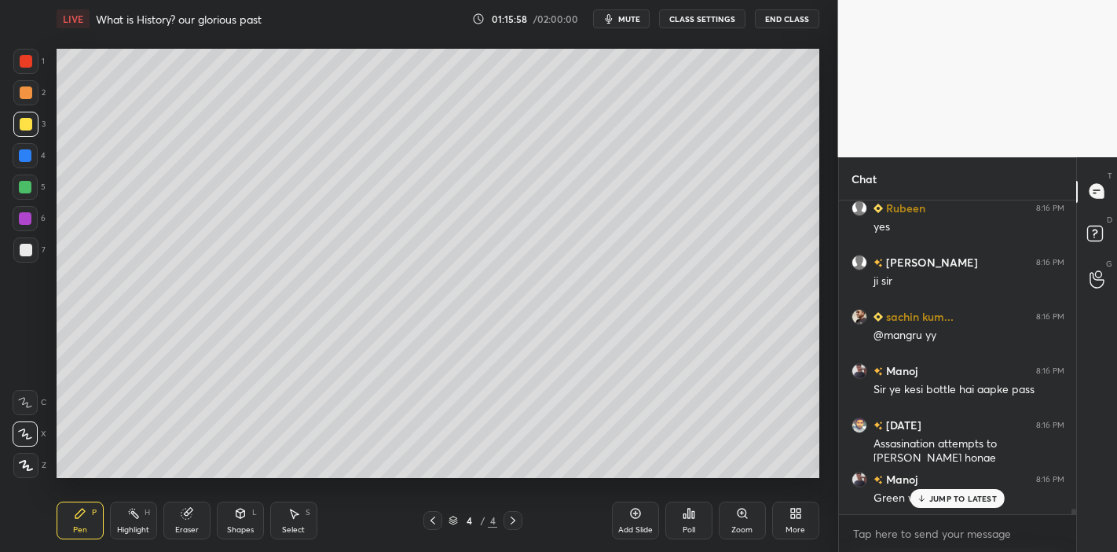
scroll to position [18178, 0]
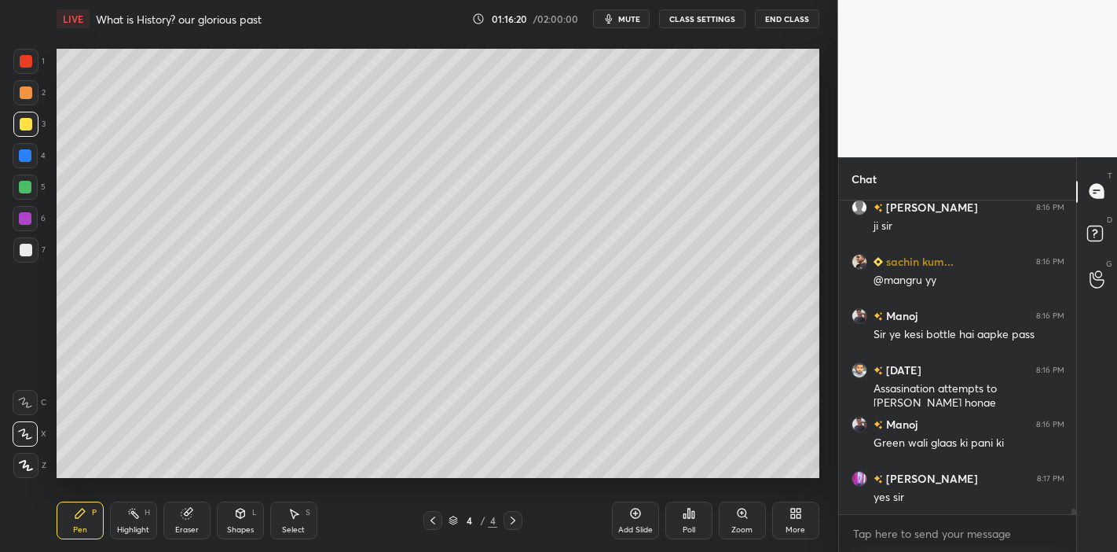
click at [183, 508] on icon at bounding box center [187, 513] width 13 height 13
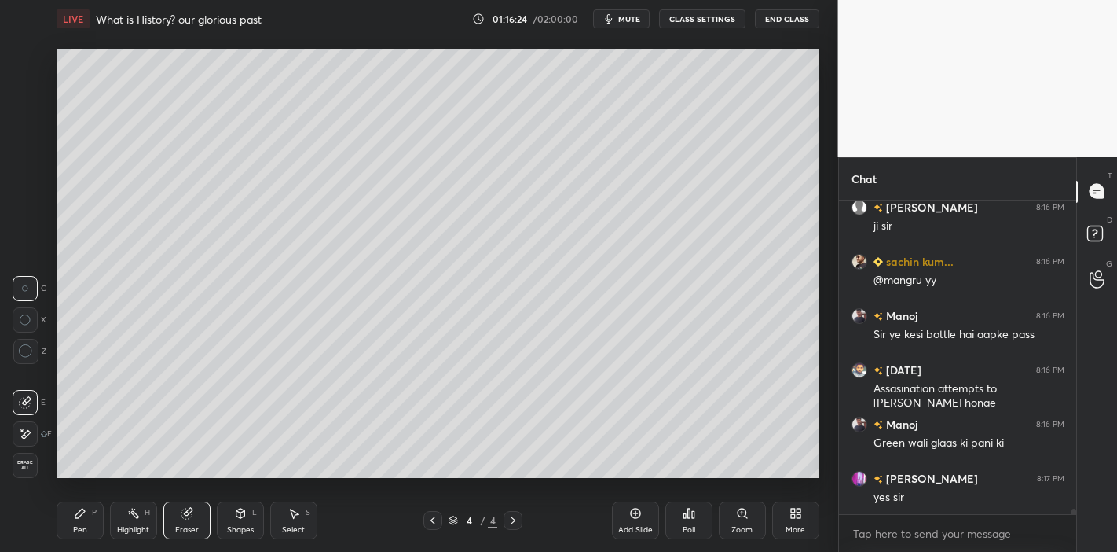
scroll to position [18233, 0]
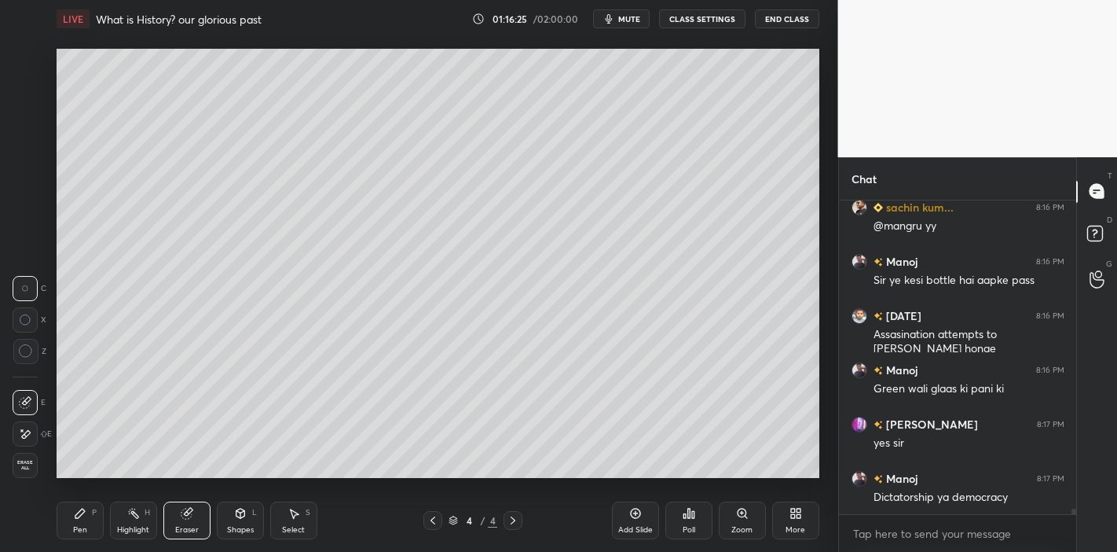
click at [69, 518] on div "Pen P" at bounding box center [80, 520] width 47 height 38
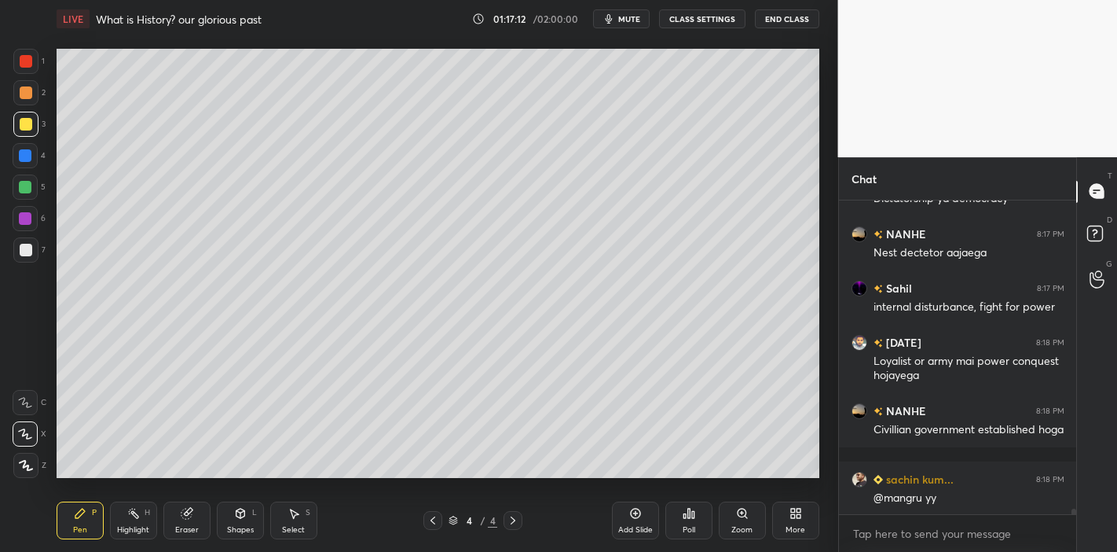
scroll to position [18585, 0]
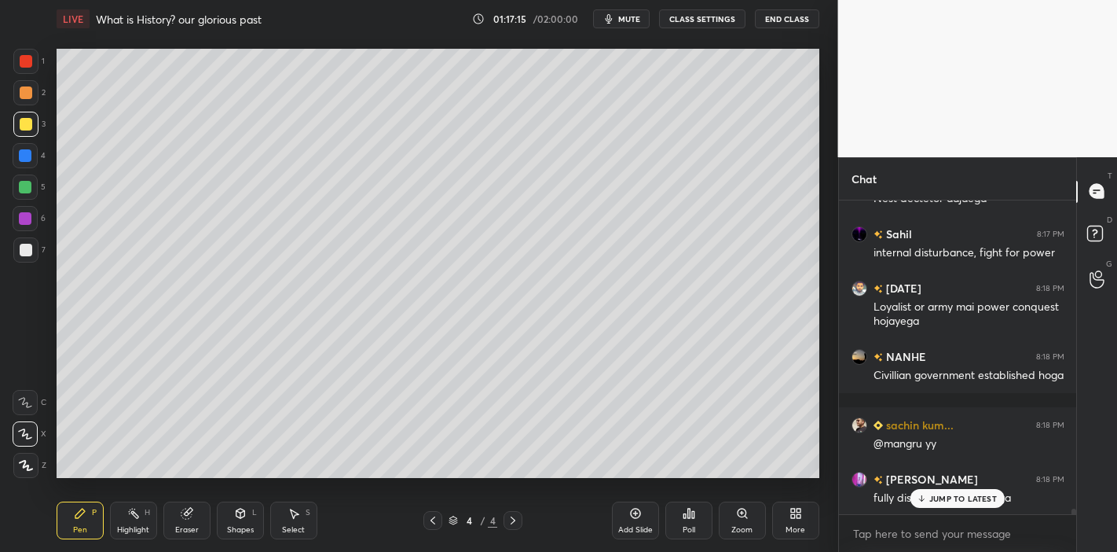
click at [173, 521] on div "Eraser" at bounding box center [186, 520] width 47 height 38
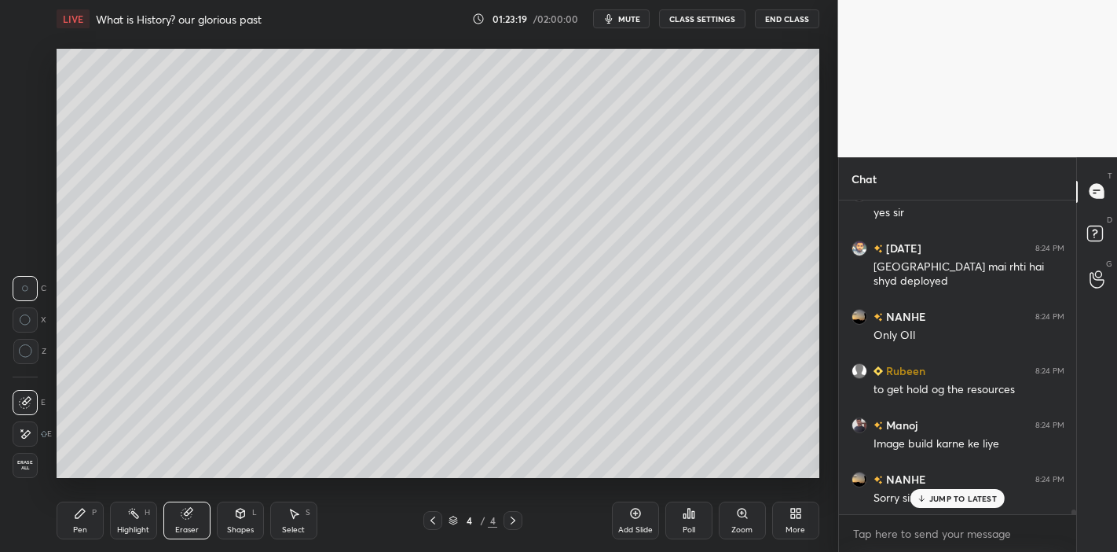
scroll to position [20146, 0]
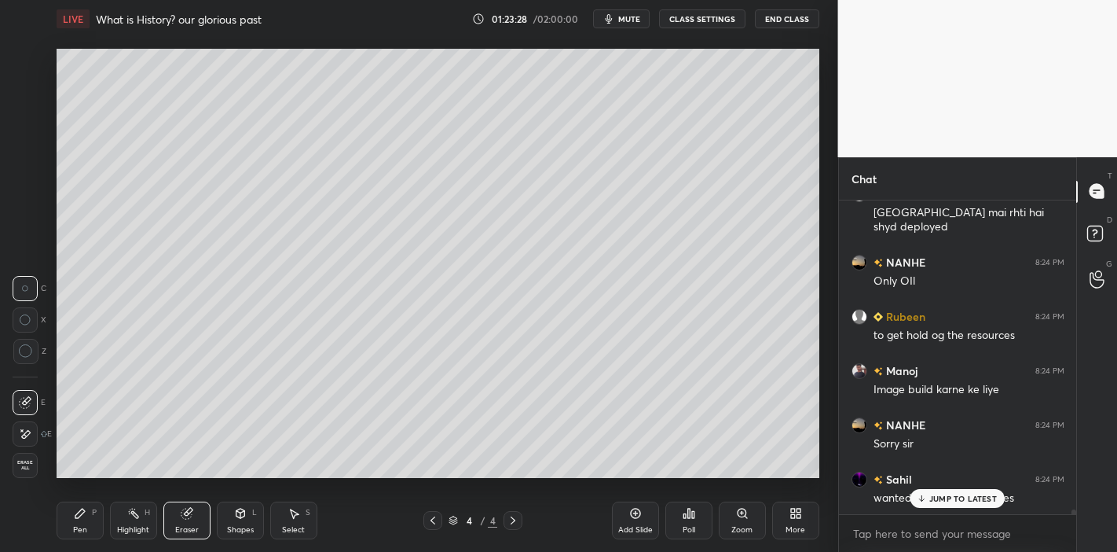
click at [952, 495] on p "JUMP TO LATEST" at bounding box center [964, 497] width 68 height 9
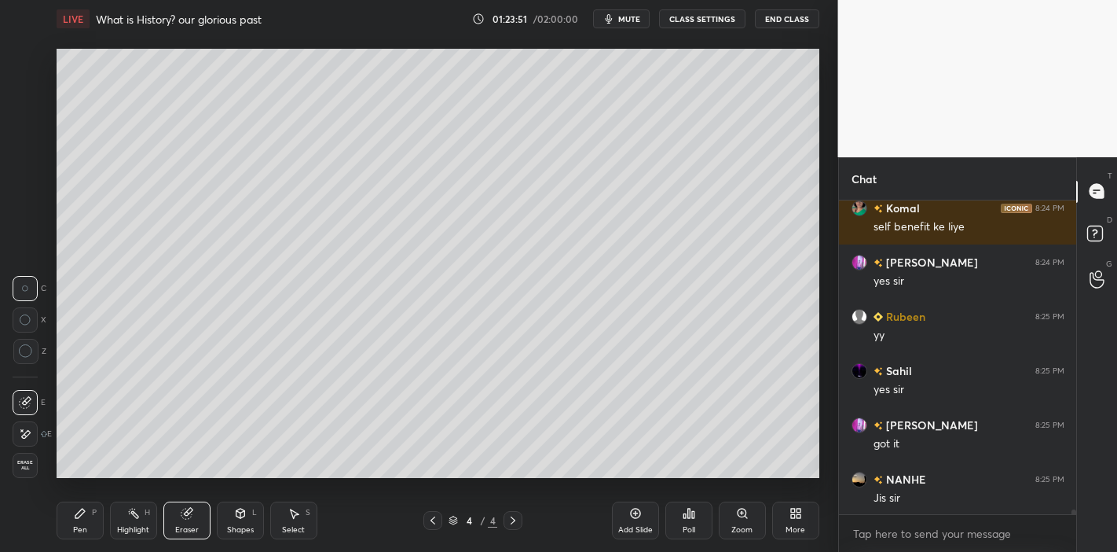
scroll to position [20526, 0]
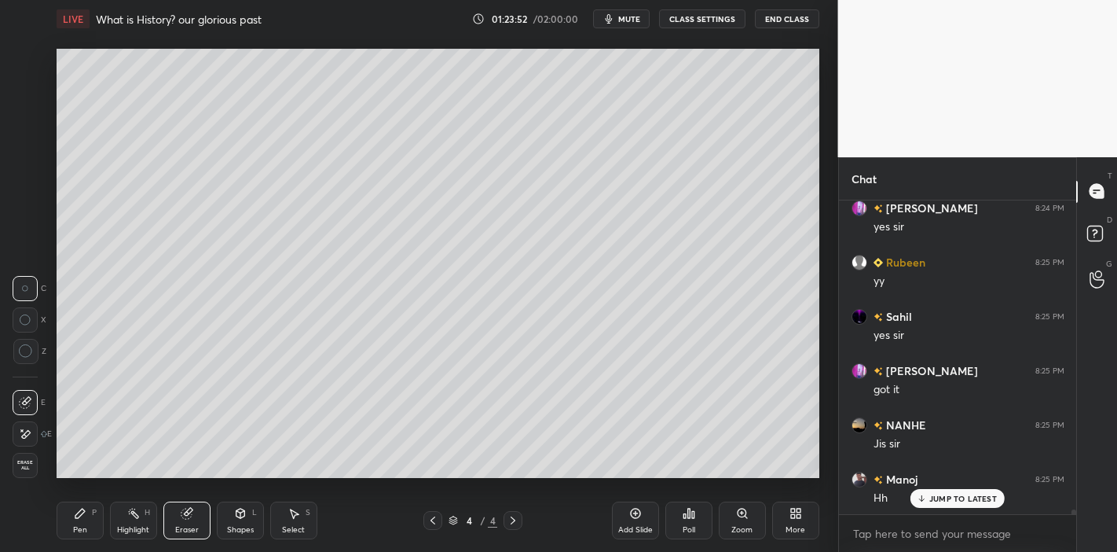
click at [76, 526] on div "Pen" at bounding box center [80, 530] width 14 height 8
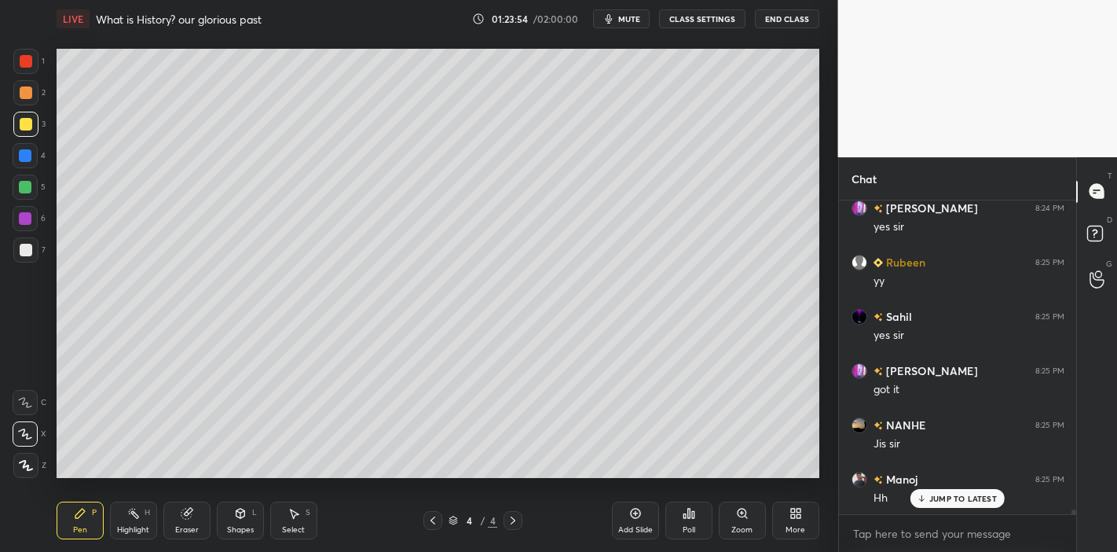
drag, startPoint x: 19, startPoint y: 252, endPoint x: 39, endPoint y: 250, distance: 19.8
click at [20, 251] on div at bounding box center [26, 250] width 13 height 13
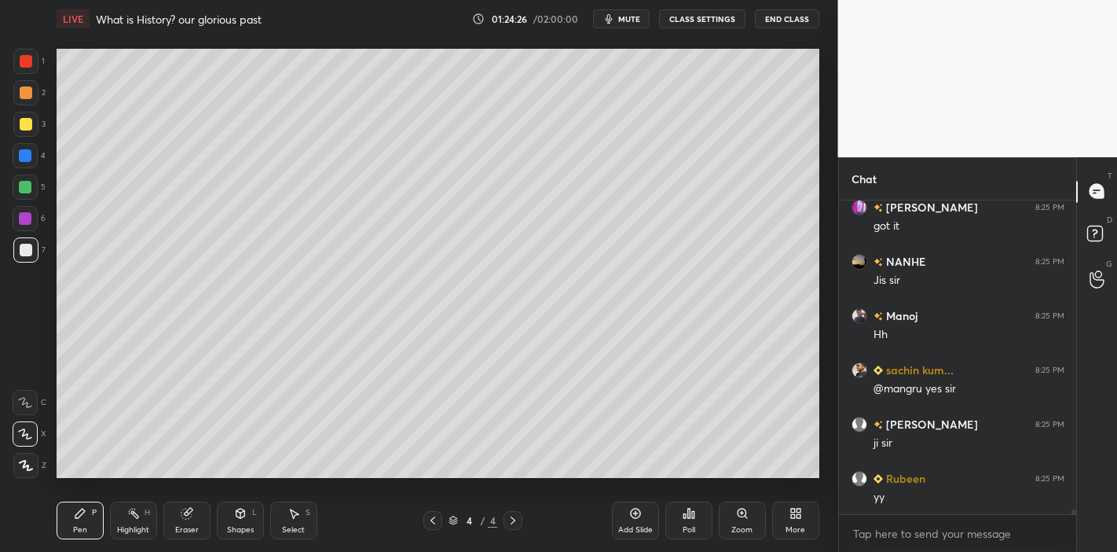
scroll to position [20743, 0]
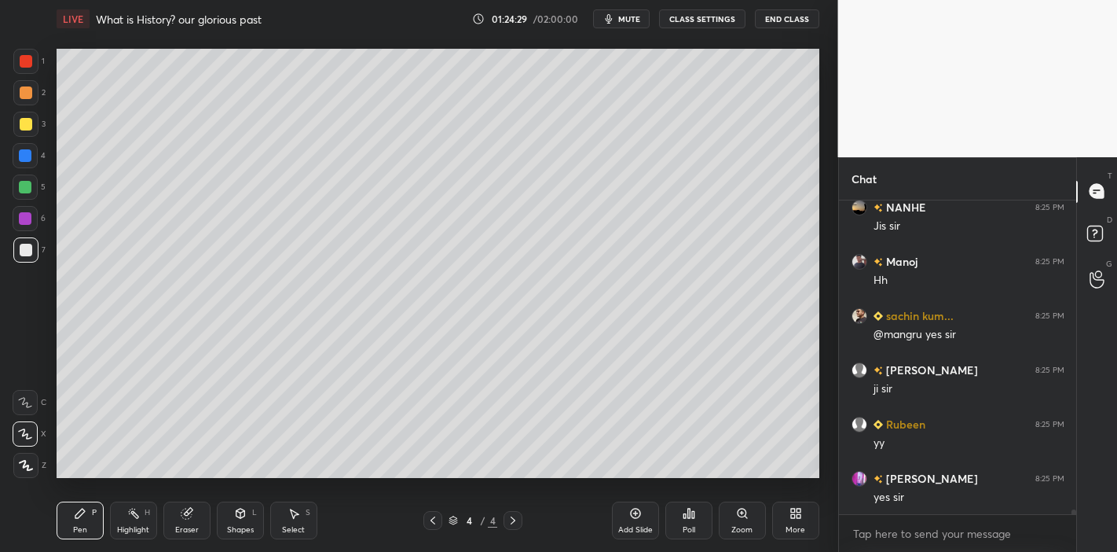
click at [23, 152] on div at bounding box center [25, 155] width 13 height 13
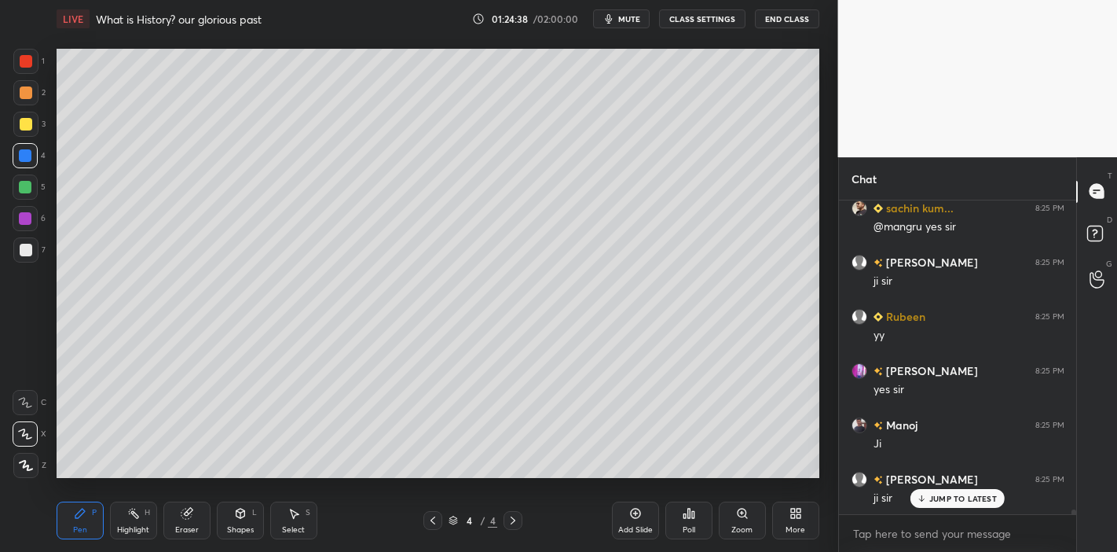
scroll to position [20905, 0]
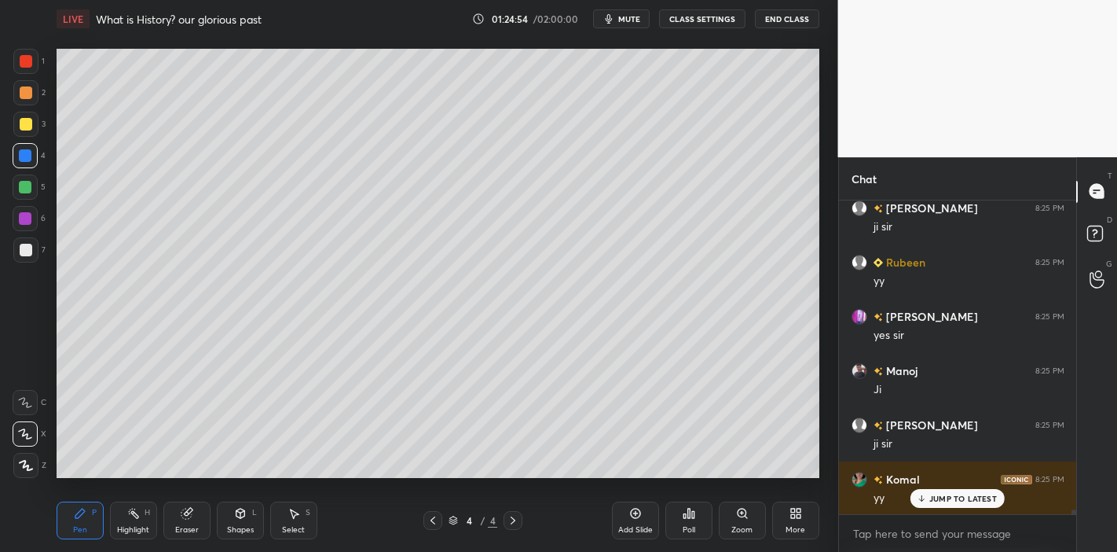
drag, startPoint x: 185, startPoint y: 520, endPoint x: 167, endPoint y: 517, distance: 18.3
click at [184, 519] on div "Eraser" at bounding box center [186, 520] width 47 height 38
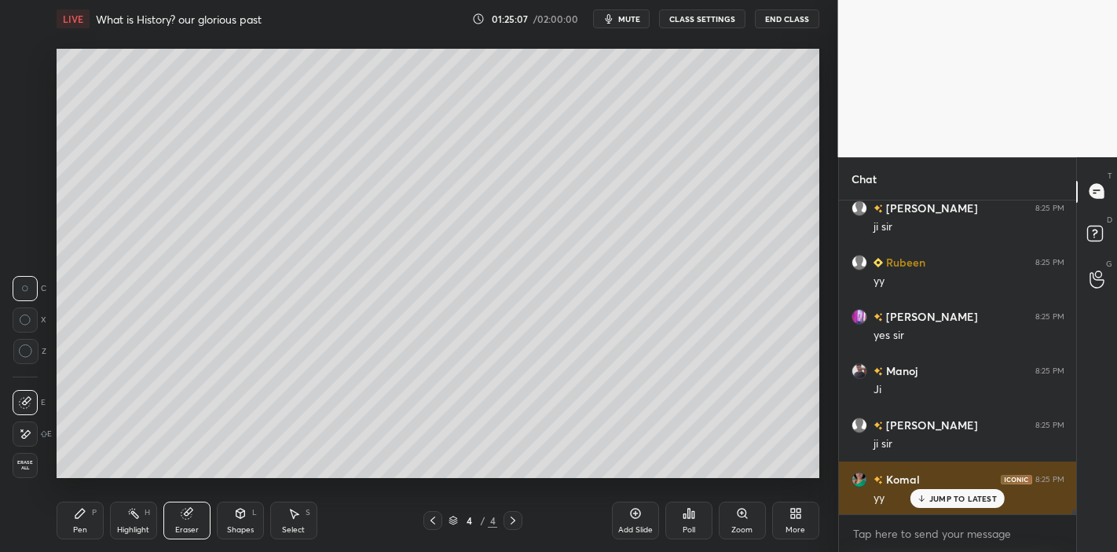
click at [920, 497] on icon at bounding box center [922, 497] width 10 height 9
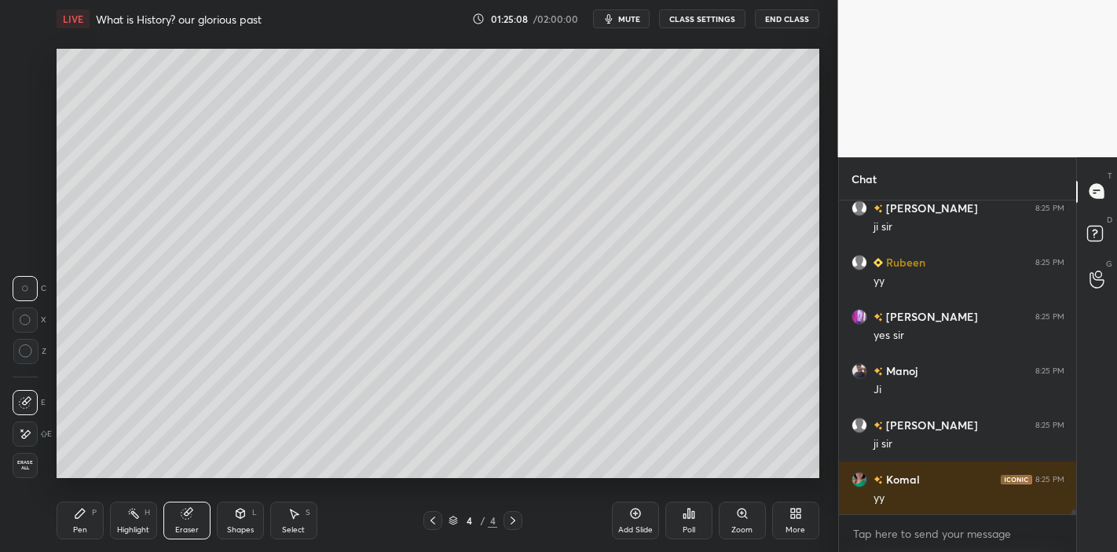
drag, startPoint x: 86, startPoint y: 515, endPoint x: 112, endPoint y: 511, distance: 26.4
click at [90, 515] on div "Pen P" at bounding box center [80, 520] width 47 height 38
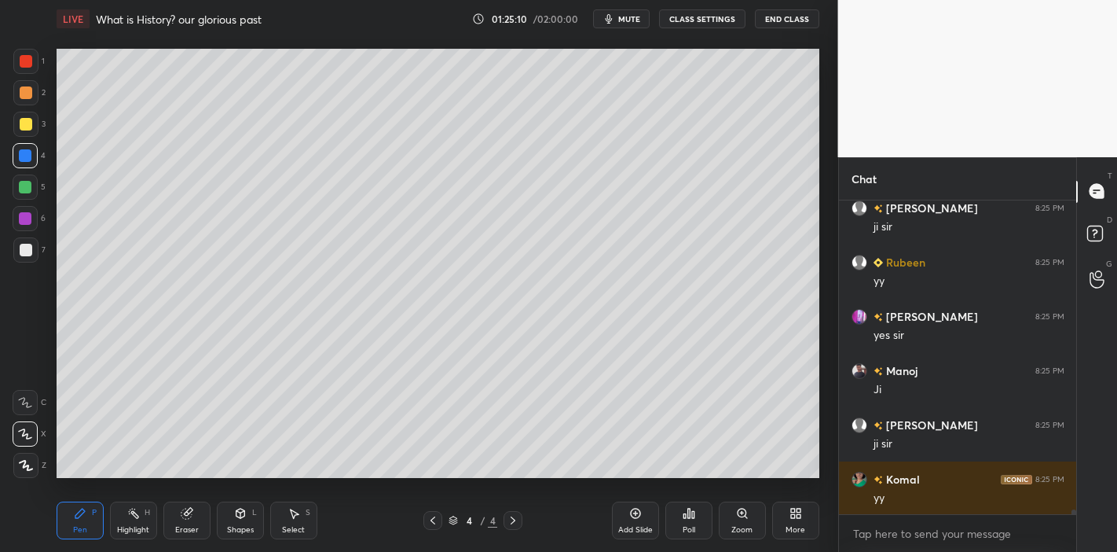
drag, startPoint x: 34, startPoint y: 251, endPoint x: 47, endPoint y: 252, distance: 13.4
click at [32, 252] on div at bounding box center [25, 249] width 25 height 25
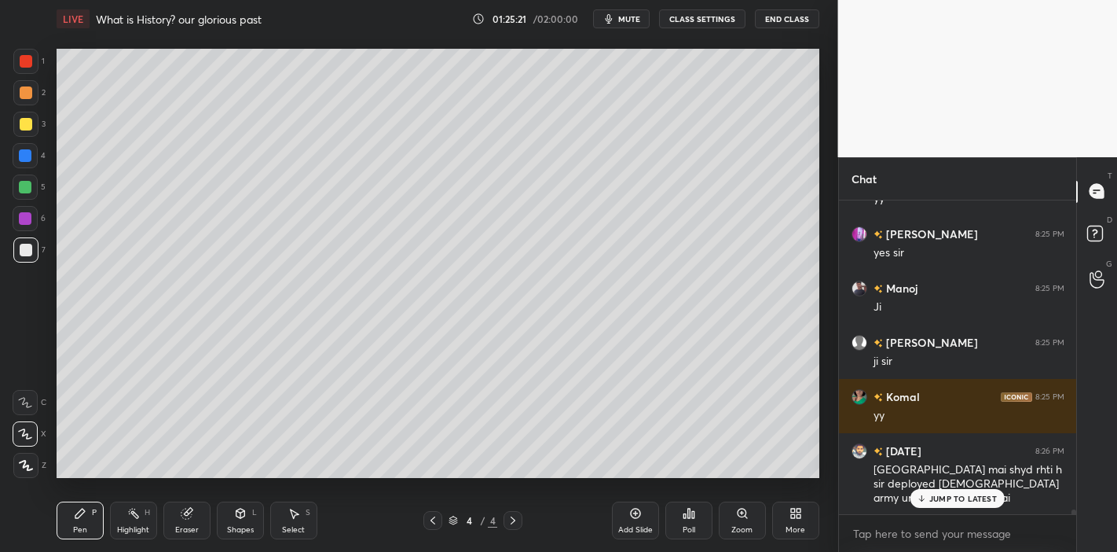
click at [978, 489] on div "JUMP TO LATEST" at bounding box center [958, 498] width 94 height 19
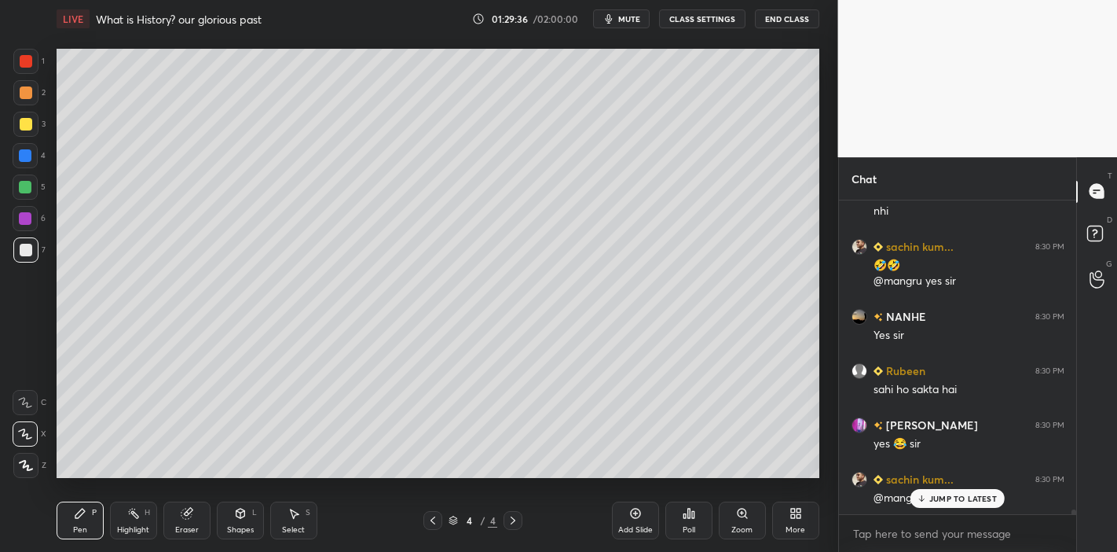
scroll to position [22228, 0]
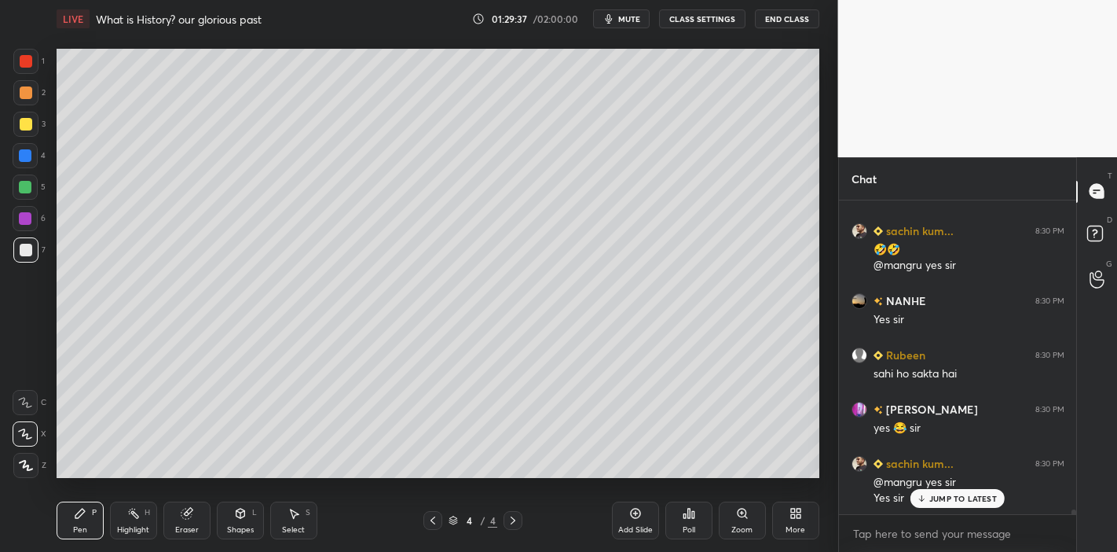
click at [970, 506] on div "JUMP TO LATEST" at bounding box center [958, 498] width 94 height 19
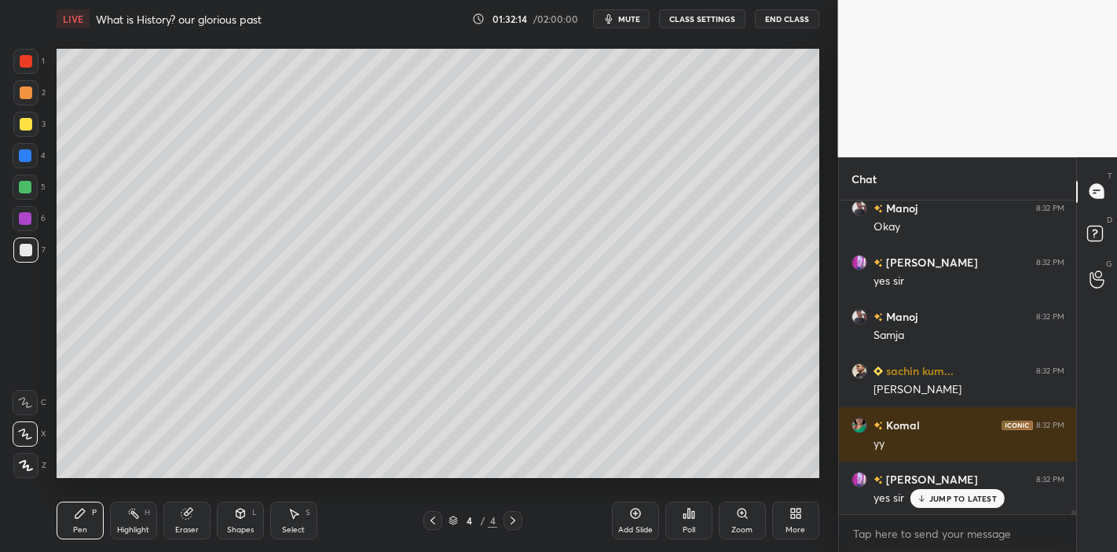
scroll to position [23397, 0]
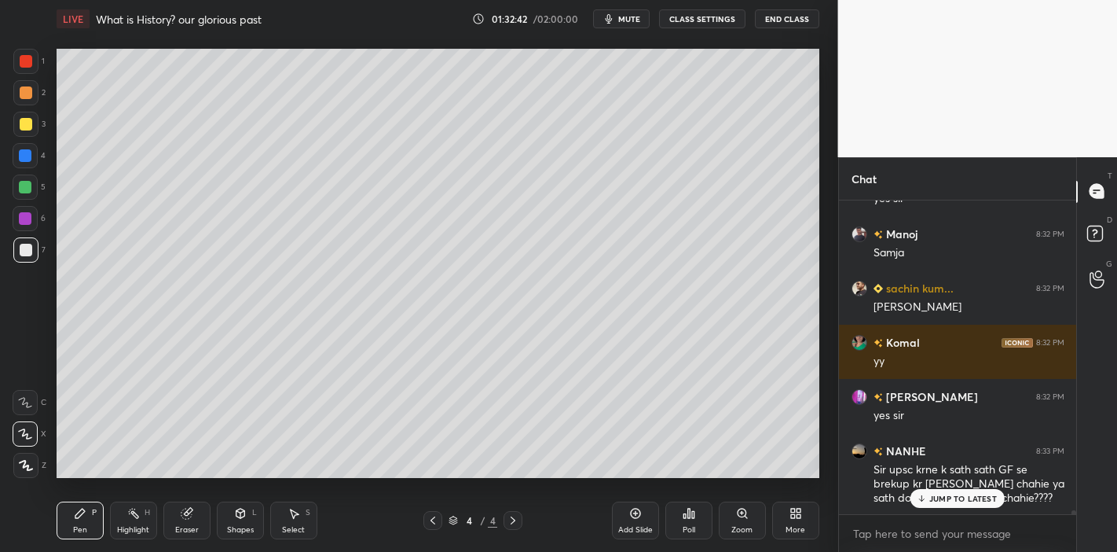
click at [929, 497] on div "JUMP TO LATEST" at bounding box center [958, 498] width 94 height 19
click at [929, 497] on div "Manoj 8:31 PM Aapne.subah bola sir Manoj 8:32 PM Kyonki hum ghar se study karte…" at bounding box center [958, 357] width 238 height 314
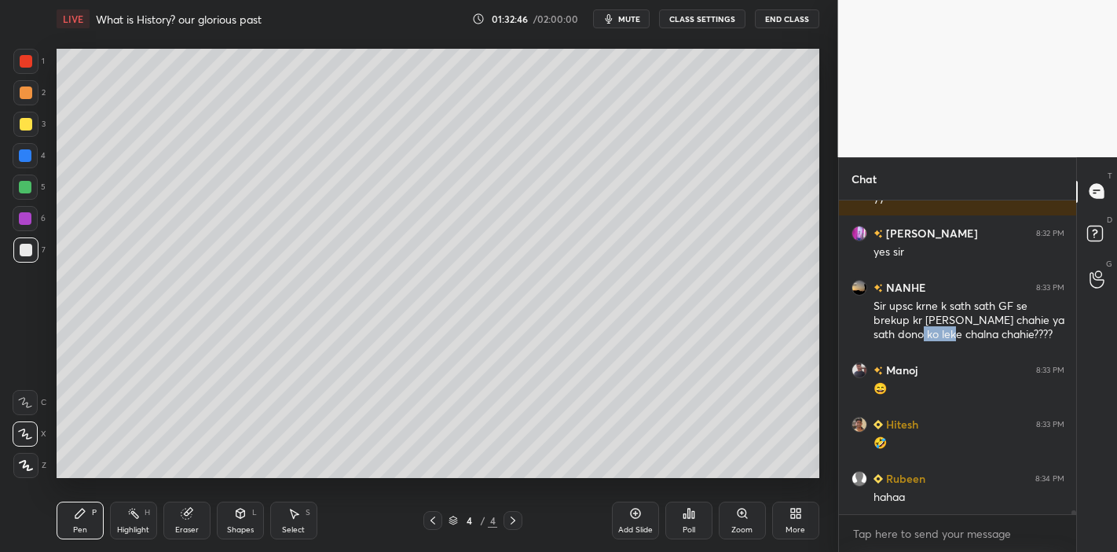
scroll to position [23615, 0]
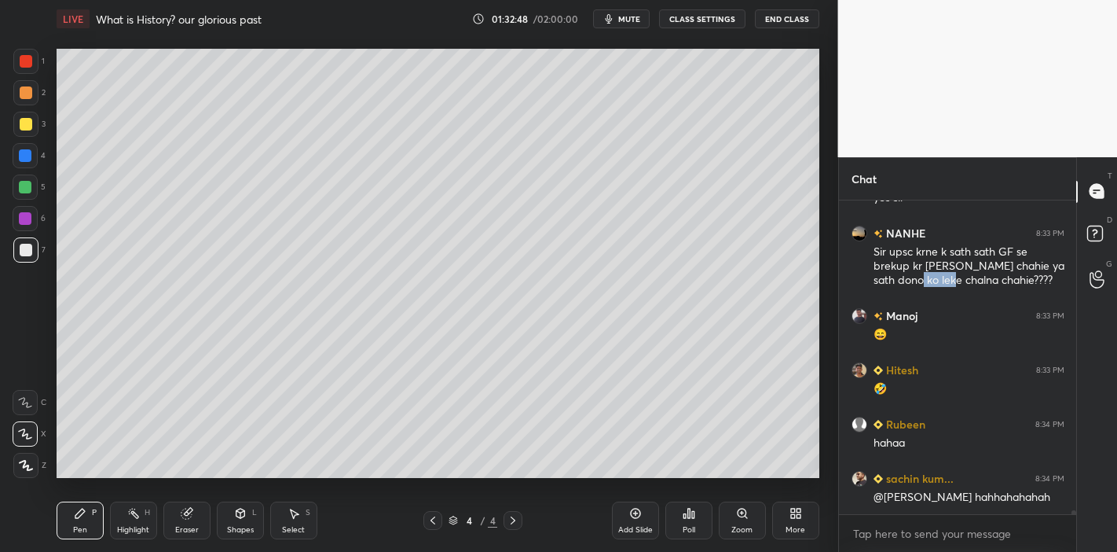
click at [189, 504] on div "Eraser" at bounding box center [186, 520] width 47 height 38
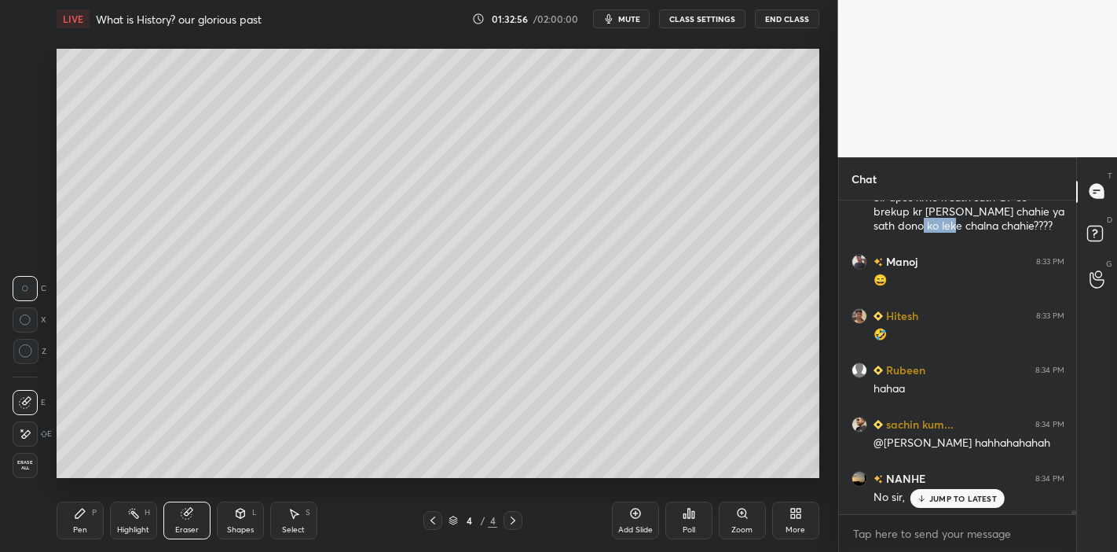
scroll to position [23765, 0]
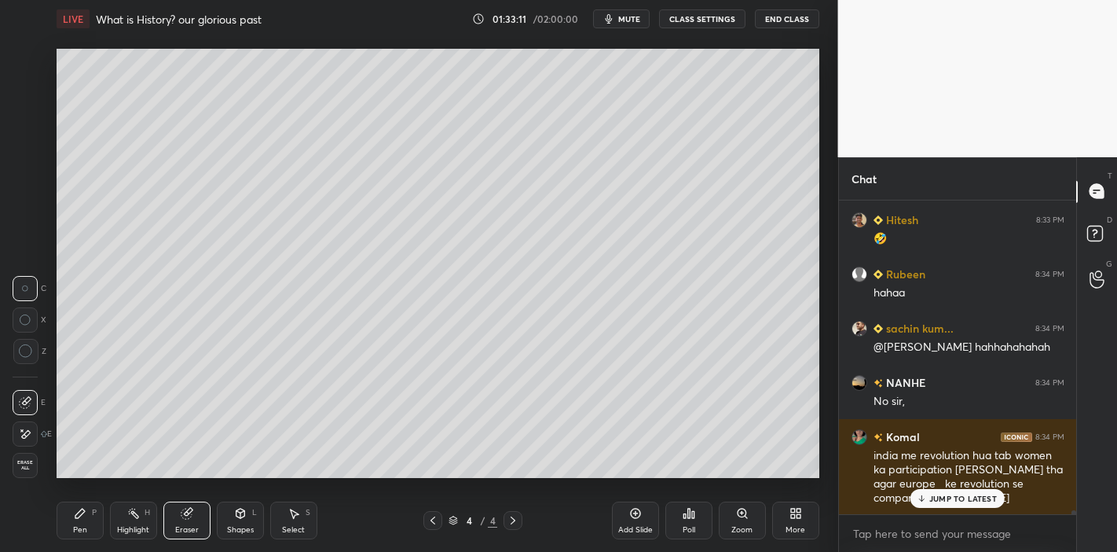
click at [971, 493] on p "JUMP TO LATEST" at bounding box center [964, 497] width 68 height 9
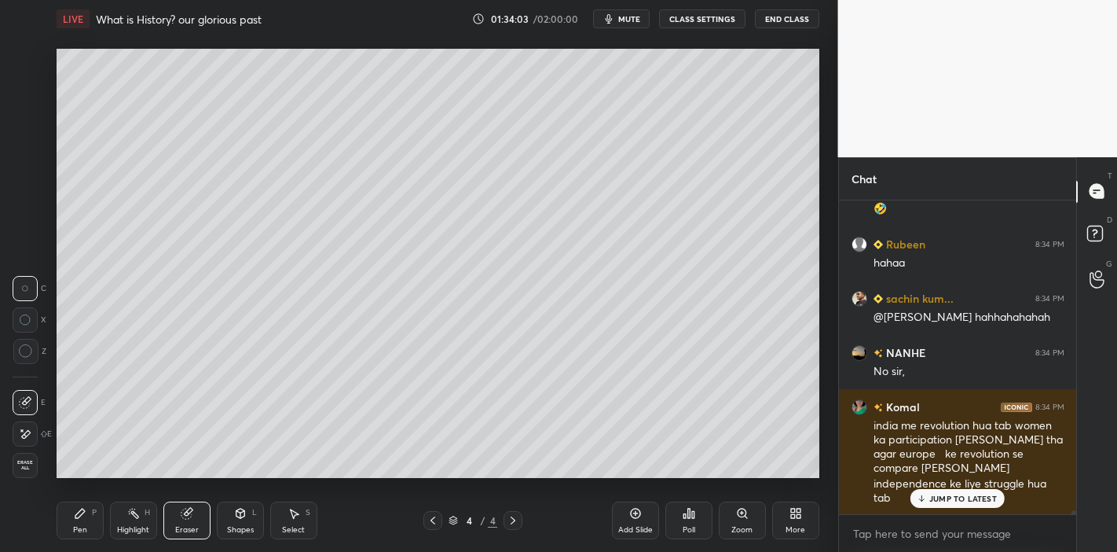
scroll to position [23849, 0]
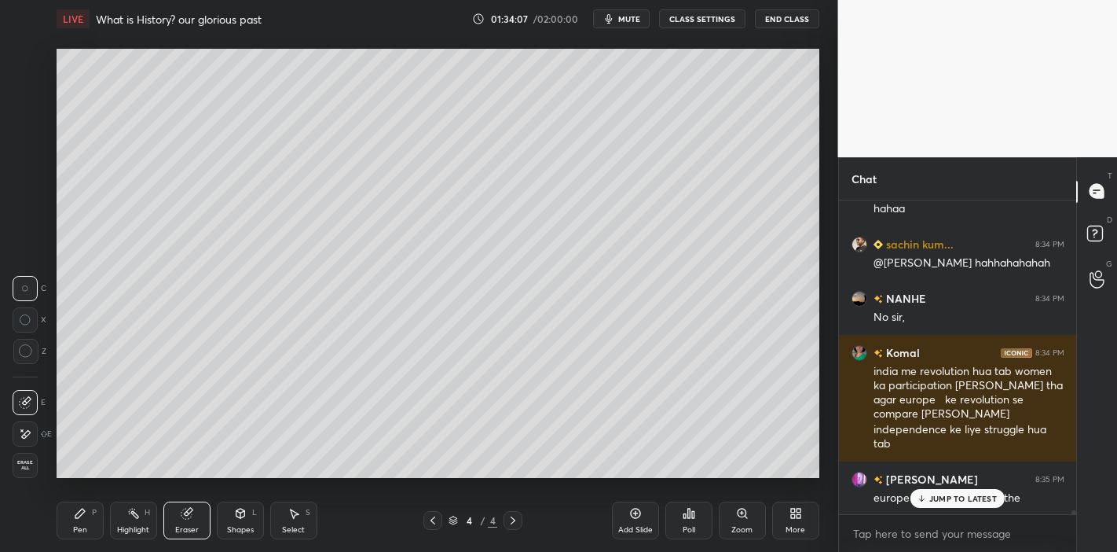
click at [981, 494] on p "JUMP TO LATEST" at bounding box center [964, 497] width 68 height 9
click at [92, 515] on div "P" at bounding box center [94, 512] width 5 height 8
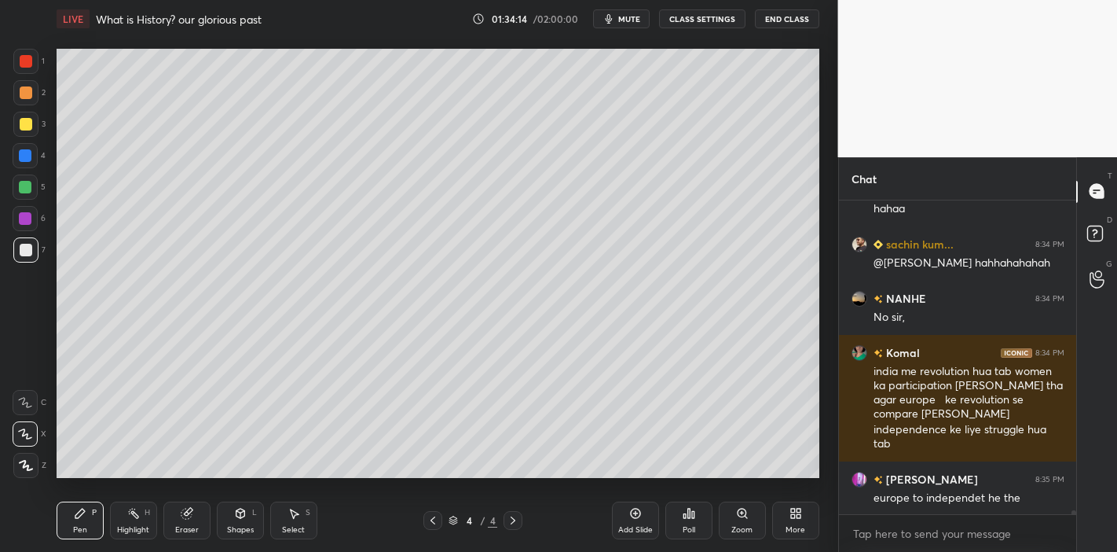
click at [30, 60] on div at bounding box center [26, 61] width 13 height 13
click at [244, 530] on div "Shapes" at bounding box center [240, 530] width 27 height 8
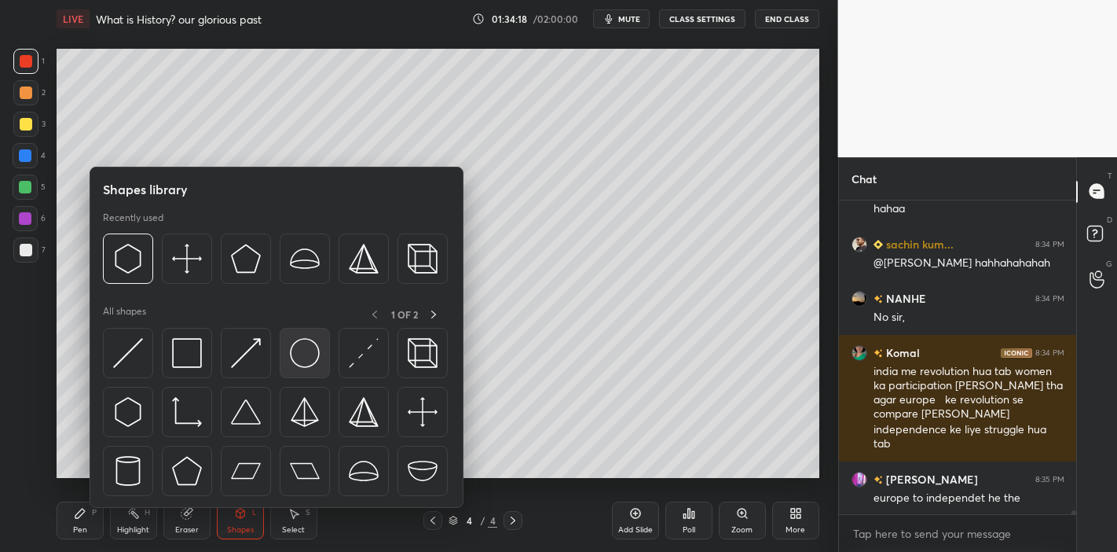
click at [309, 340] on img at bounding box center [305, 353] width 30 height 30
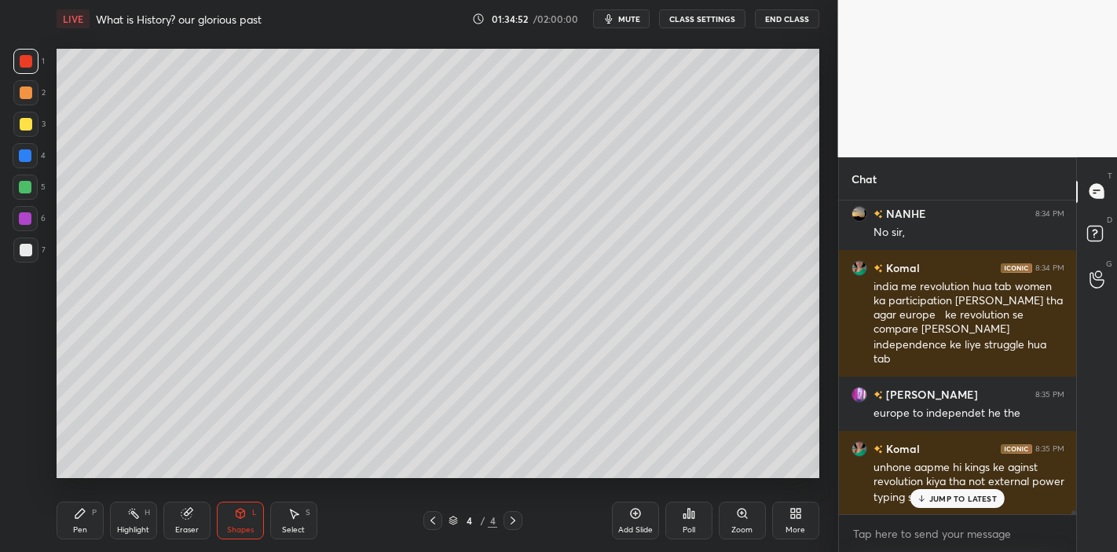
scroll to position [23987, 0]
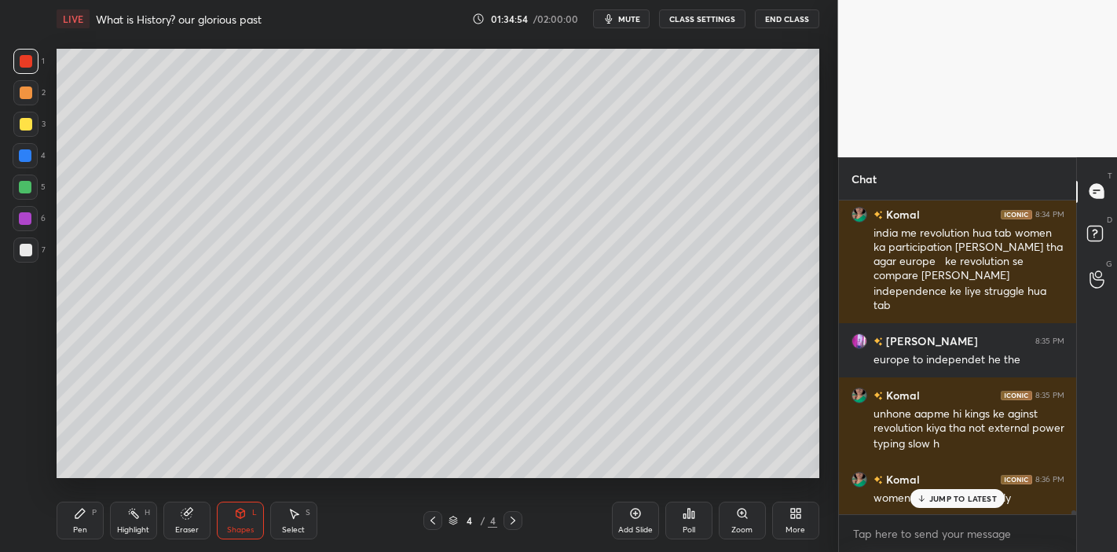
click at [945, 492] on div "JUMP TO LATEST" at bounding box center [958, 498] width 94 height 19
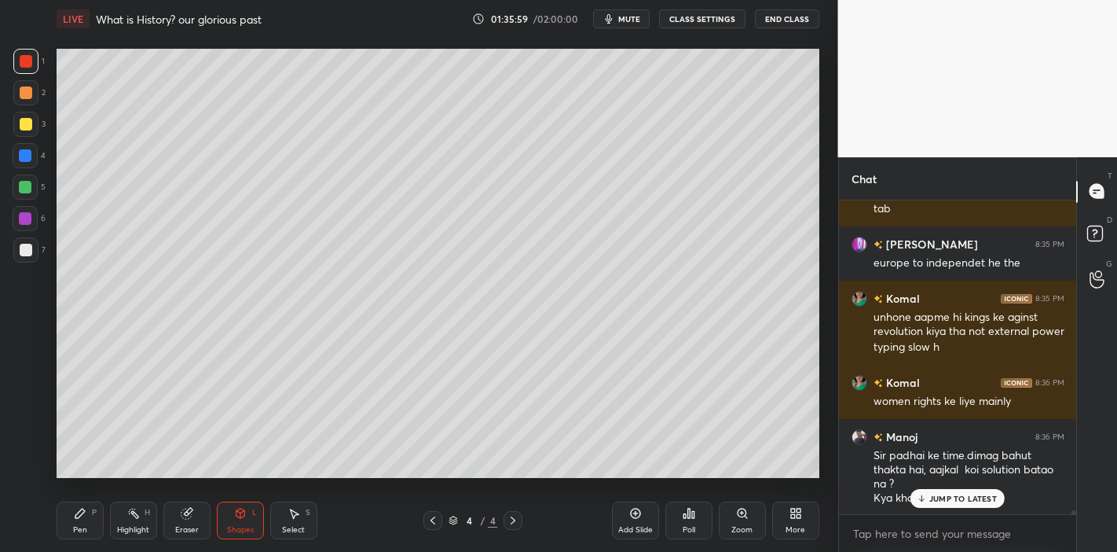
click at [967, 499] on p "JUMP TO LATEST" at bounding box center [964, 497] width 68 height 9
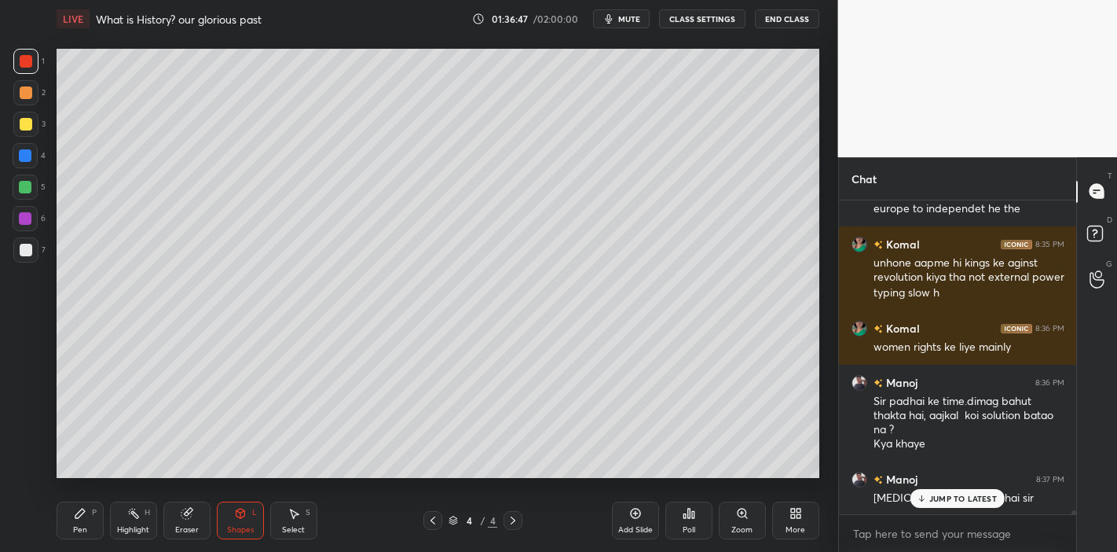
click at [970, 495] on p "JUMP TO LATEST" at bounding box center [964, 497] width 68 height 9
click at [70, 511] on div "Pen P" at bounding box center [80, 520] width 47 height 38
click at [16, 250] on div at bounding box center [25, 249] width 25 height 25
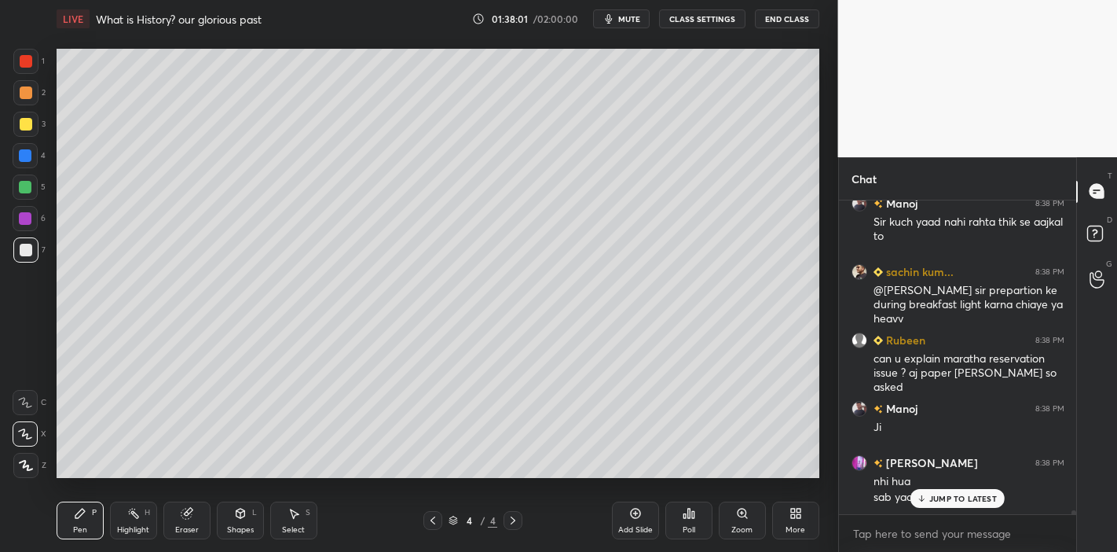
scroll to position [24521, 0]
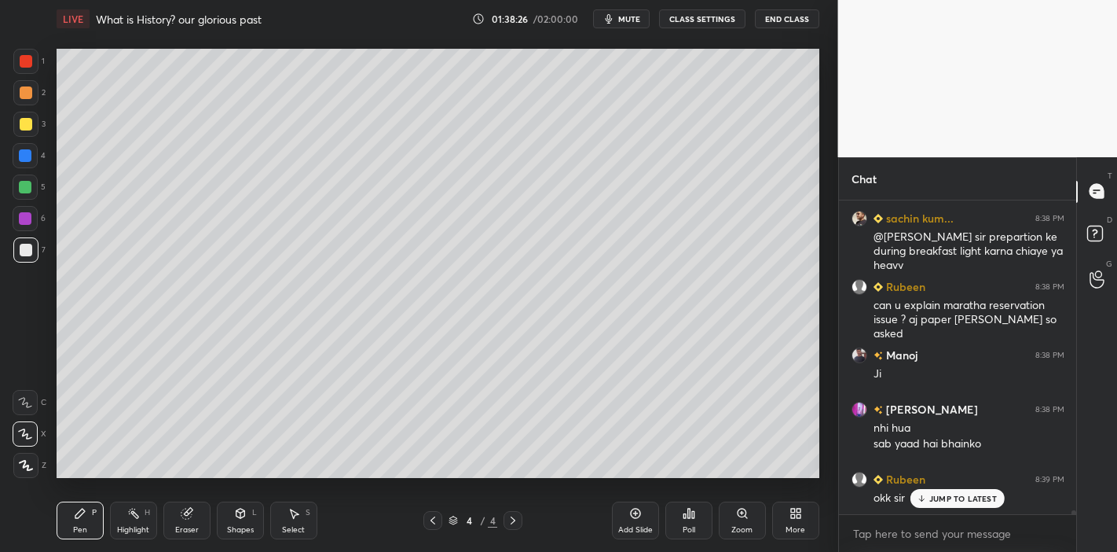
click at [954, 495] on p "JUMP TO LATEST" at bounding box center [964, 497] width 68 height 9
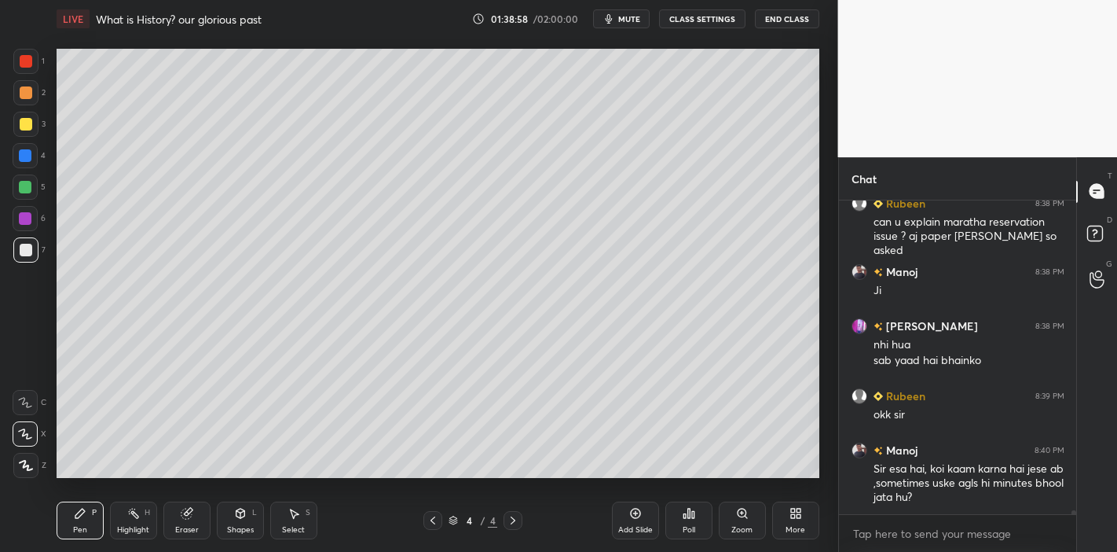
scroll to position [24659, 0]
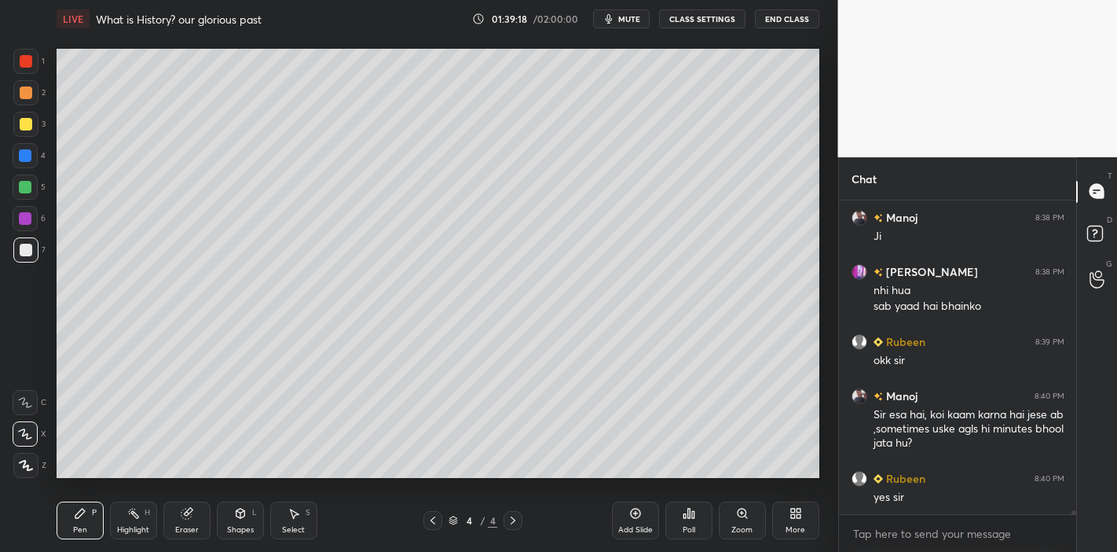
click at [30, 188] on div at bounding box center [25, 187] width 13 height 13
click at [248, 526] on div "Shapes" at bounding box center [240, 530] width 27 height 8
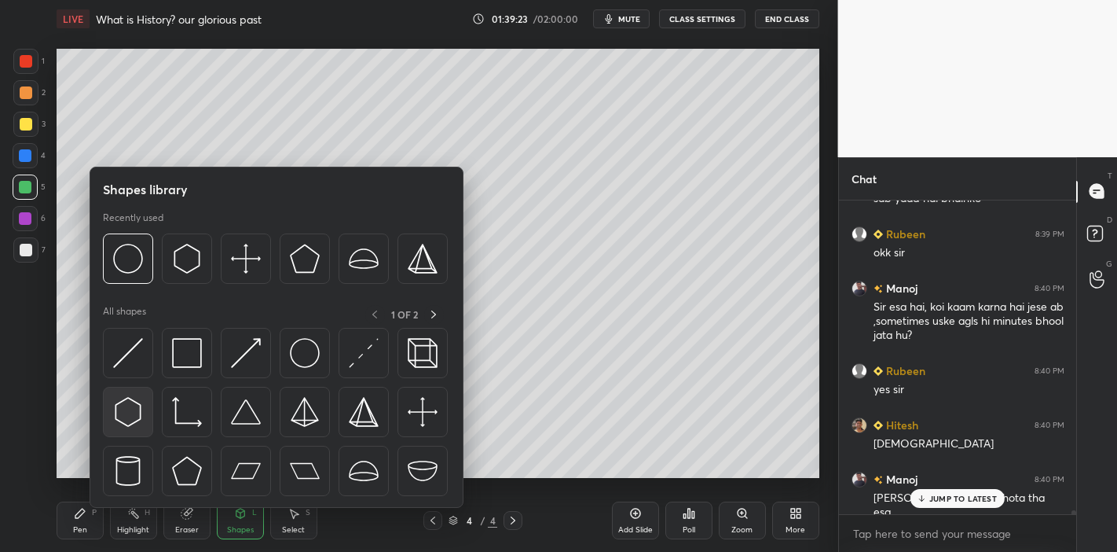
scroll to position [24821, 0]
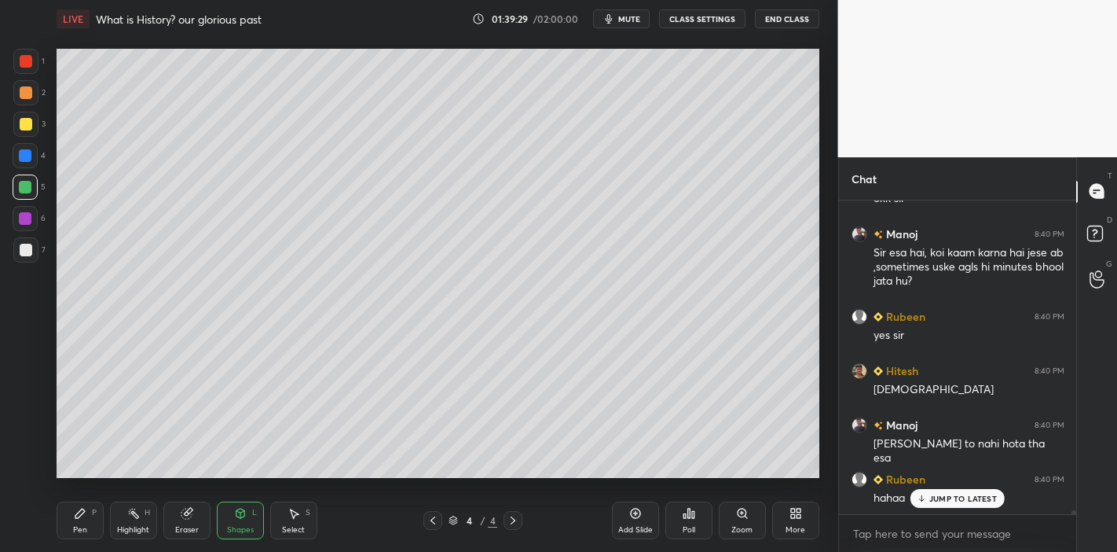
click at [83, 534] on div "Pen P" at bounding box center [80, 520] width 47 height 38
click at [24, 130] on div at bounding box center [26, 124] width 13 height 13
click at [953, 490] on div "JUMP TO LATEST" at bounding box center [958, 498] width 94 height 19
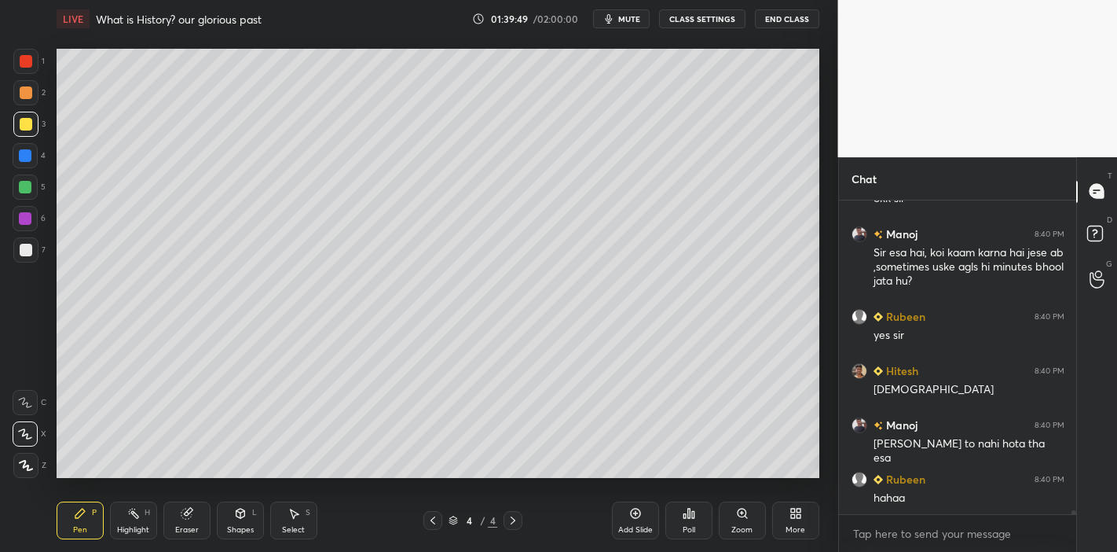
click at [229, 519] on div "Shapes L" at bounding box center [240, 520] width 47 height 38
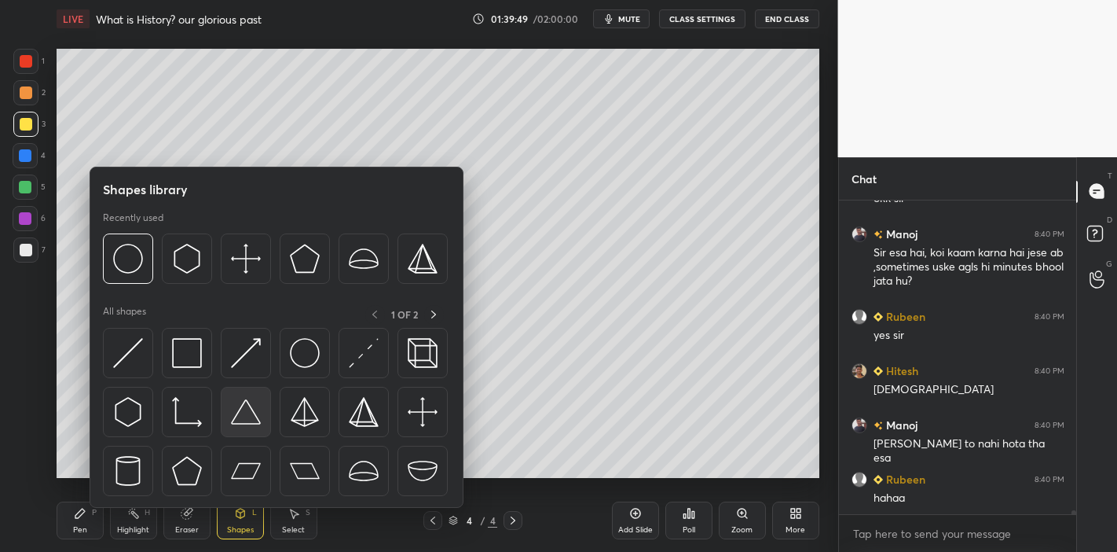
scroll to position [24876, 0]
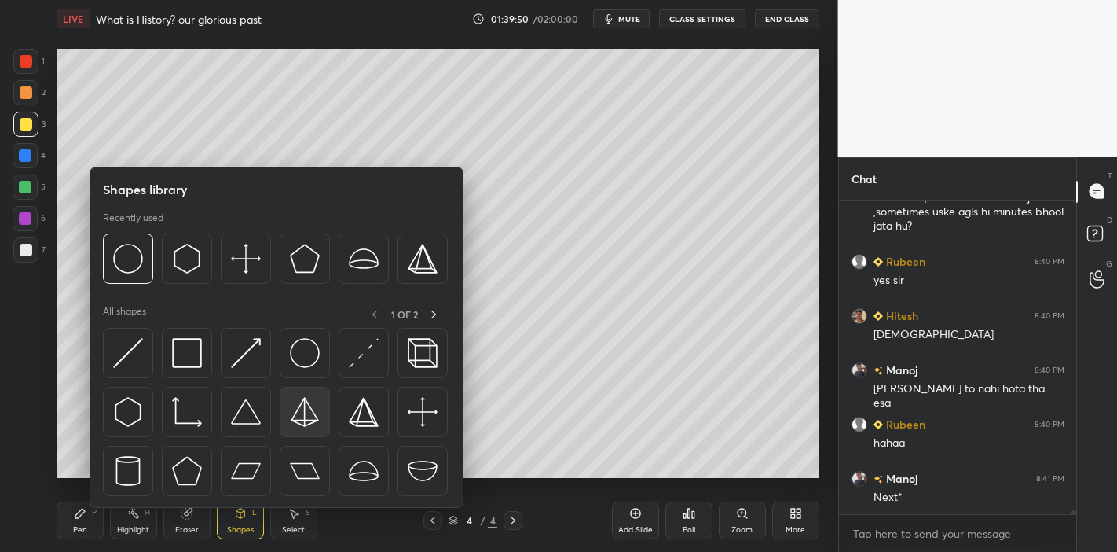
click at [299, 405] on img at bounding box center [305, 412] width 30 height 30
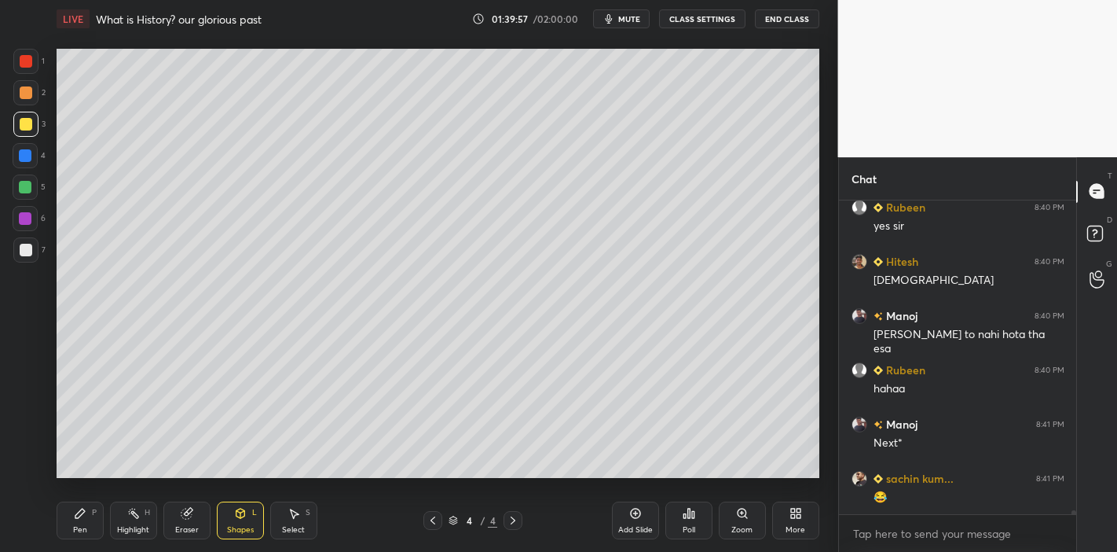
scroll to position [24984, 0]
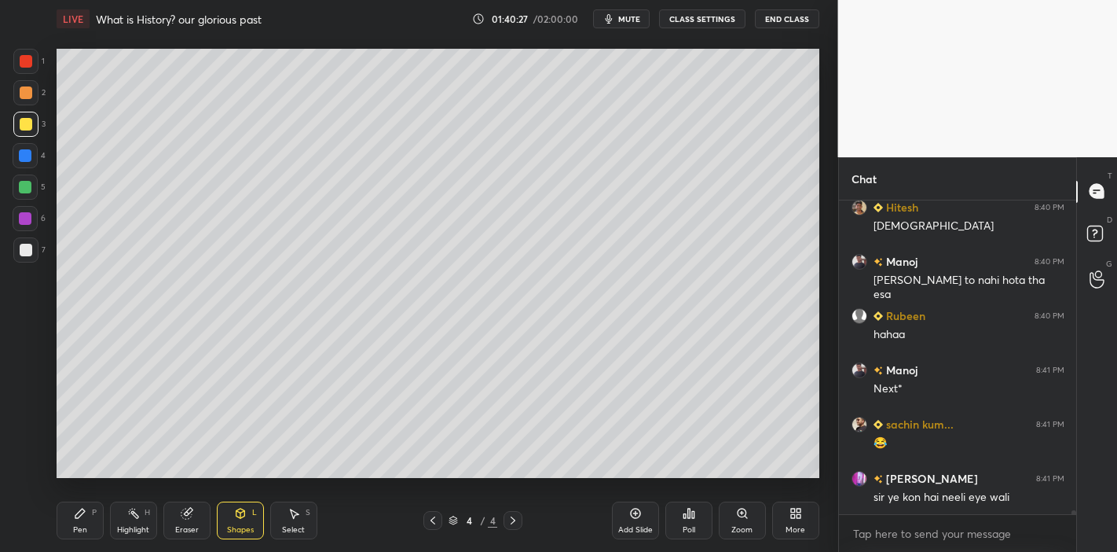
click at [224, 516] on div "Shapes L" at bounding box center [240, 520] width 47 height 38
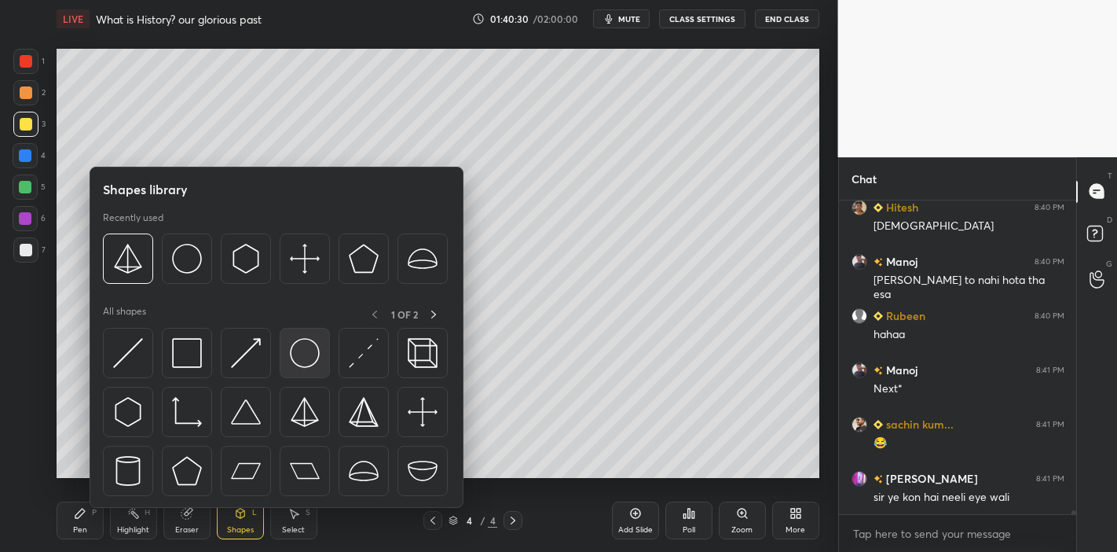
click at [294, 366] on img at bounding box center [305, 353] width 30 height 30
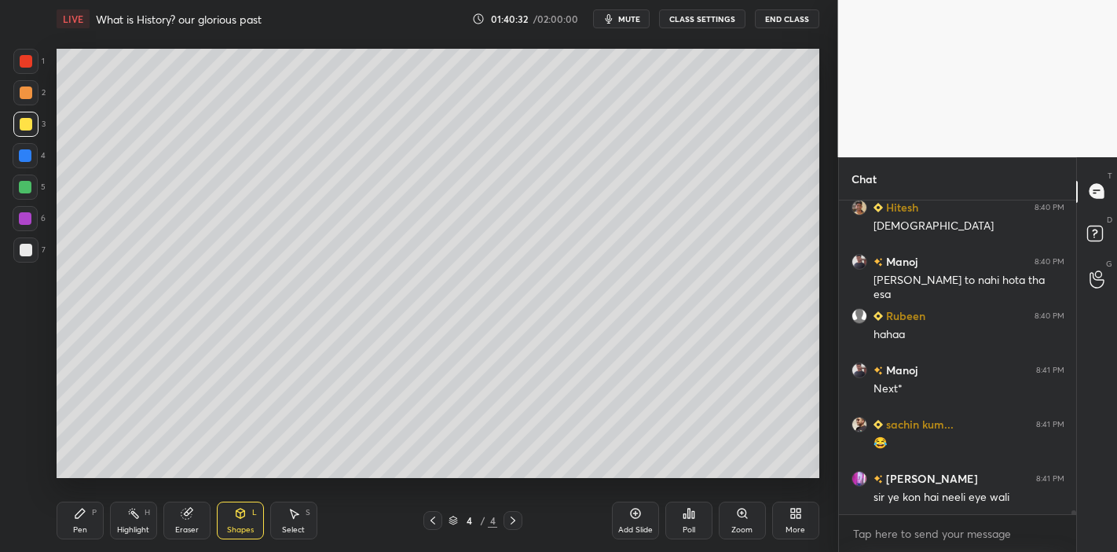
click at [234, 515] on icon at bounding box center [240, 513] width 13 height 13
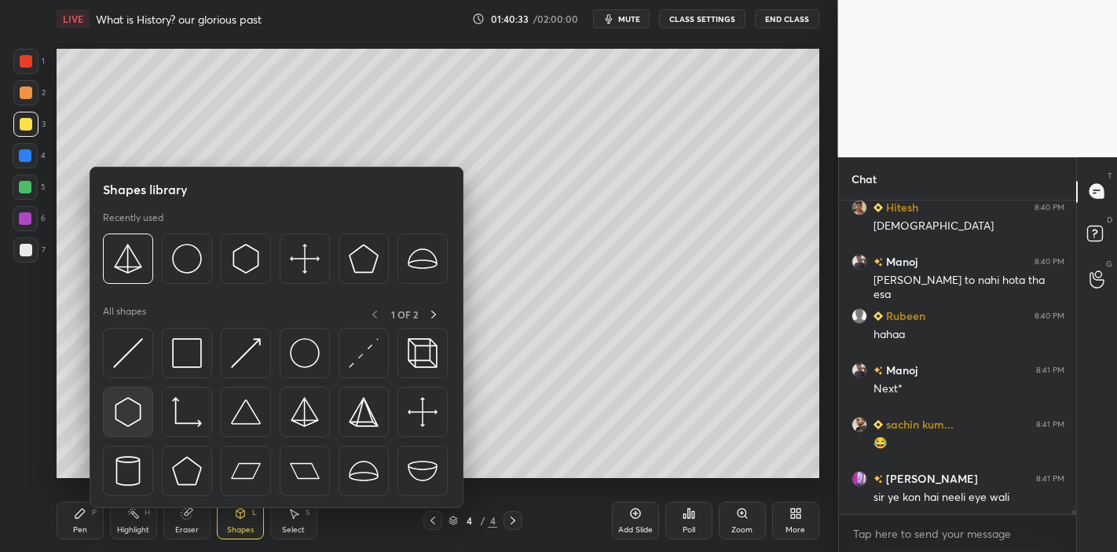
click at [136, 416] on img at bounding box center [128, 412] width 30 height 30
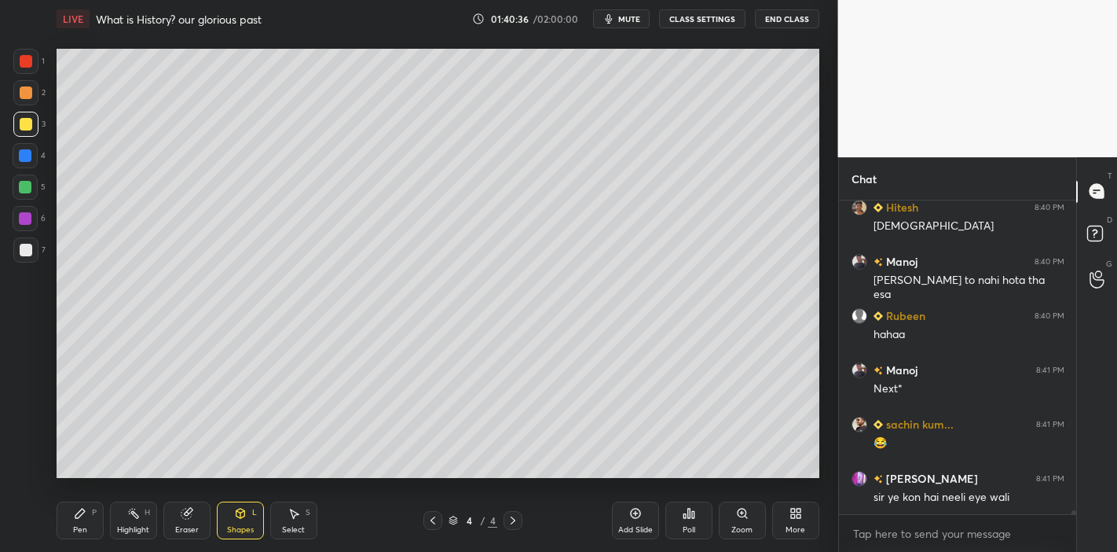
click at [31, 95] on div at bounding box center [26, 92] width 13 height 13
click at [72, 512] on div "Pen P" at bounding box center [80, 520] width 47 height 38
click at [20, 464] on icon at bounding box center [26, 465] width 14 height 11
click at [242, 507] on icon at bounding box center [240, 513] width 13 height 13
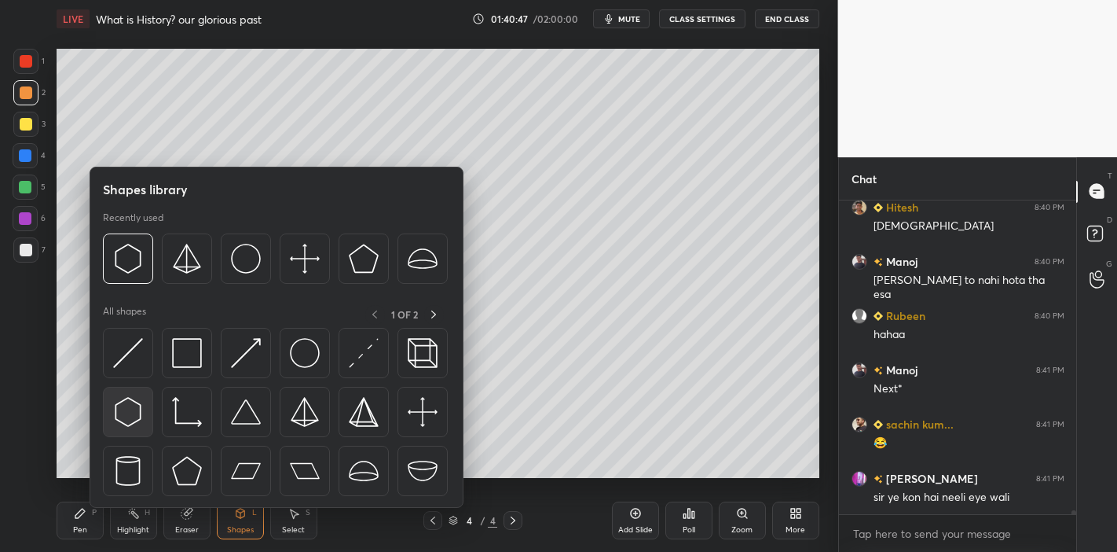
click at [134, 416] on img at bounding box center [128, 412] width 30 height 30
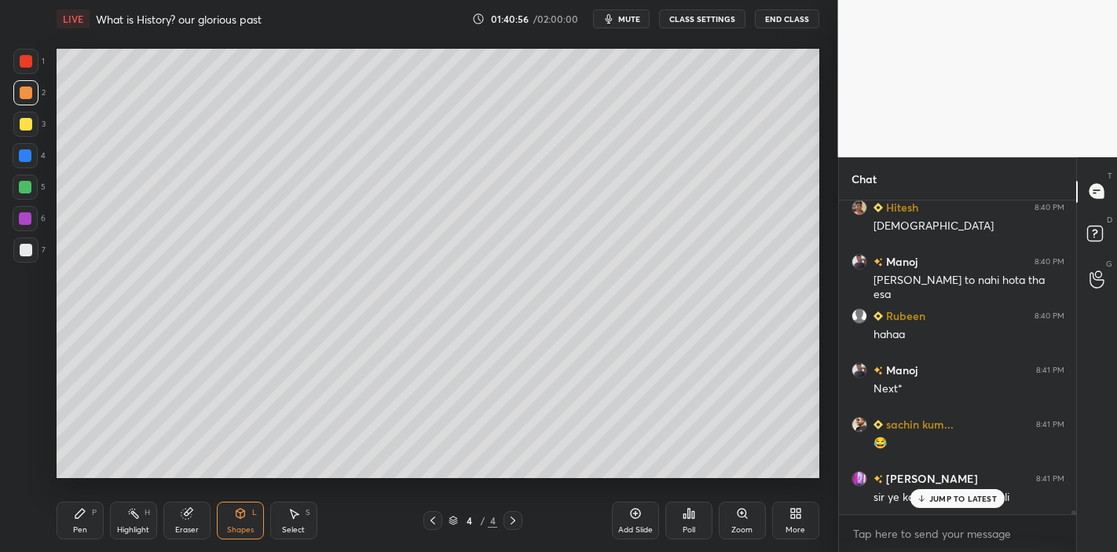
scroll to position [25052, 0]
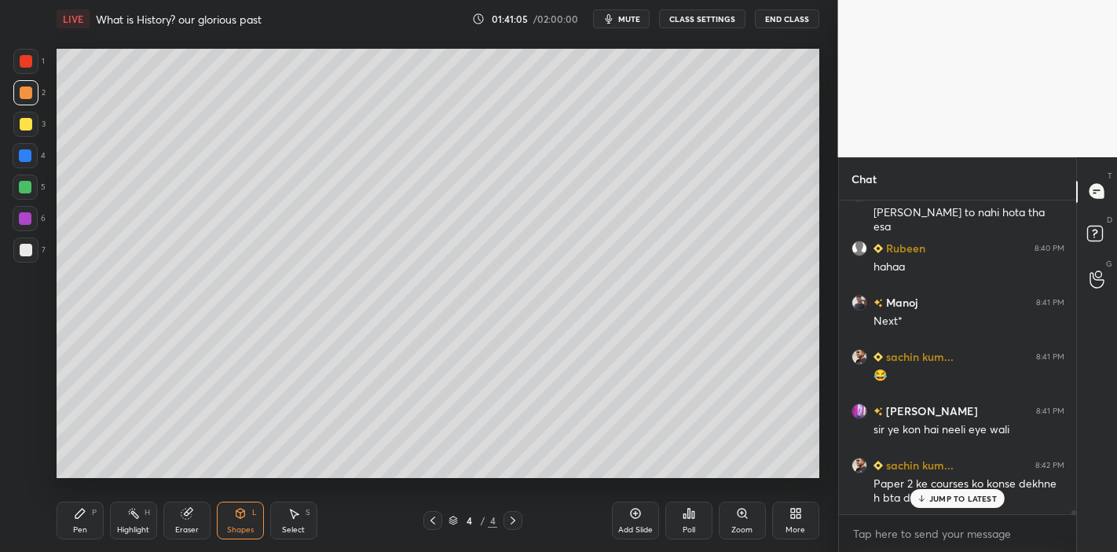
click at [959, 501] on p "JUMP TO LATEST" at bounding box center [964, 497] width 68 height 9
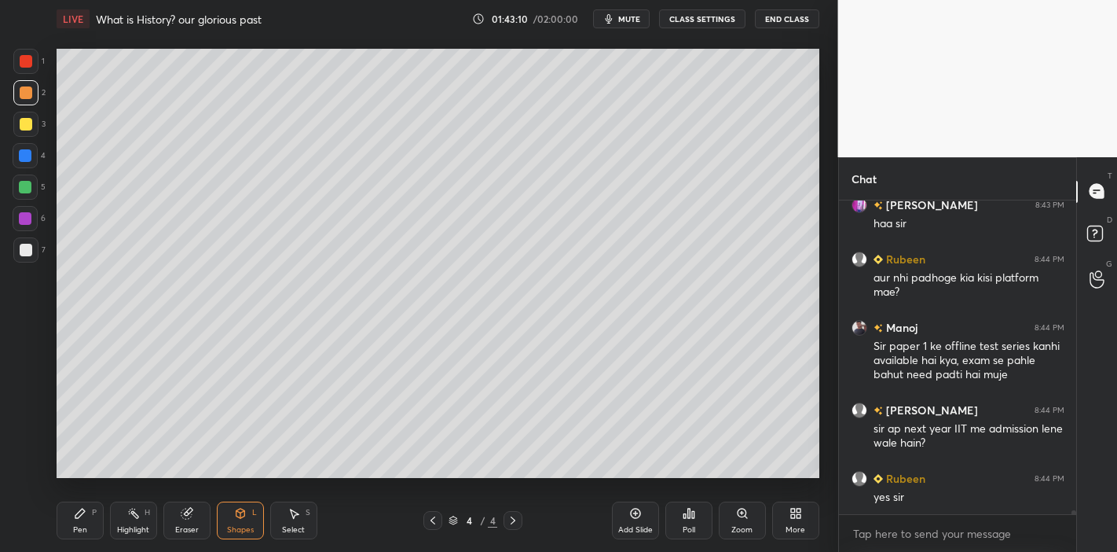
scroll to position [25820, 0]
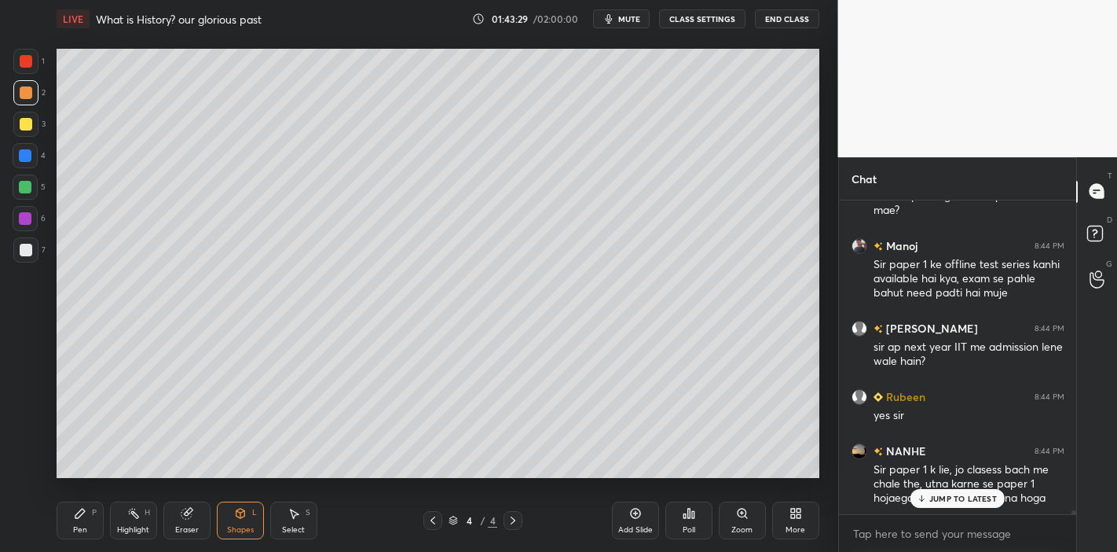
click at [959, 497] on p "JUMP TO LATEST" at bounding box center [964, 497] width 68 height 9
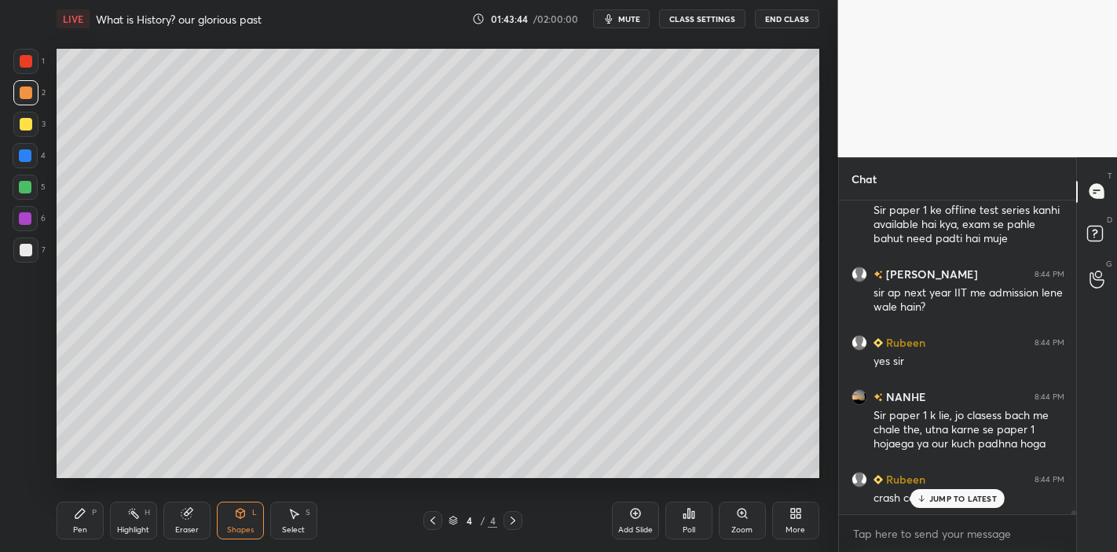
click at [946, 497] on p "JUMP TO LATEST" at bounding box center [964, 497] width 68 height 9
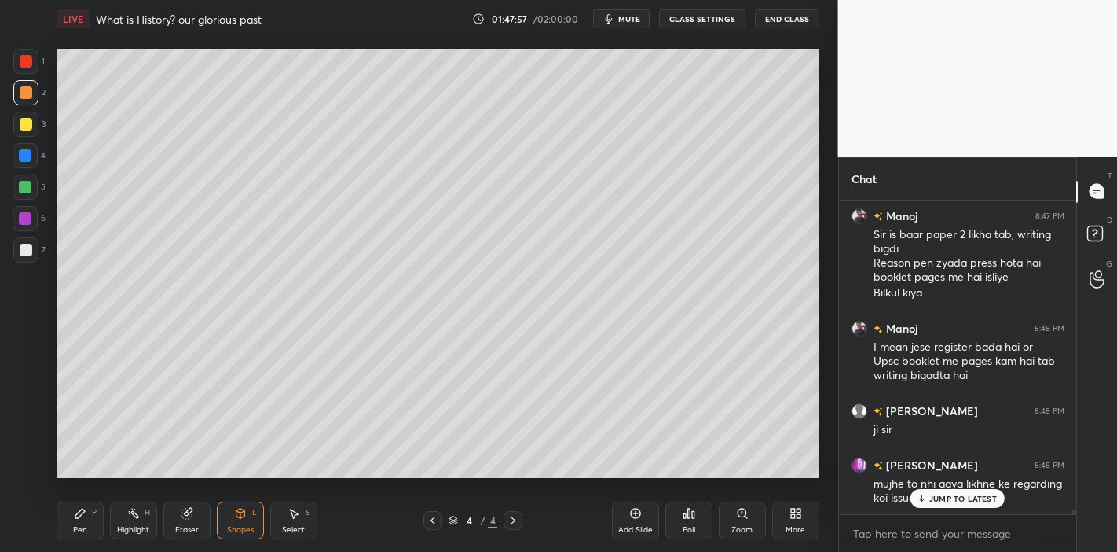
scroll to position [26682, 0]
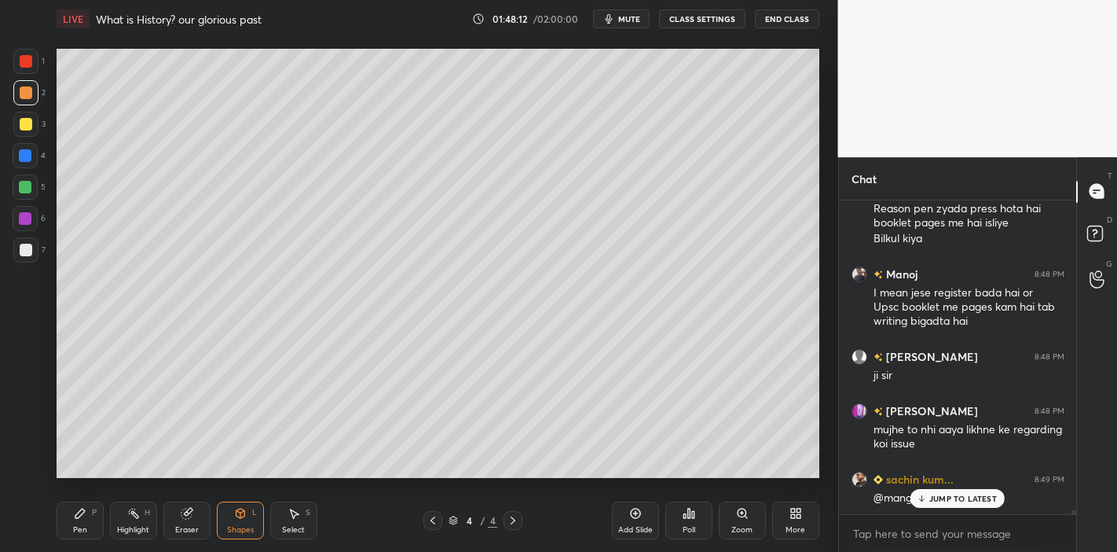
click at [963, 504] on div "JUMP TO LATEST" at bounding box center [958, 498] width 94 height 19
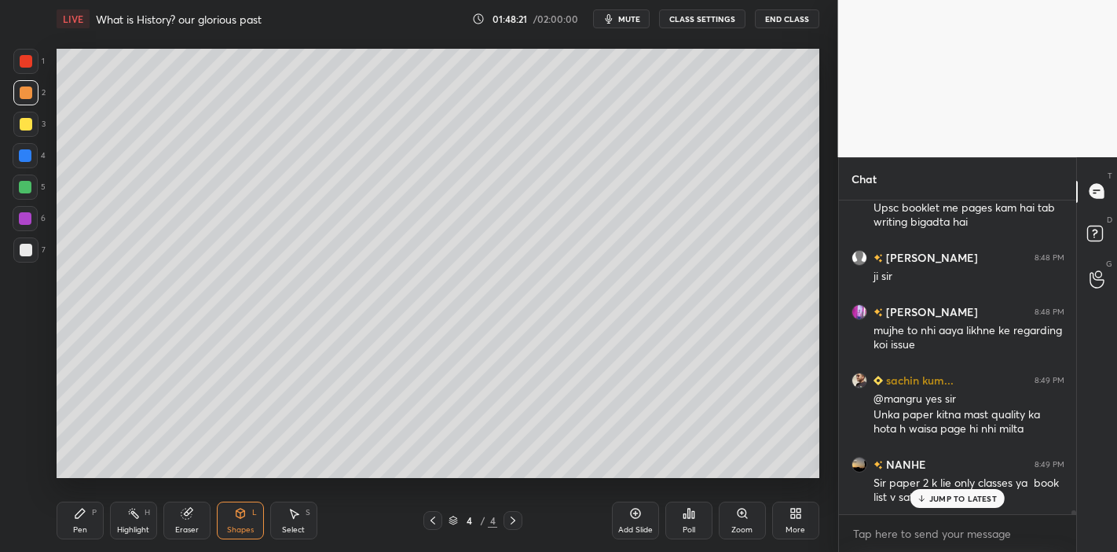
scroll to position [26834, 0]
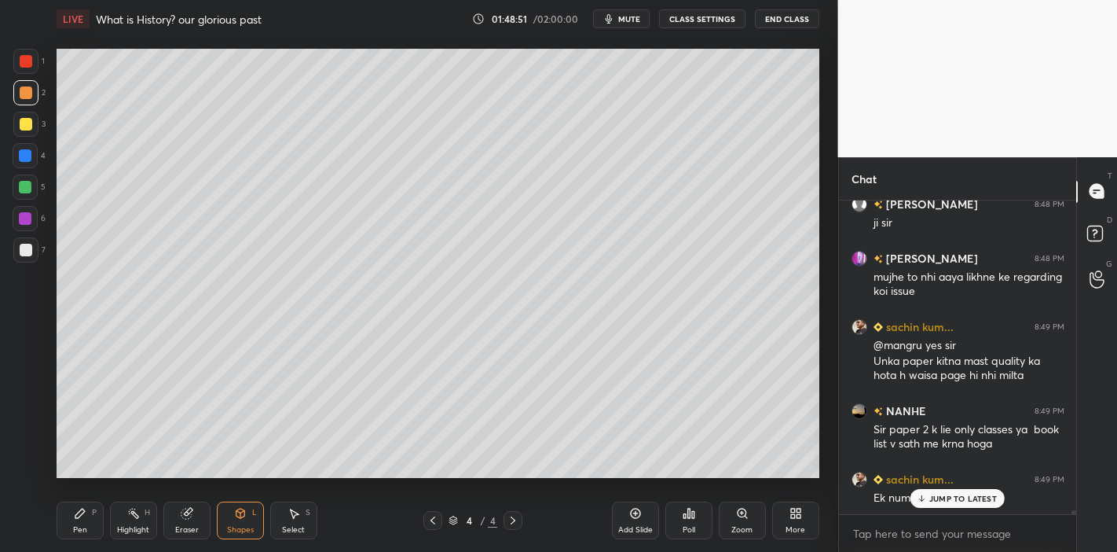
click at [936, 505] on div "JUMP TO LATEST" at bounding box center [958, 498] width 94 height 19
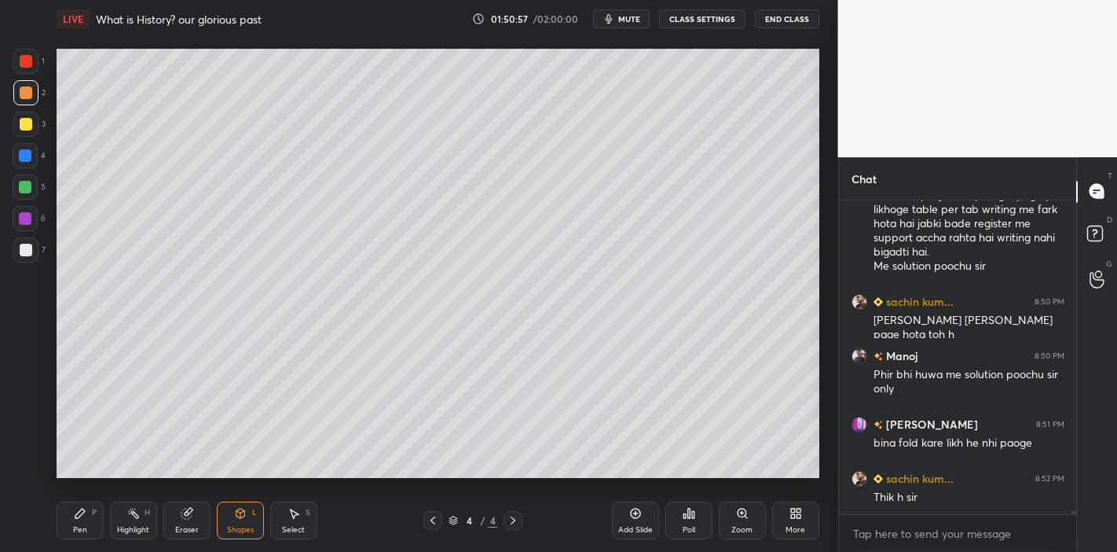
scroll to position [27449, 0]
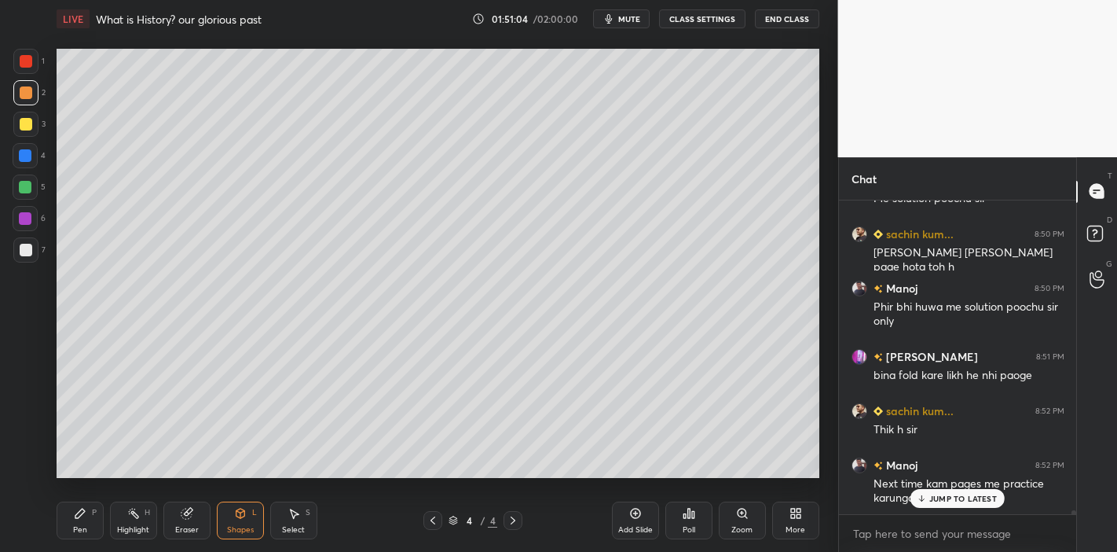
click at [970, 497] on p "JUMP TO LATEST" at bounding box center [964, 497] width 68 height 9
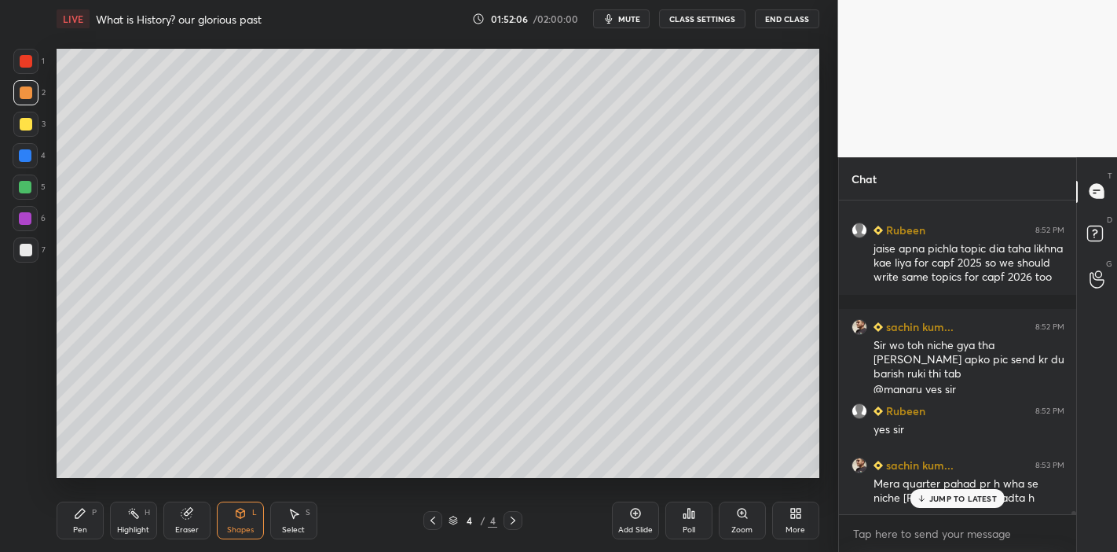
scroll to position [27835, 0]
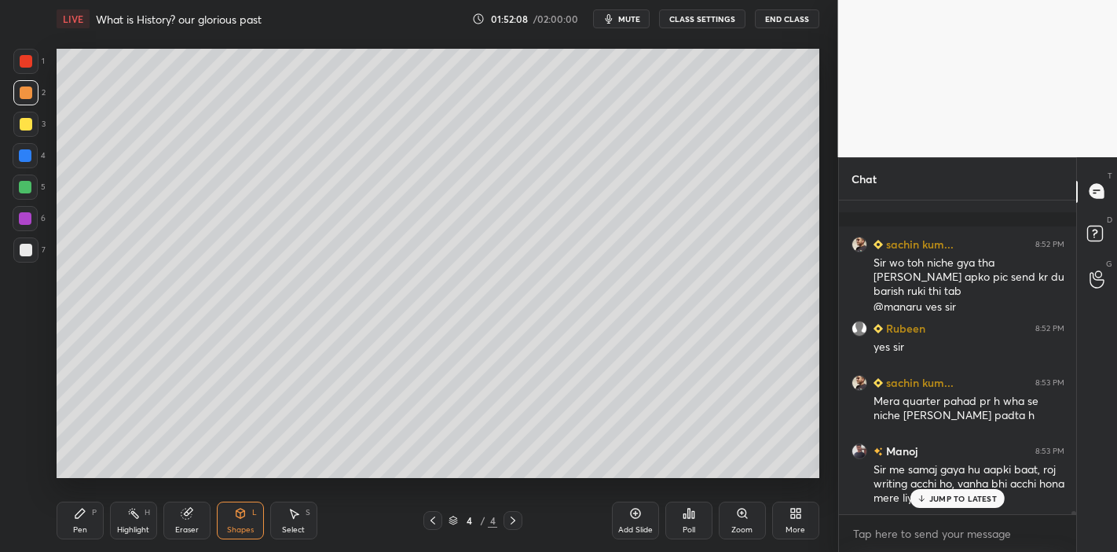
click at [975, 496] on p "JUMP TO LATEST" at bounding box center [964, 497] width 68 height 9
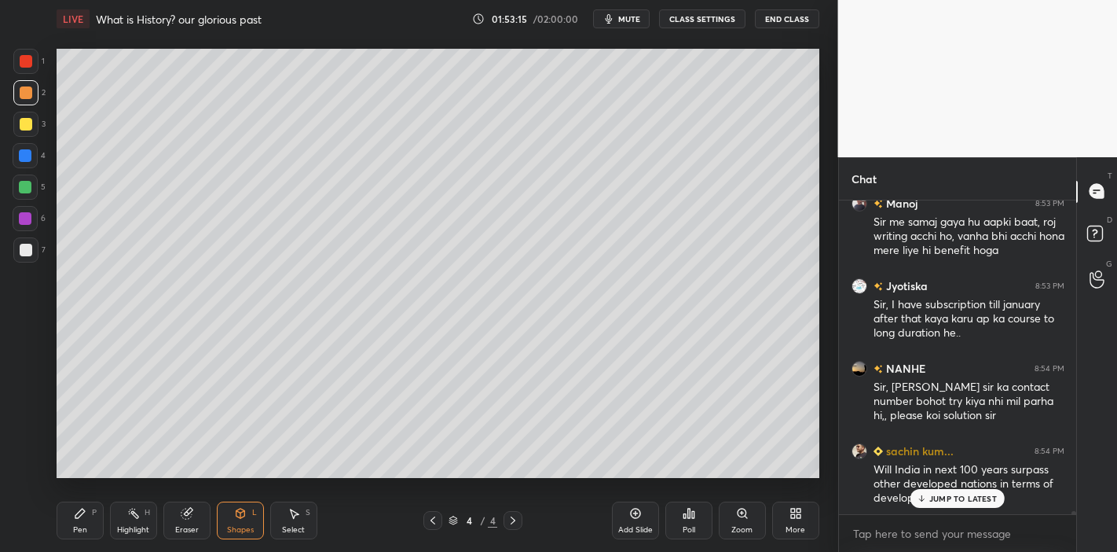
scroll to position [28179, 0]
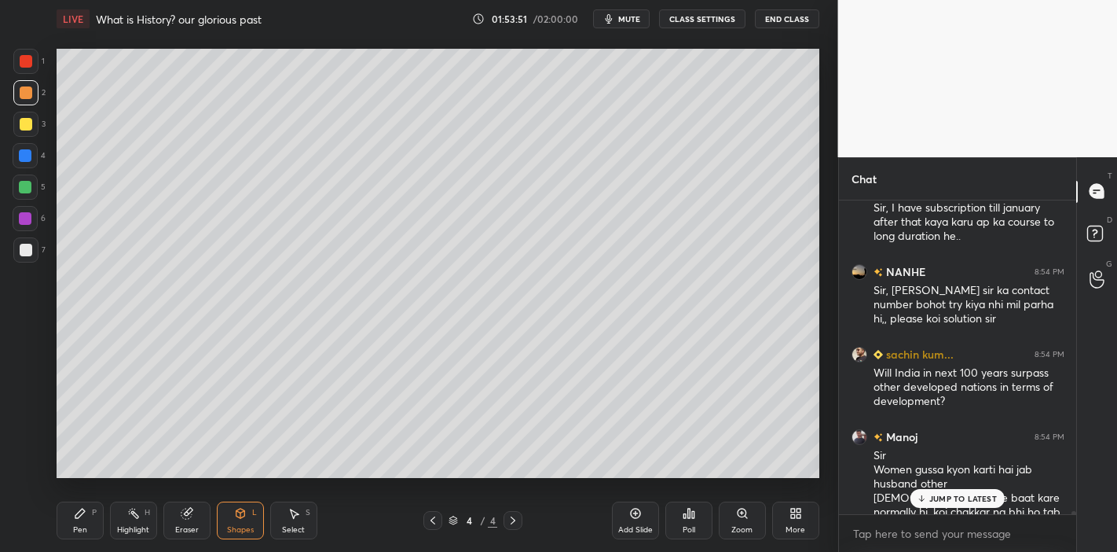
click at [955, 499] on p "JUMP TO LATEST" at bounding box center [964, 497] width 68 height 9
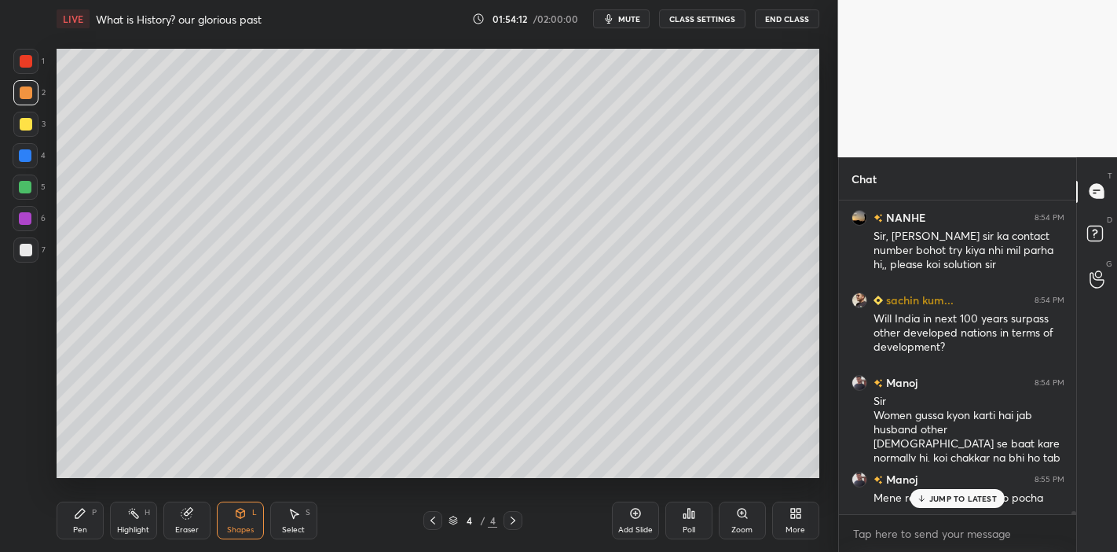
click at [963, 495] on p "JUMP TO LATEST" at bounding box center [964, 497] width 68 height 9
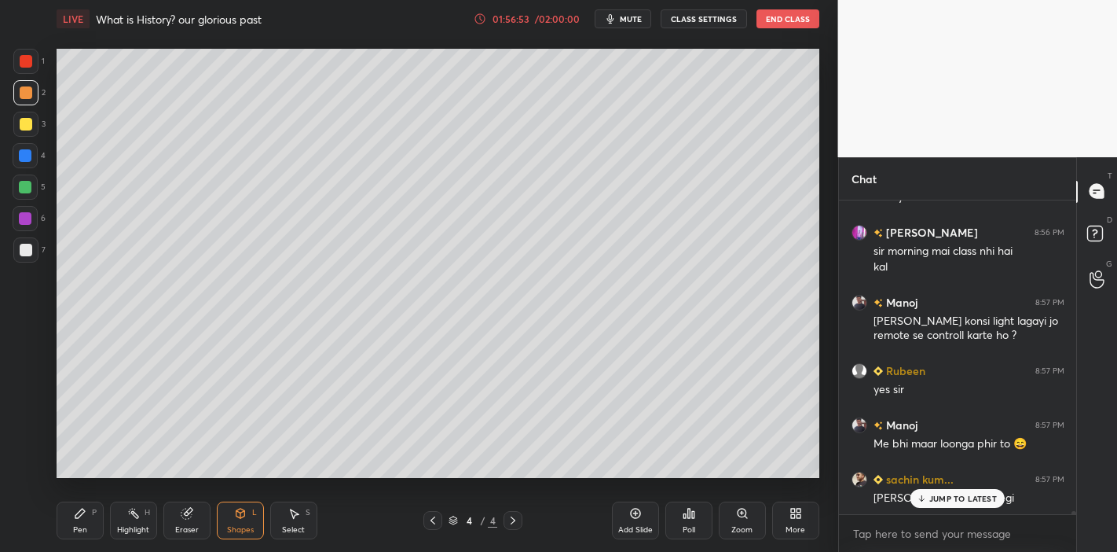
scroll to position [28794, 0]
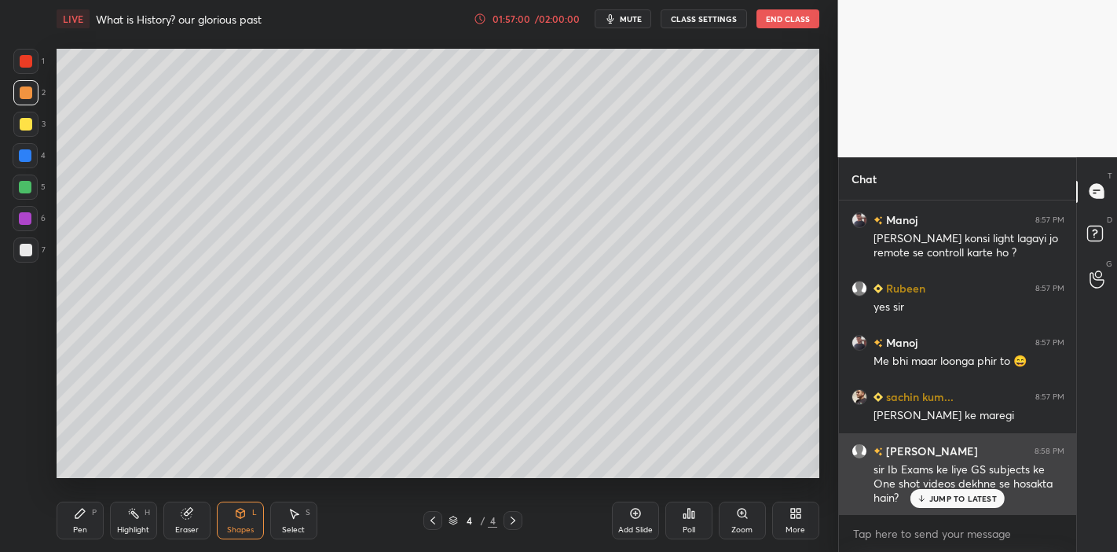
drag, startPoint x: 959, startPoint y: 496, endPoint x: 904, endPoint y: 480, distance: 58.0
click at [959, 493] on p "JUMP TO LATEST" at bounding box center [964, 497] width 68 height 9
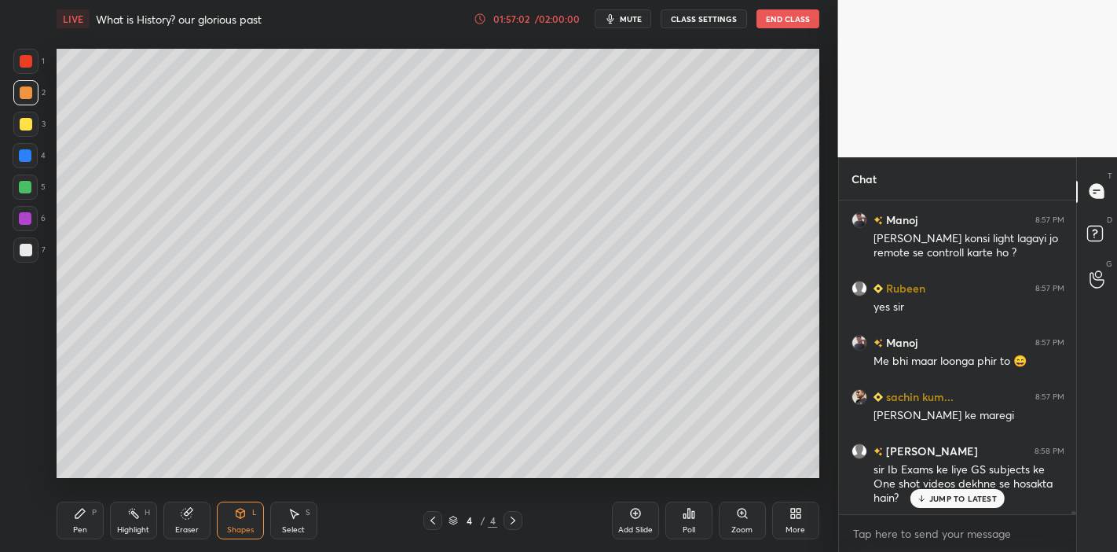
scroll to position [28848, 0]
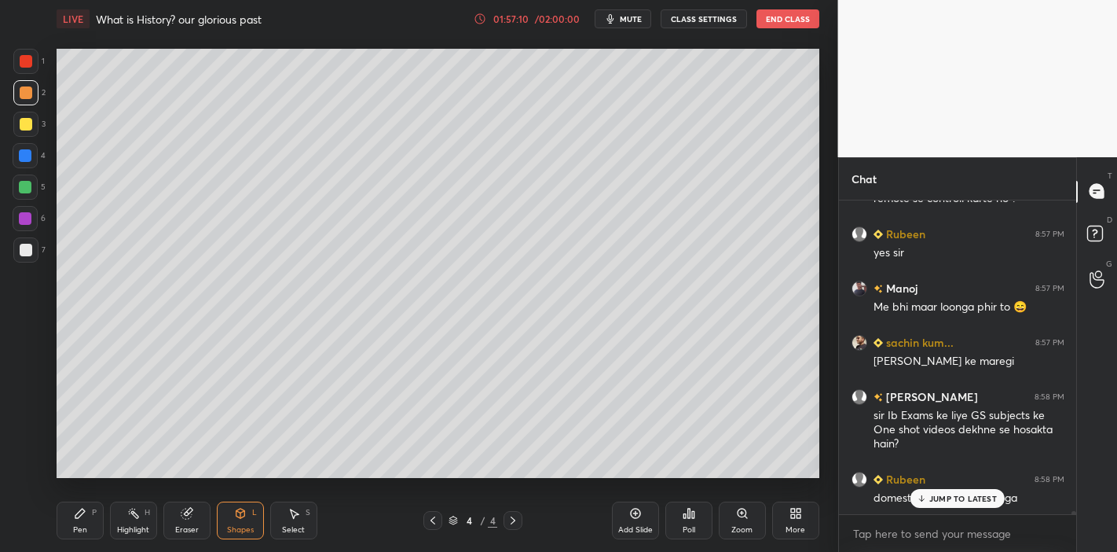
click at [934, 490] on div "JUMP TO LATEST" at bounding box center [958, 498] width 94 height 19
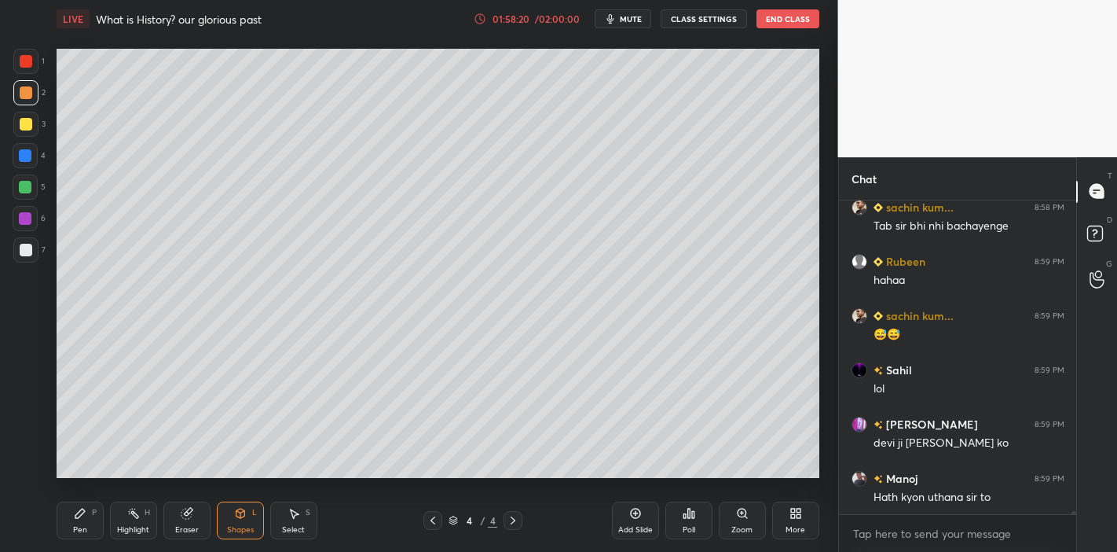
scroll to position [29419, 0]
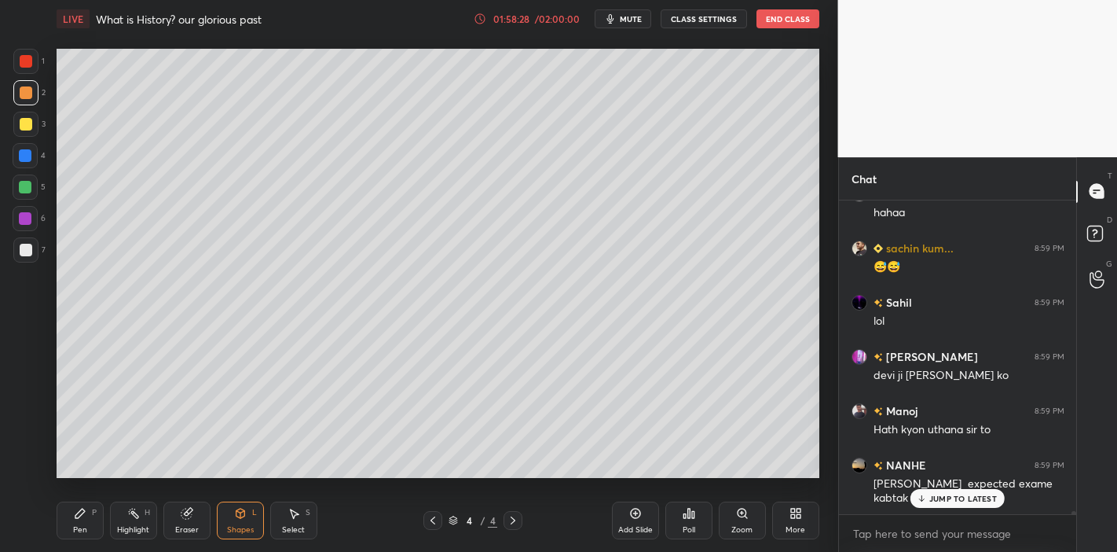
click at [931, 495] on p "JUMP TO LATEST" at bounding box center [964, 497] width 68 height 9
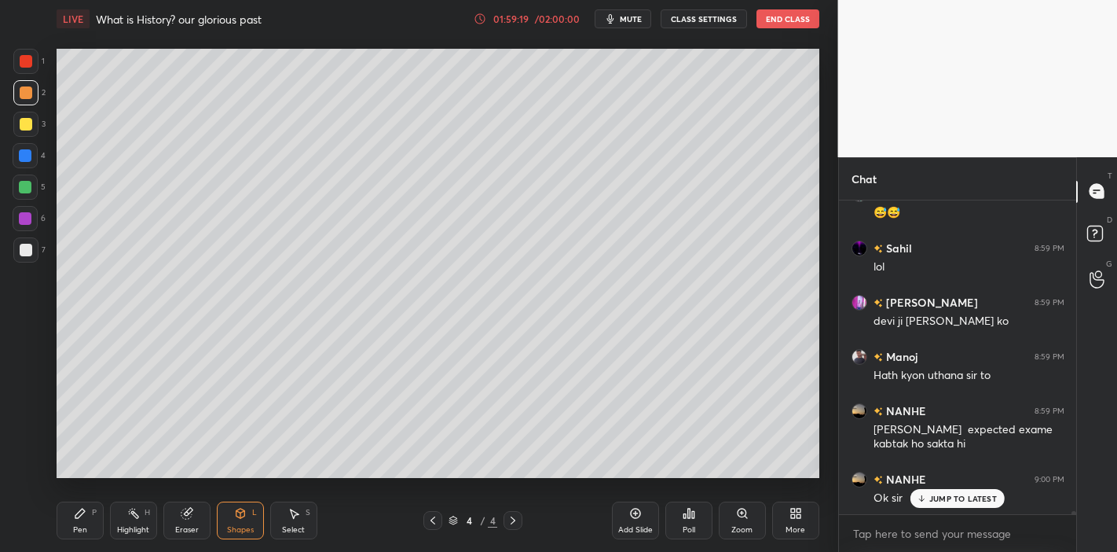
click at [229, 523] on div "Shapes L" at bounding box center [240, 520] width 47 height 38
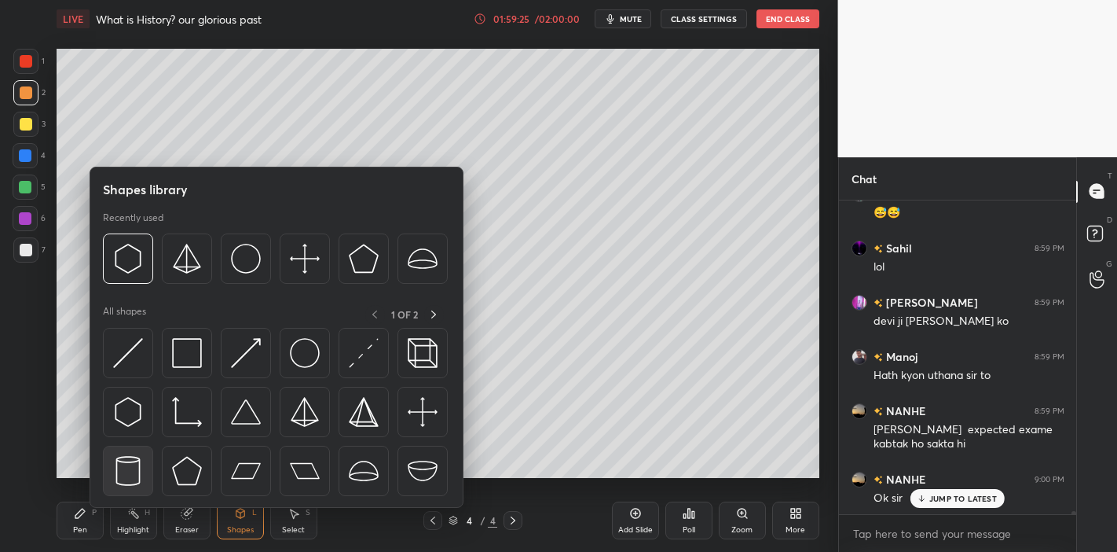
click at [135, 485] on img at bounding box center [128, 471] width 30 height 30
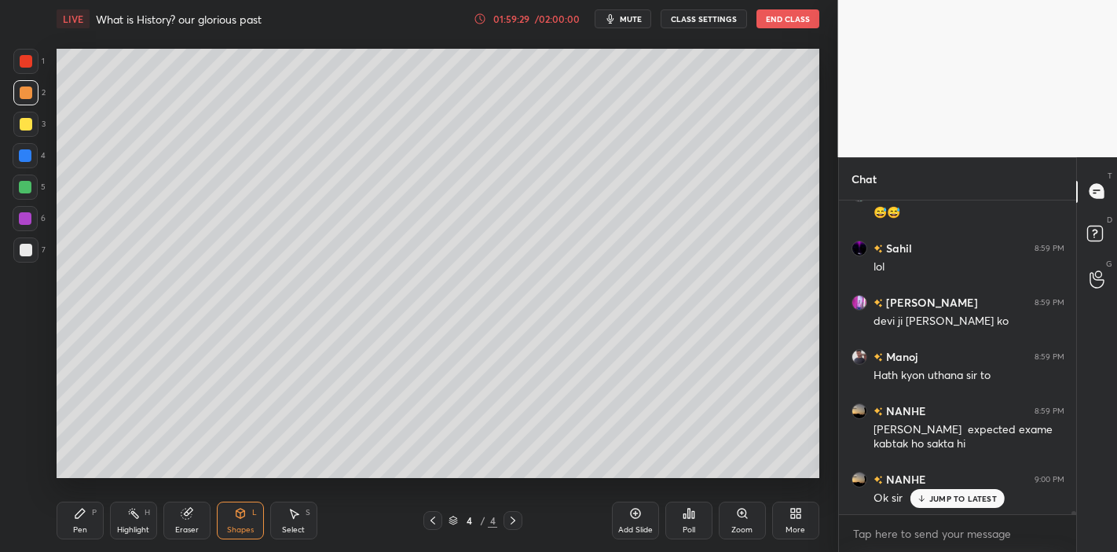
click at [29, 189] on div at bounding box center [25, 187] width 13 height 13
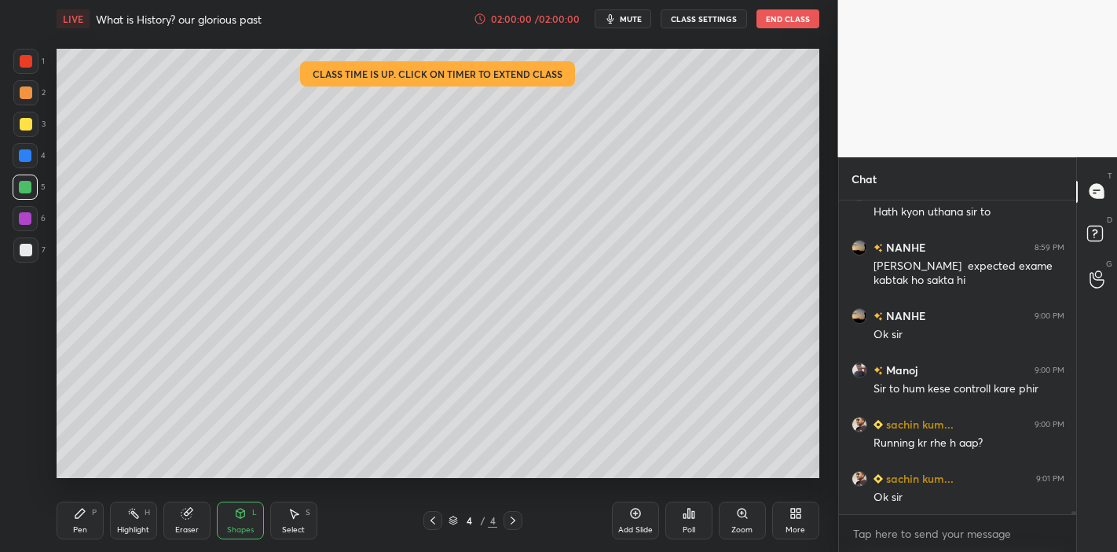
scroll to position [29690, 0]
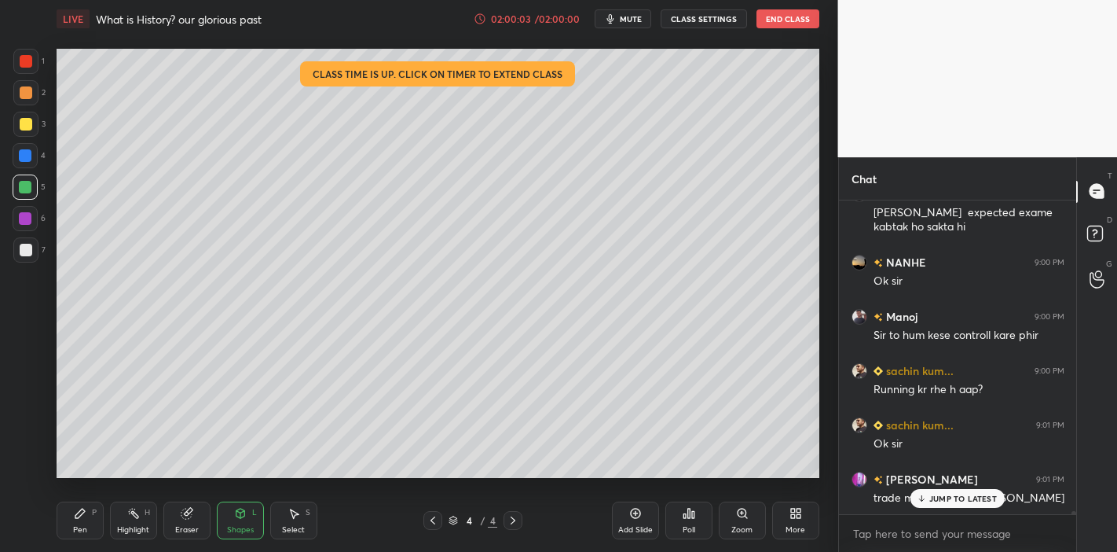
click at [985, 498] on p "JUMP TO LATEST" at bounding box center [964, 497] width 68 height 9
click at [985, 498] on div "trade mil par he kar lete honge" at bounding box center [969, 498] width 191 height 16
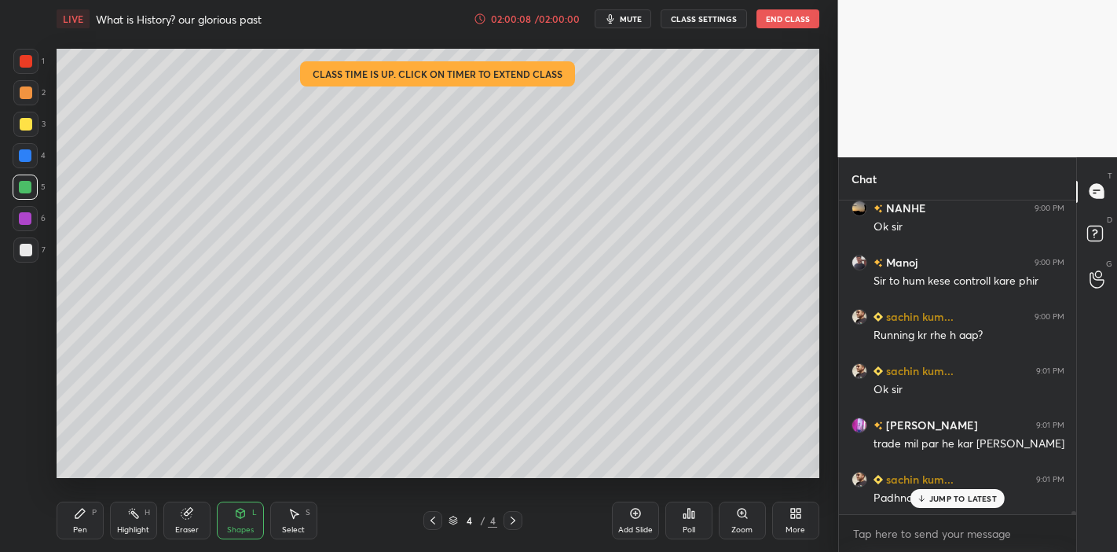
click at [929, 501] on div "JUMP TO LATEST" at bounding box center [958, 498] width 94 height 19
click at [567, 20] on div "/ 02:00:00" at bounding box center [558, 18] width 49 height 9
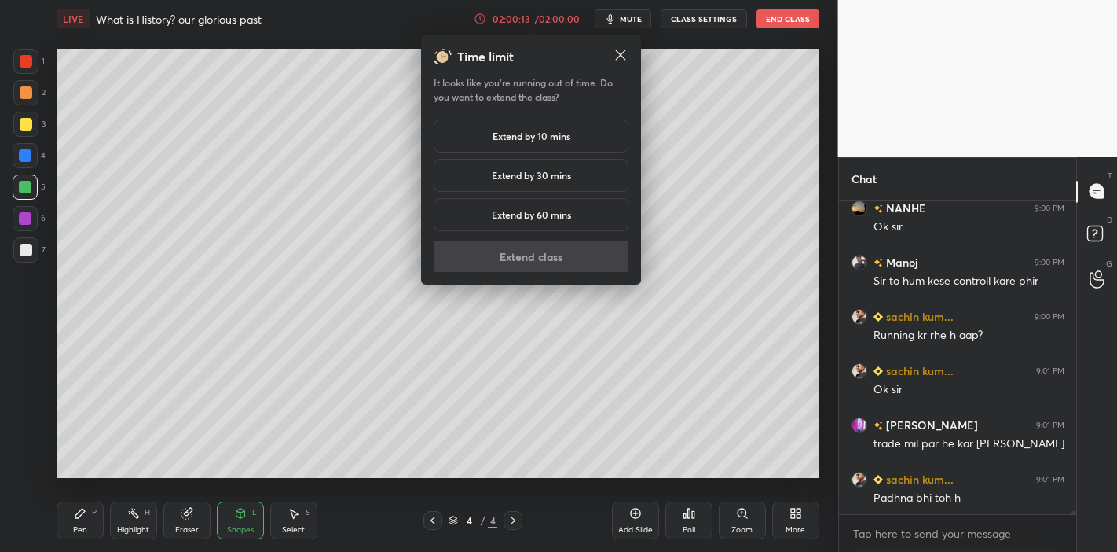
click at [563, 133] on h5 "Extend by 10 mins" at bounding box center [532, 136] width 78 height 14
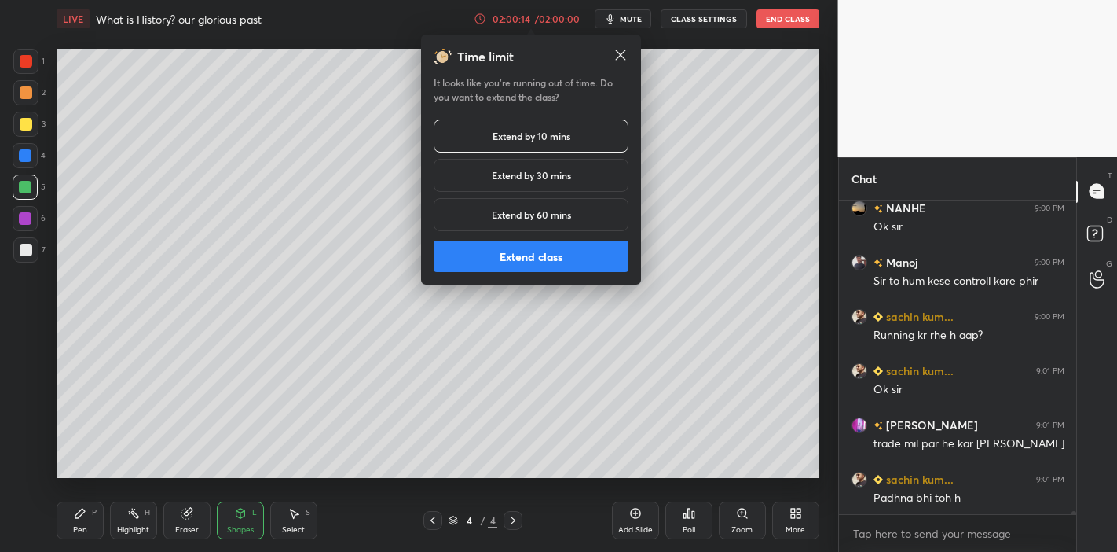
click at [554, 265] on button "Extend class" at bounding box center [531, 255] width 195 height 31
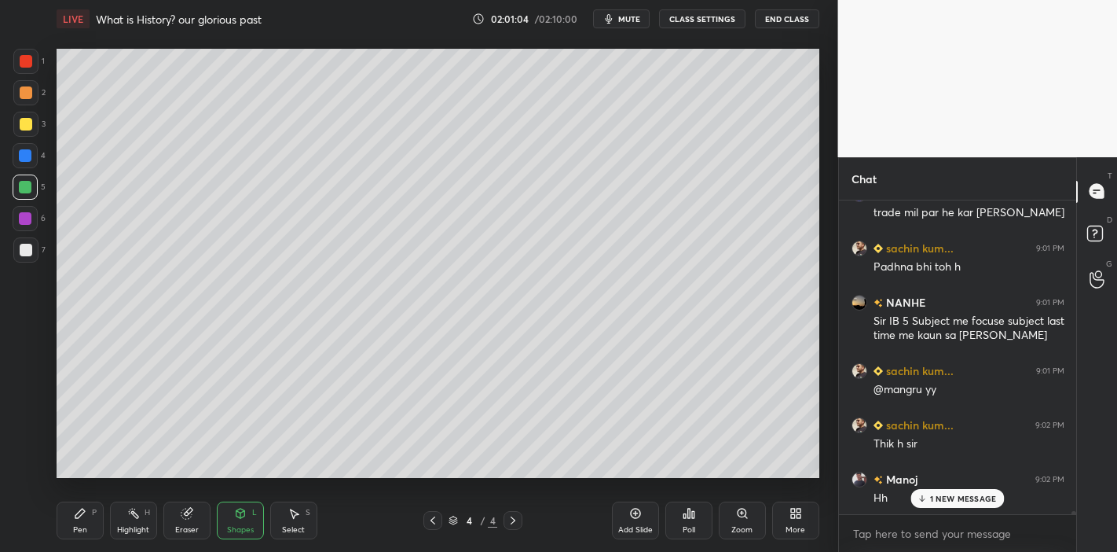
scroll to position [30029, 0]
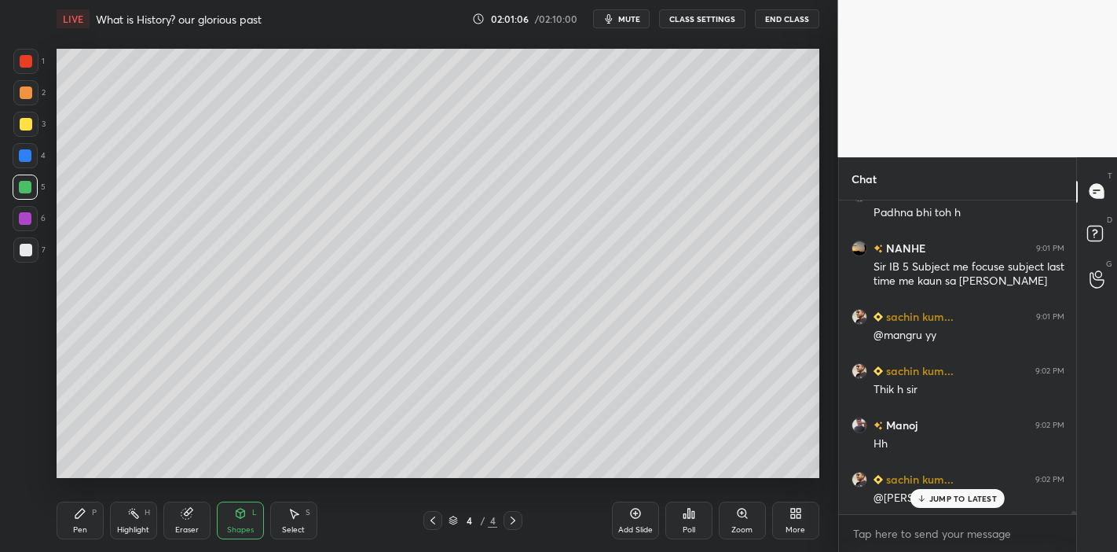
click at [959, 501] on p "JUMP TO LATEST" at bounding box center [964, 497] width 68 height 9
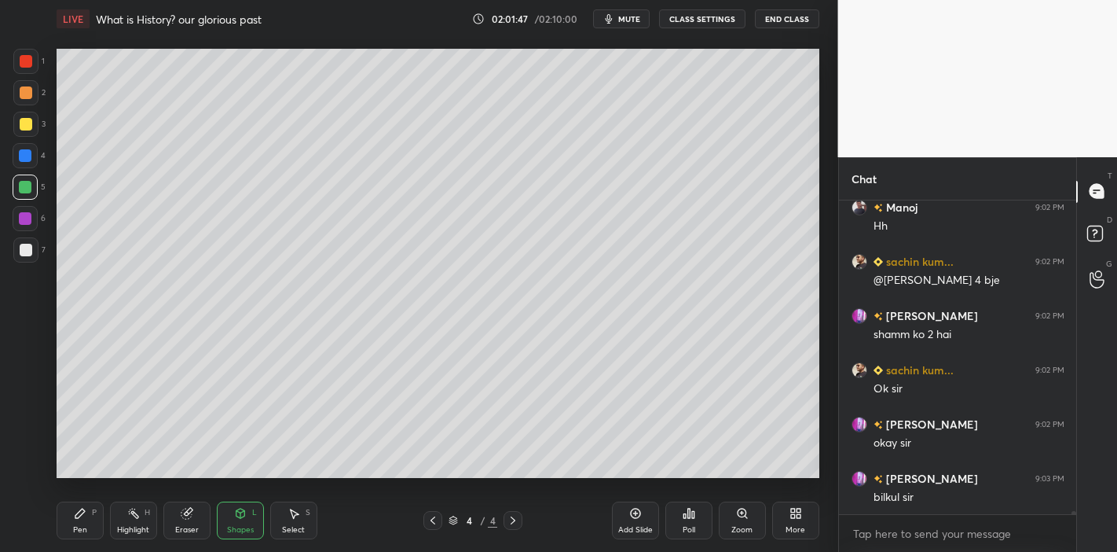
scroll to position [30301, 0]
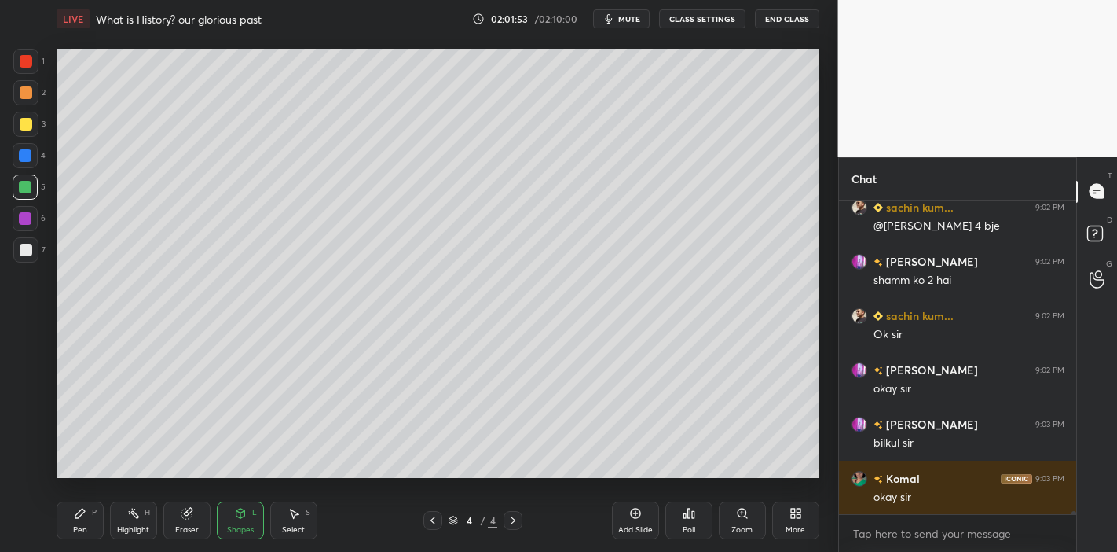
click at [781, 19] on button "End Class" at bounding box center [787, 18] width 64 height 19
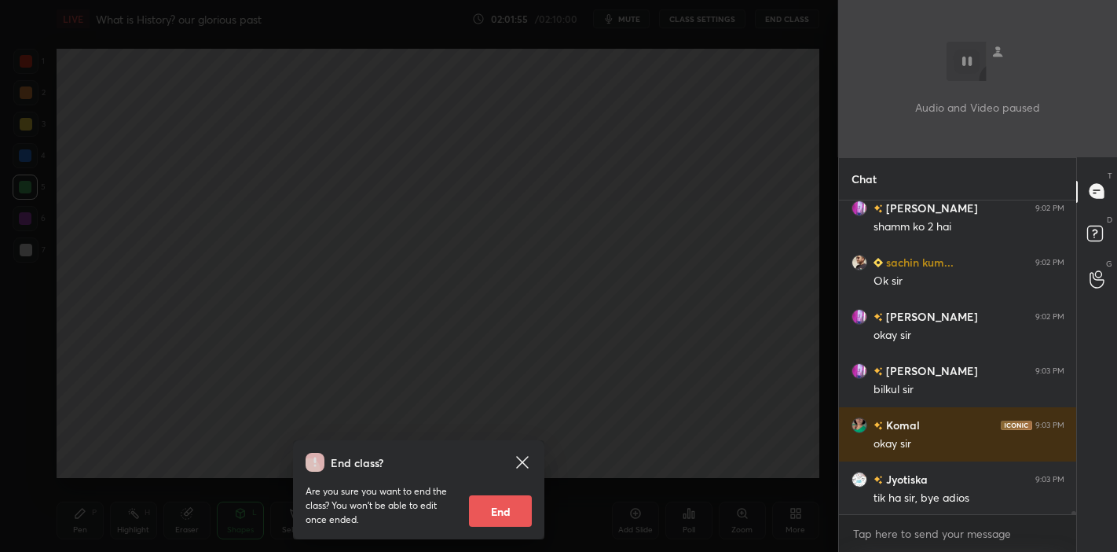
scroll to position [30409, 0]
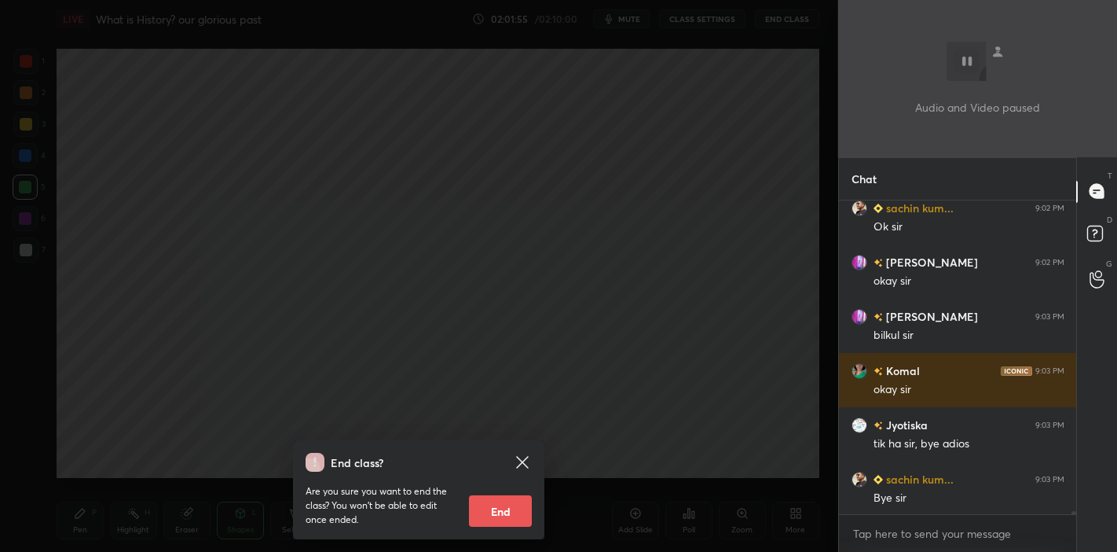
click at [510, 512] on button "End" at bounding box center [500, 510] width 63 height 31
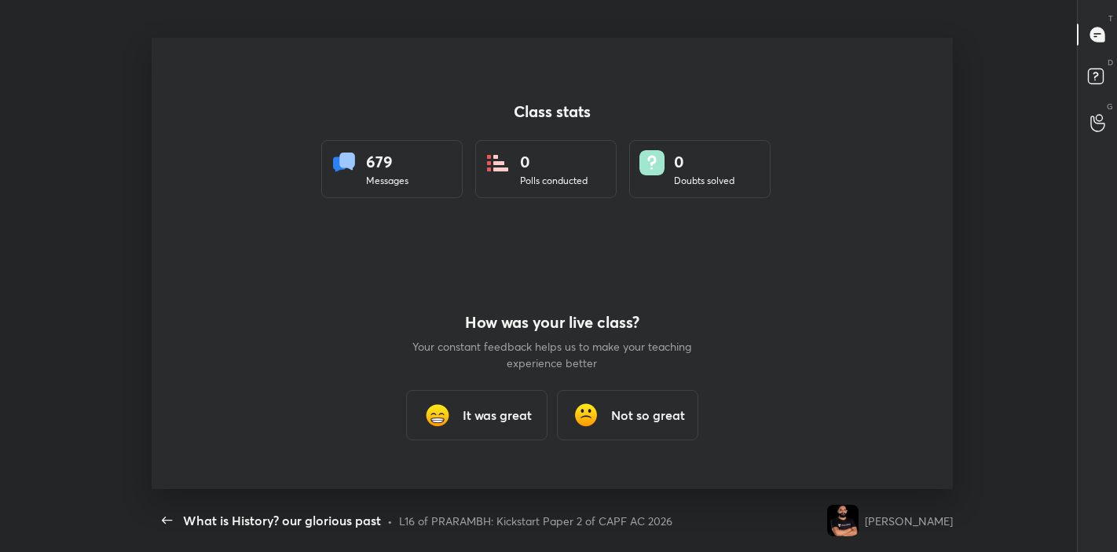
scroll to position [0, 0]
click at [534, 420] on div "It was great" at bounding box center [476, 415] width 141 height 50
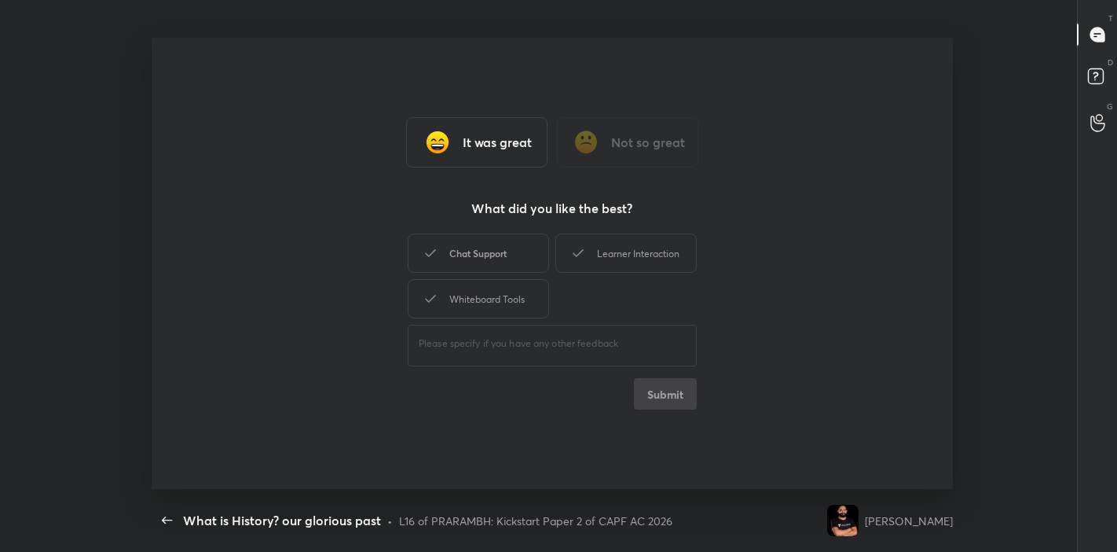
click at [510, 237] on div "Chat Support" at bounding box center [478, 252] width 141 height 39
click at [605, 273] on div "Learner Interaction" at bounding box center [626, 252] width 141 height 39
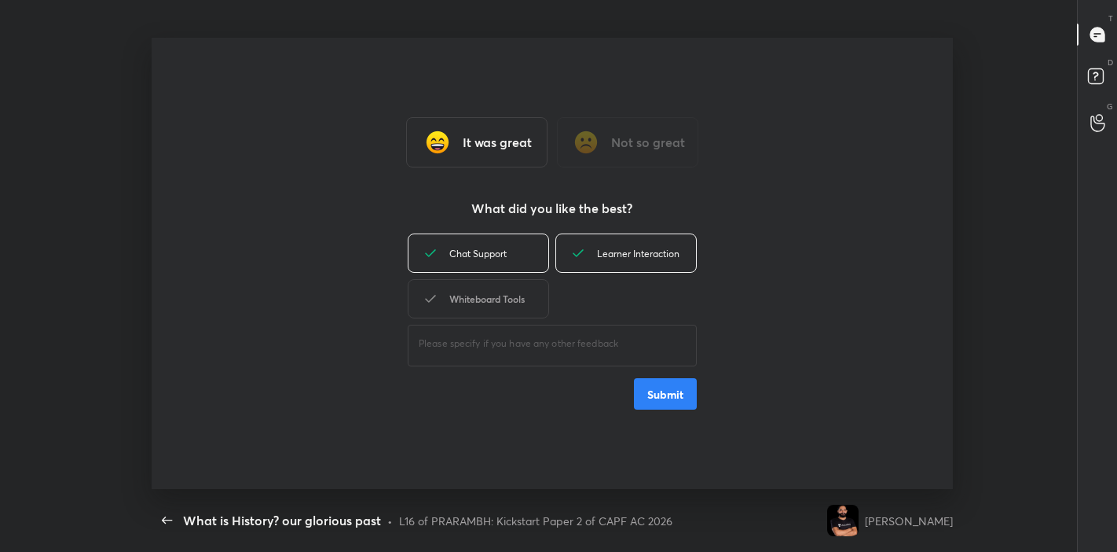
click at [538, 306] on div "Whiteboard Tools" at bounding box center [478, 298] width 141 height 39
click at [656, 394] on button "Submit" at bounding box center [665, 393] width 63 height 31
